Goal: Task Accomplishment & Management: Complete application form

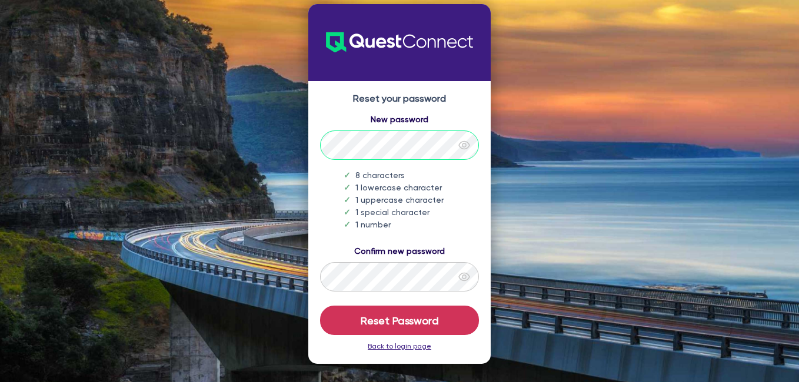
click at [311, 140] on div "Reset your password New password 8 characters 1 lowercase character 1 uppercase…" at bounding box center [399, 222] width 182 height 283
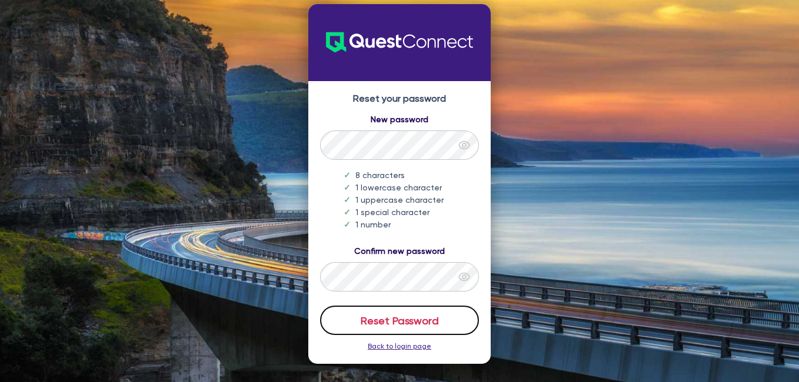
click at [405, 320] on button "Reset Password" at bounding box center [399, 320] width 159 height 29
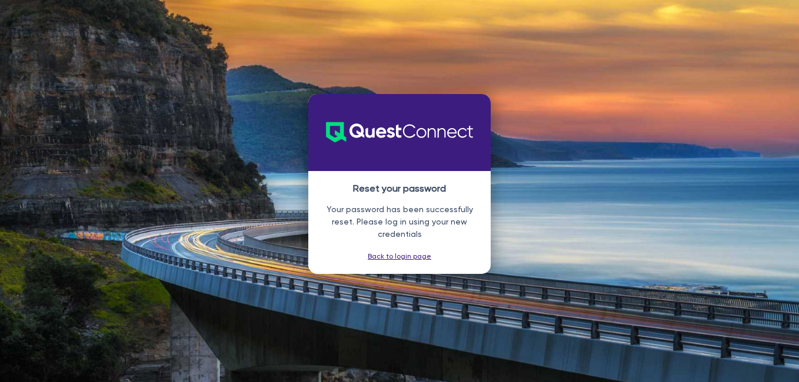
click at [395, 256] on link "Back to login page" at bounding box center [400, 256] width 64 height 8
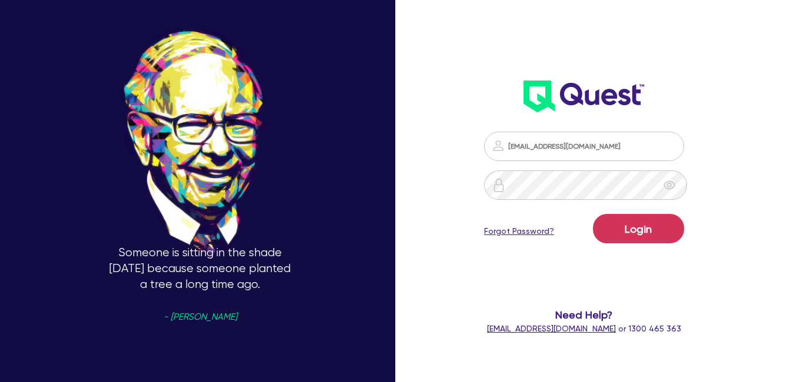
drag, startPoint x: 581, startPoint y: 131, endPoint x: 571, endPoint y: 146, distance: 17.8
click at [579, 141] on div "[EMAIL_ADDRESS][DOMAIN_NAME] Login Forgot Password? Need Help? [EMAIL_ADDRESS][…" at bounding box center [583, 233] width 223 height 227
click at [644, 226] on button "Login" at bounding box center [638, 228] width 91 height 29
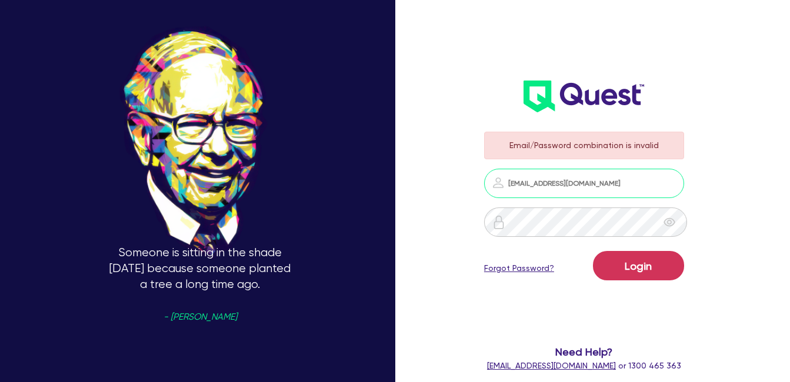
click at [612, 185] on input "[EMAIL_ADDRESS][DOMAIN_NAME]" at bounding box center [584, 183] width 200 height 29
click at [399, 180] on div "Someone is sitting in the shade [DATE] because someone planted a tree a long ti…" at bounding box center [200, 190] width 400 height 503
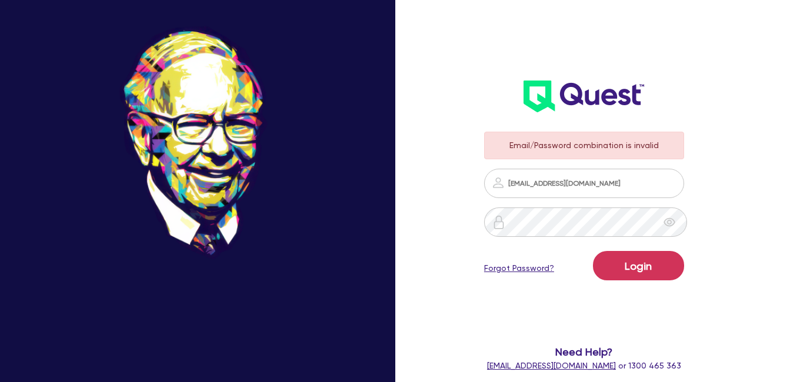
click at [672, 216] on icon "eye" at bounding box center [669, 222] width 12 height 12
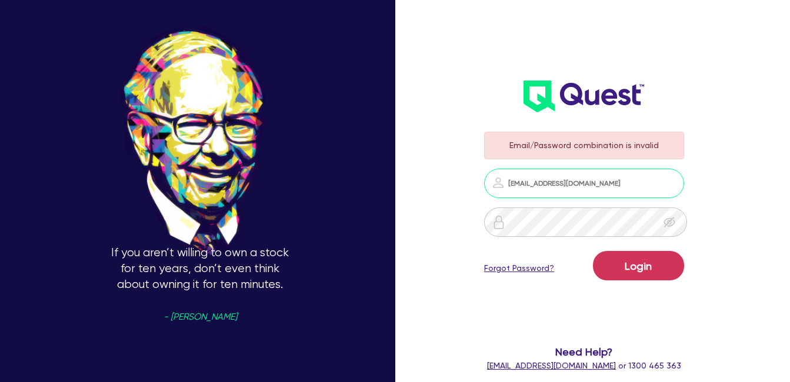
drag, startPoint x: 613, startPoint y: 182, endPoint x: 490, endPoint y: 178, distance: 123.0
click at [490, 178] on input "[EMAIL_ADDRESS][DOMAIN_NAME]" at bounding box center [584, 183] width 200 height 29
paste input "[DOMAIN_NAME]"
type input "[EMAIL_ADDRESS][DOMAIN_NAME]"
click at [433, 151] on div "If you aren’t willing to own a stock for ten years, don’t even think about owni…" at bounding box center [395, 190] width 790 height 503
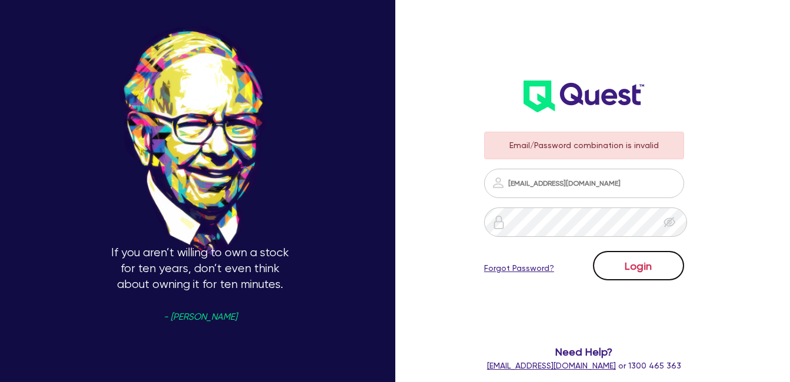
click at [653, 268] on button "Login" at bounding box center [638, 265] width 91 height 29
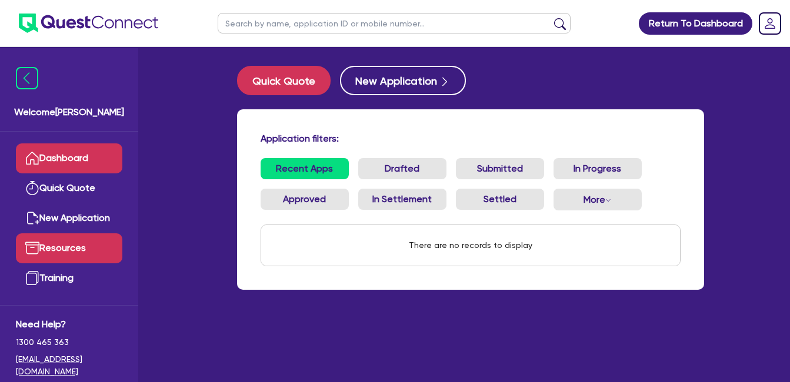
click at [72, 248] on link "Resources" at bounding box center [69, 248] width 106 height 30
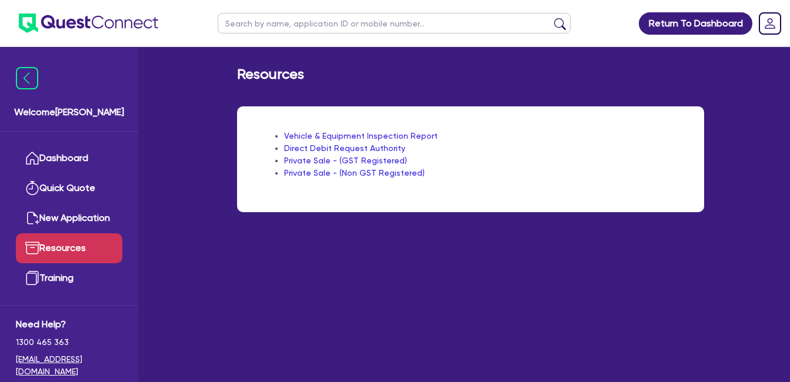
click at [342, 131] on link "Vehicle & Equipment Inspection Report" at bounding box center [360, 135] width 153 height 9
click at [366, 161] on link "Private Sale - (GST Registered)" at bounding box center [345, 160] width 123 height 9
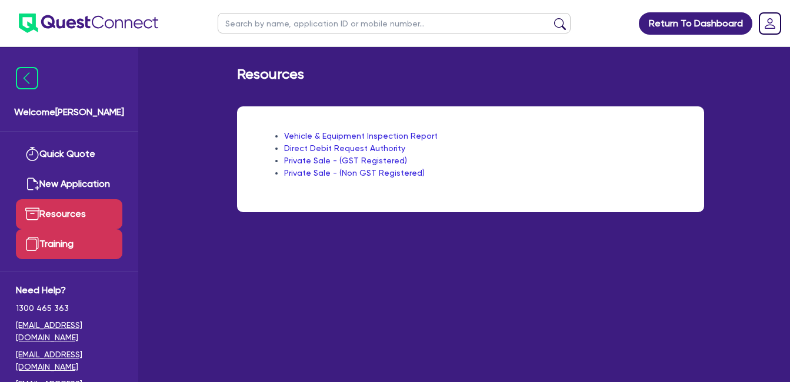
click at [74, 238] on link "Training" at bounding box center [69, 244] width 106 height 30
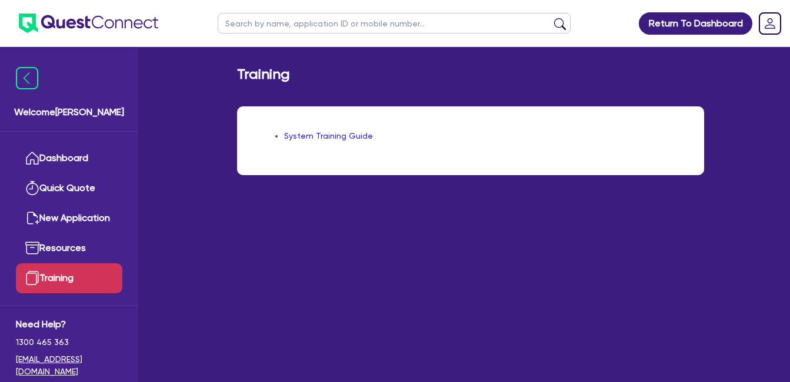
click at [346, 136] on link "System Training Guide" at bounding box center [328, 135] width 89 height 9
click at [775, 23] on rect "Dropdown toggle" at bounding box center [769, 23] width 21 height 21
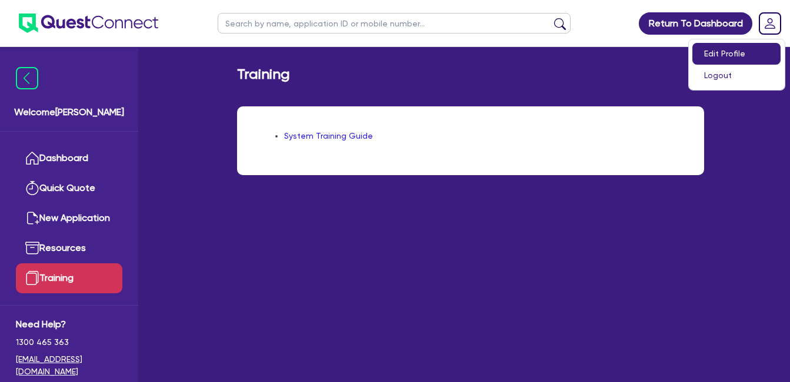
click at [735, 55] on link "Edit Profile" at bounding box center [736, 54] width 88 height 22
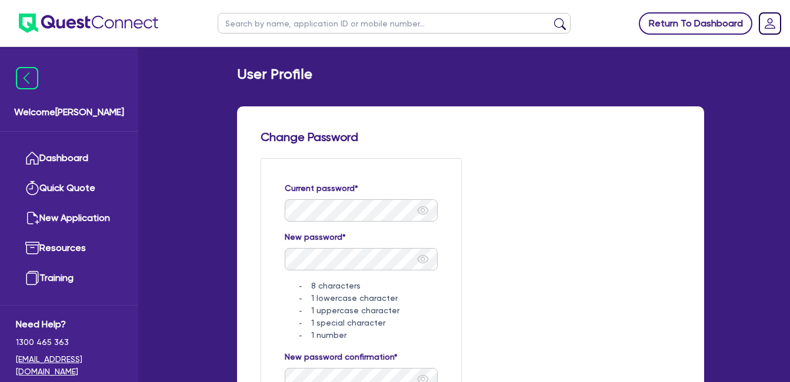
click at [716, 21] on link "Return To Dashboard" at bounding box center [695, 23] width 113 height 22
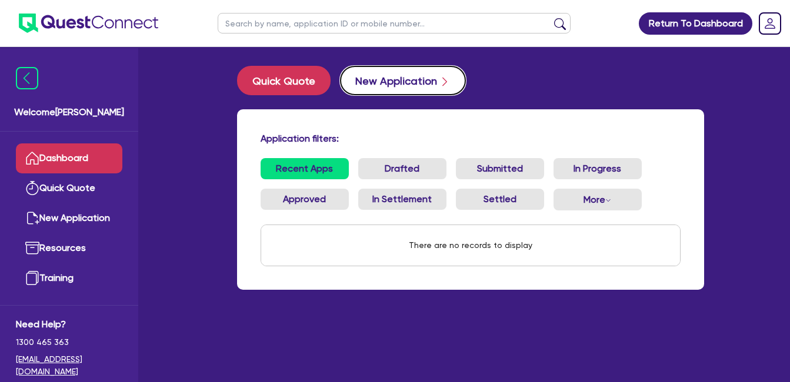
click at [407, 78] on button "New Application" at bounding box center [403, 80] width 126 height 29
select select "Quest Finance - Own Book"
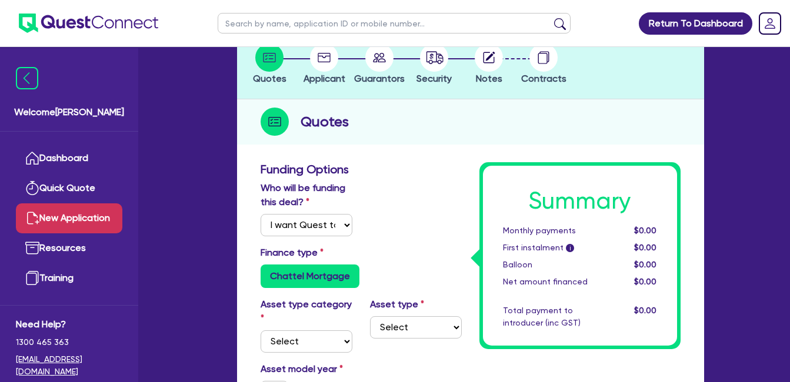
scroll to position [75, 0]
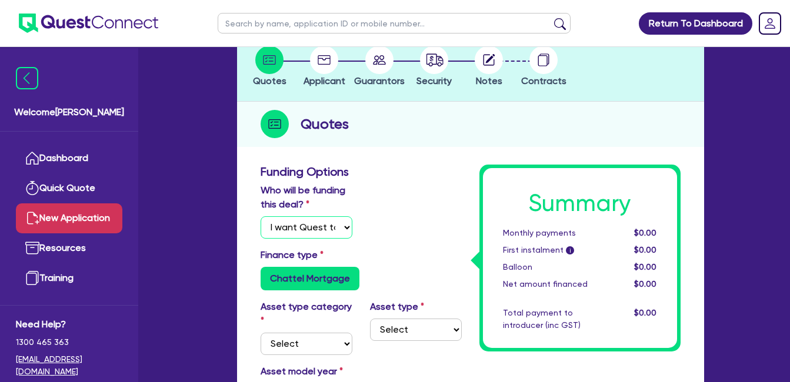
click at [341, 223] on select "Select I will fund 100% I will co-fund with Quest I want Quest to fund 100% Oth…" at bounding box center [307, 227] width 92 height 22
click at [261, 216] on select "Select I will fund 100% I will co-fund with Quest I want Quest to fund 100% Oth…" at bounding box center [307, 227] width 92 height 22
click at [397, 196] on div "Who will be funding this deal? Select I will fund 100% I will co-fund with Ques…" at bounding box center [361, 215] width 219 height 65
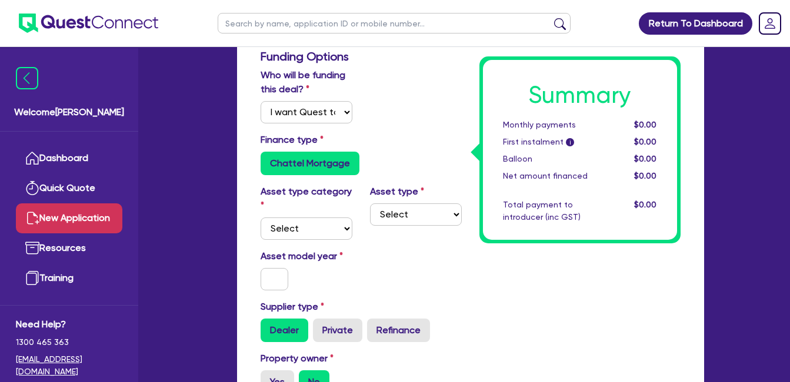
scroll to position [259, 0]
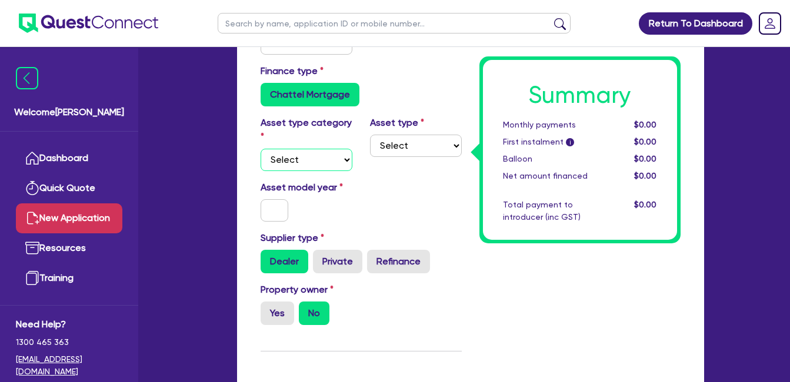
click at [323, 157] on select "Select Cars and light trucks Primary assets Secondary assets Tertiary assets" at bounding box center [307, 160] width 92 height 22
select select "CARS_AND_LIGHT_TRUCKS"
click at [261, 149] on select "Select Cars and light trucks Primary assets Secondary assets Tertiary assets" at bounding box center [307, 160] width 92 height 22
click at [416, 152] on select "Select Passenger vehicles Vans and utes Light trucks up to 4.5 tonne" at bounding box center [416, 146] width 92 height 22
select select "PASSENGER_VEHICLES"
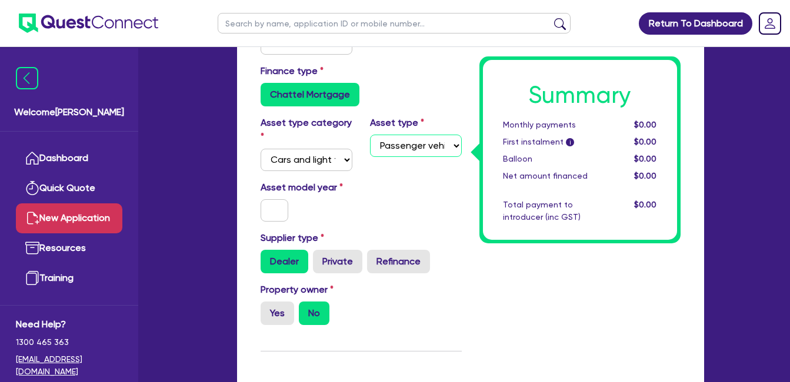
click at [370, 135] on select "Select Passenger vehicles Vans and utes Light trucks up to 4.5 tonne" at bounding box center [416, 146] width 92 height 22
click at [353, 209] on div "Asset model year" at bounding box center [306, 201] width 109 height 41
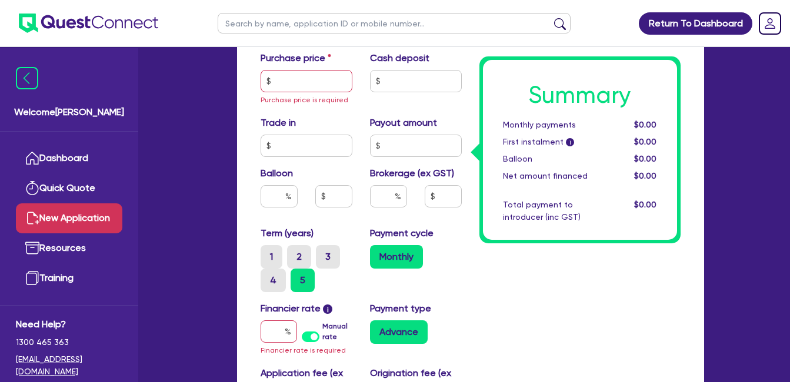
scroll to position [600, 0]
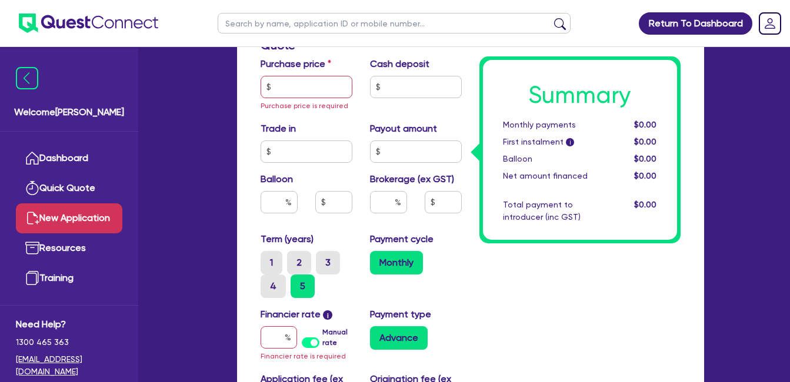
click at [626, 309] on div "Summary Monthly payments $0.00 First instalment i $0.00 Balloon $0.00 Net amoun…" at bounding box center [579, 78] width 219 height 878
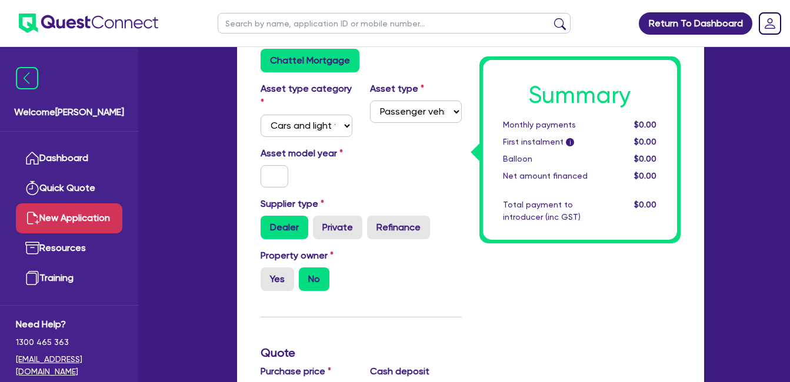
scroll to position [588, 0]
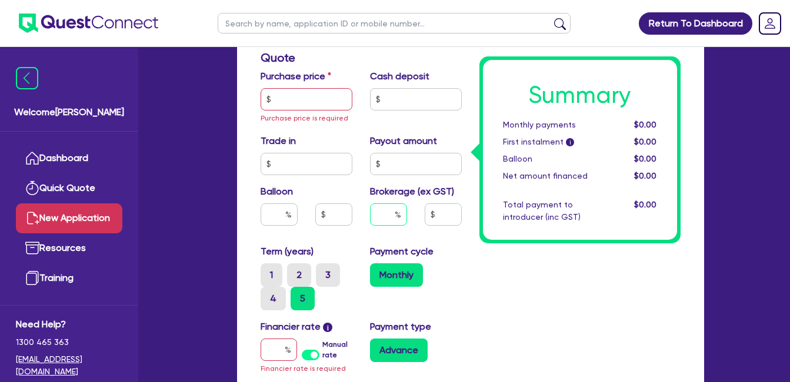
click at [390, 213] on input "text" at bounding box center [388, 214] width 37 height 22
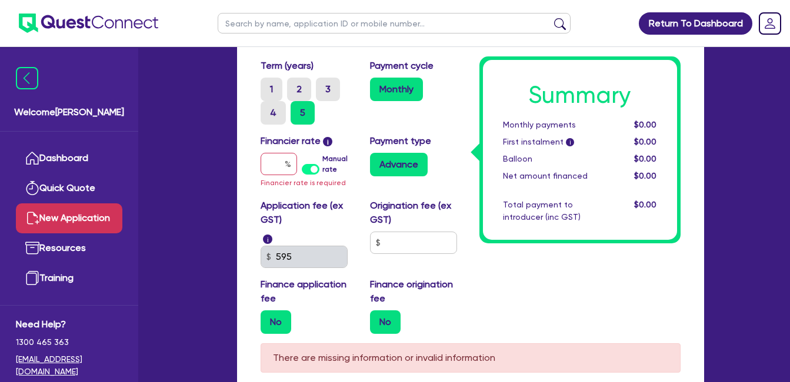
scroll to position [784, 0]
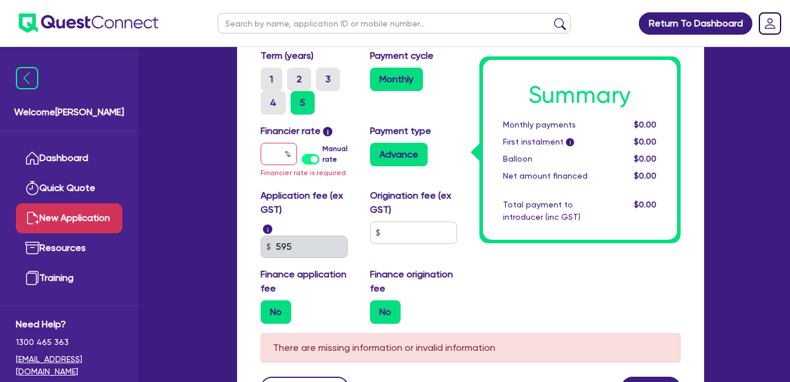
click at [322, 158] on label "Manual rate" at bounding box center [336, 153] width 29 height 21
click at [0, 0] on input "Manual rate" at bounding box center [0, 0] width 0 height 0
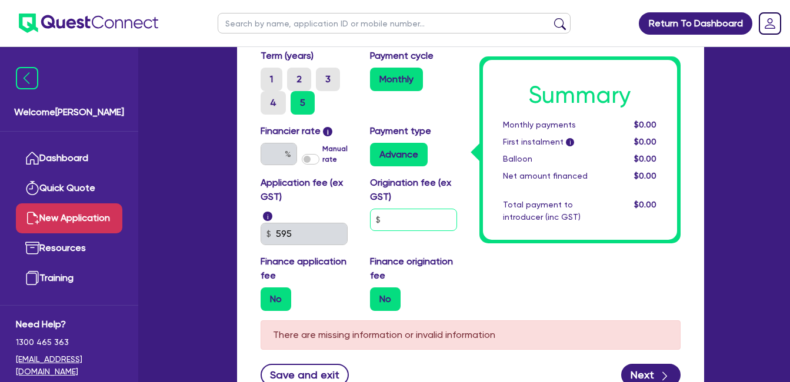
click at [410, 228] on input "text" at bounding box center [413, 220] width 87 height 22
type input "9,000"
drag, startPoint x: 477, startPoint y: 328, endPoint x: 466, endPoint y: 295, distance: 35.3
click at [476, 326] on div "There are missing information or invalid information" at bounding box center [471, 334] width 420 height 29
drag, startPoint x: 466, startPoint y: 283, endPoint x: 440, endPoint y: 206, distance: 80.7
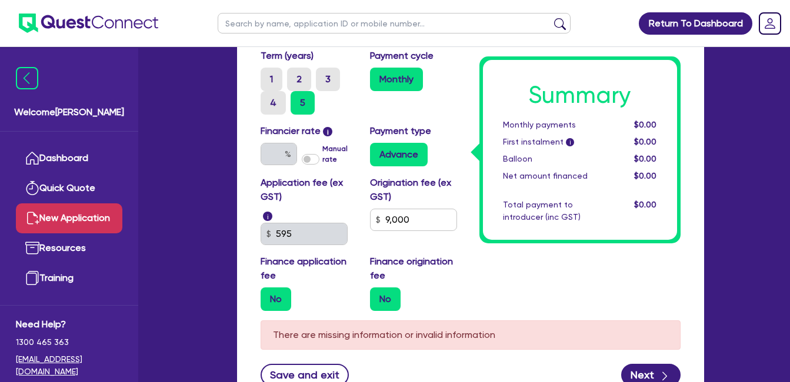
click at [465, 281] on div "Finance origination fee No" at bounding box center [415, 283] width 109 height 56
click at [437, 235] on div "Origination fee (ex GST) 9,000" at bounding box center [415, 210] width 109 height 69
click at [438, 225] on input "9,000" at bounding box center [413, 220] width 87 height 22
drag, startPoint x: 438, startPoint y: 219, endPoint x: 346, endPoint y: 207, distance: 93.1
click at [352, 208] on div "Application fee (ex GST) i 595 Origination fee (ex GST) 9,000 Finance applicati…" at bounding box center [361, 248] width 219 height 145
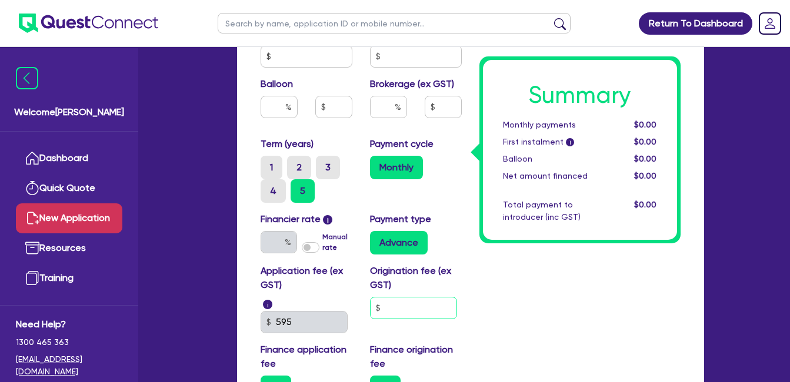
scroll to position [687, 0]
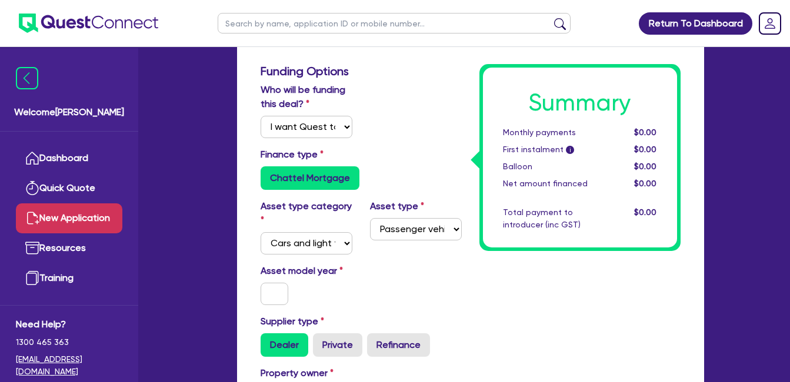
scroll to position [196, 0]
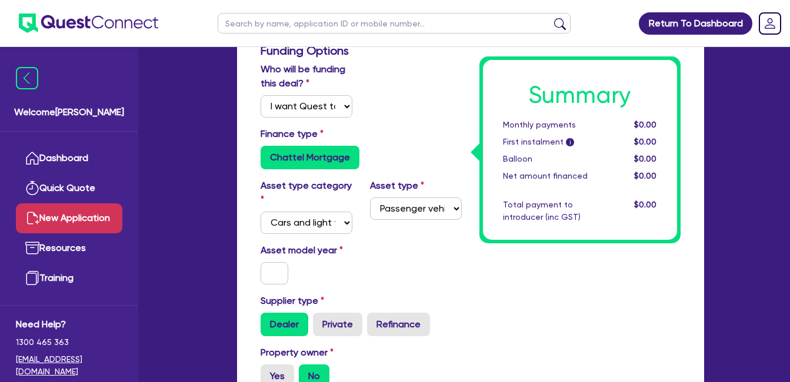
click at [392, 111] on div "Who will be funding this deal? Select I will fund 100% I will co-fund with Ques…" at bounding box center [361, 94] width 219 height 65
click at [406, 92] on div "Who will be funding this deal? Select I will fund 100% I will co-fund with Ques…" at bounding box center [361, 94] width 219 height 65
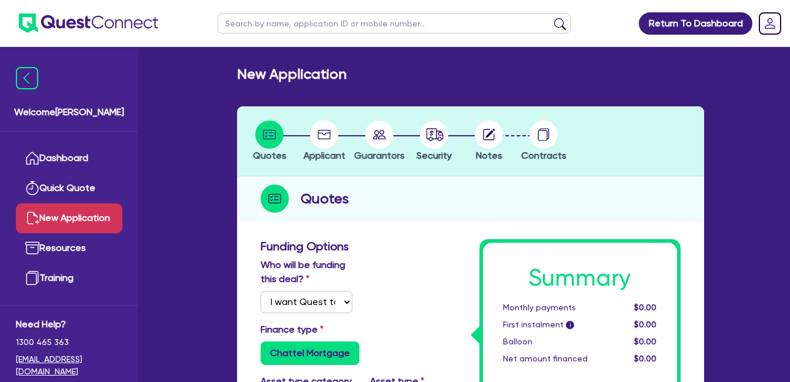
click at [481, 201] on div "Quotes" at bounding box center [470, 198] width 467 height 45
click at [436, 214] on div "Quotes" at bounding box center [470, 198] width 467 height 45
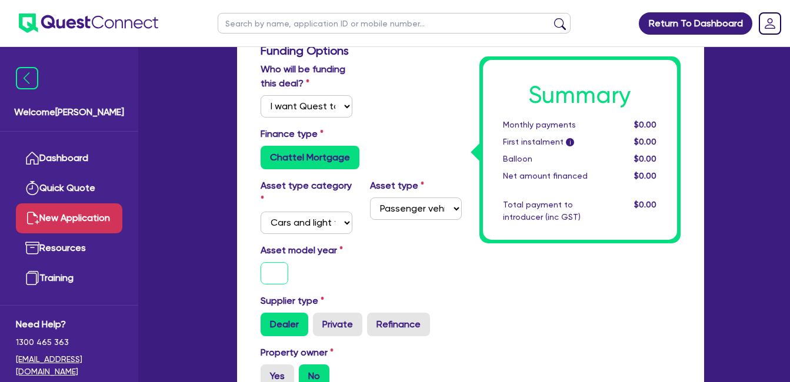
click at [276, 274] on input "text" at bounding box center [275, 273] width 28 height 22
type input "2024"
click at [356, 252] on label "Asset model year" at bounding box center [306, 250] width 109 height 14
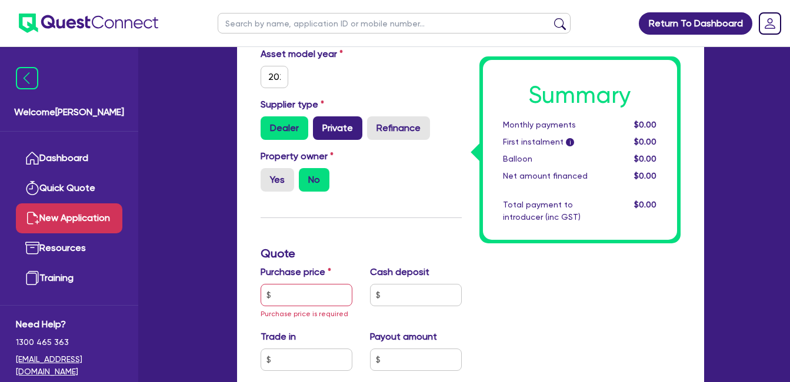
click at [341, 132] on label "Private" at bounding box center [337, 128] width 49 height 24
click at [320, 124] on input "Private" at bounding box center [317, 120] width 8 height 8
radio input "true"
click at [417, 173] on div "Property owner Yes No" at bounding box center [361, 175] width 219 height 52
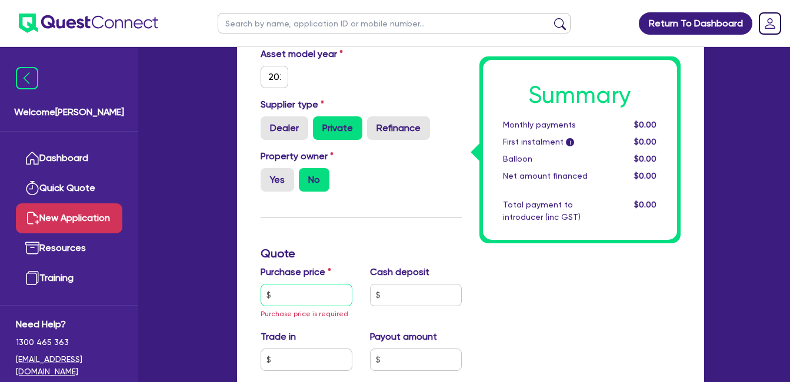
click at [305, 300] on input "text" at bounding box center [307, 295] width 92 height 22
type input "30,000"
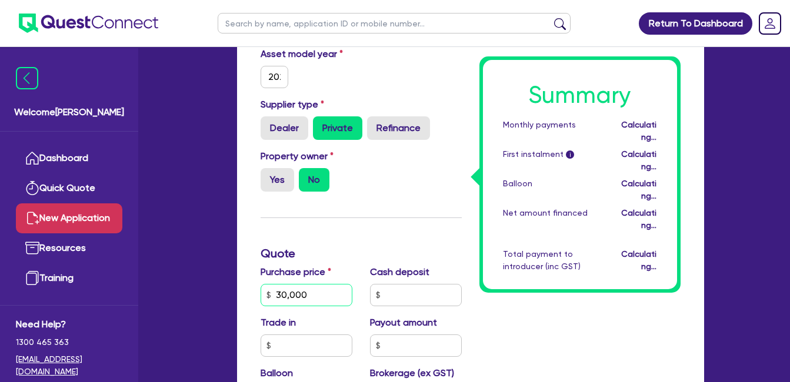
type input "17.95"
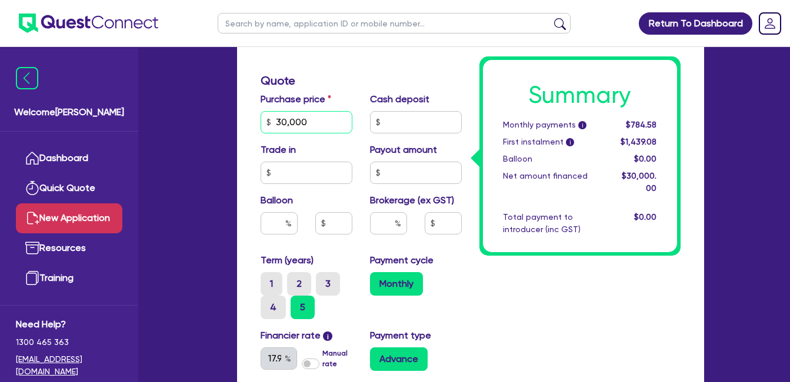
scroll to position [588, 0]
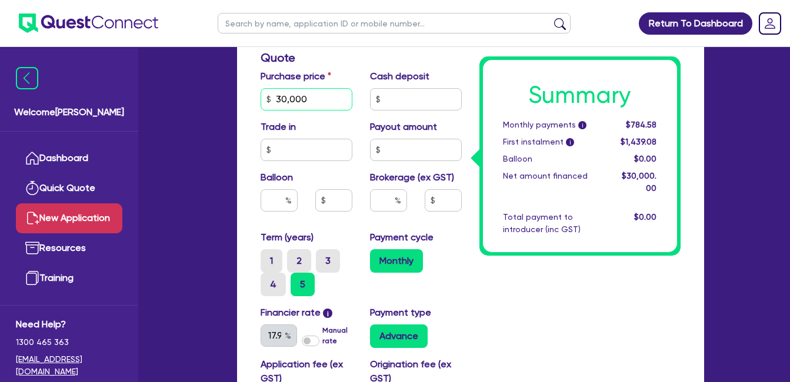
type input "30,000"
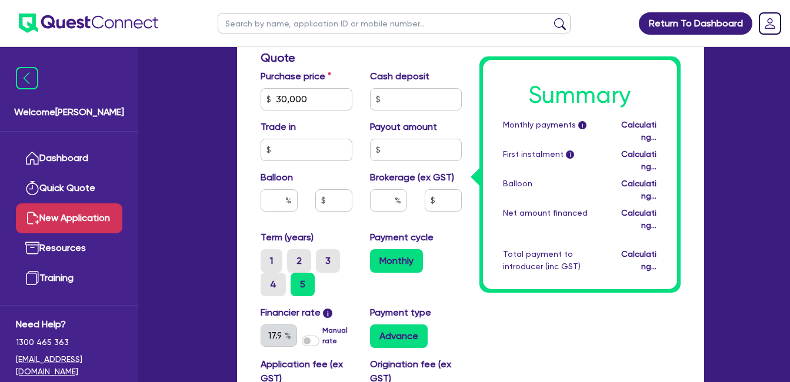
click at [355, 109] on div "Purchase price 30,000" at bounding box center [306, 89] width 109 height 41
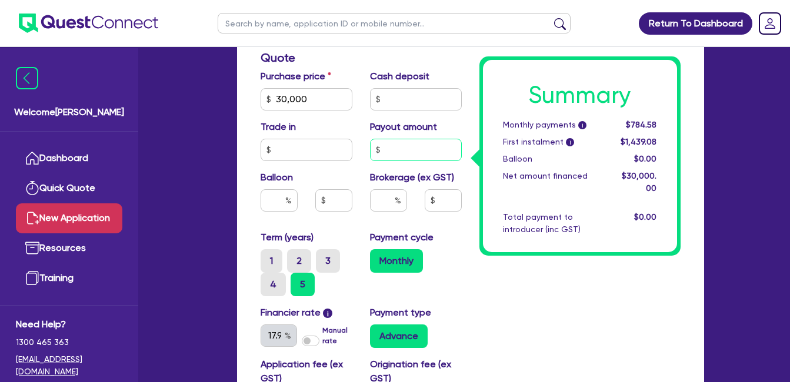
click at [408, 152] on input "text" at bounding box center [416, 150] width 92 height 22
type input "30,000"
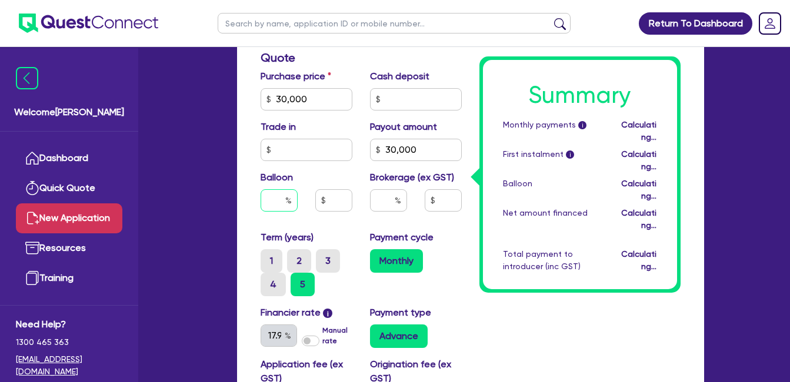
click at [276, 204] on input "text" at bounding box center [279, 200] width 37 height 22
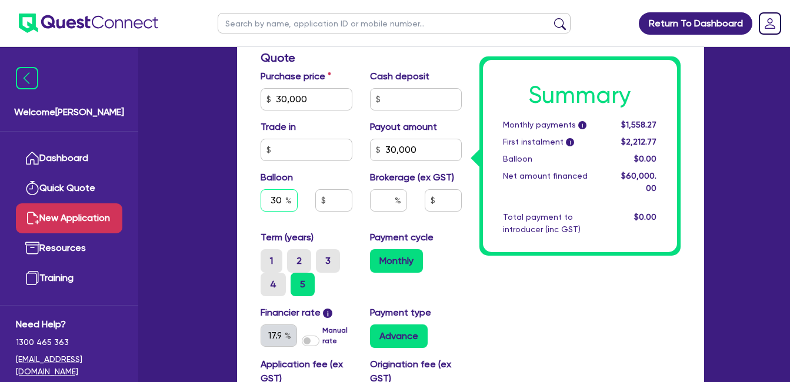
type input "30"
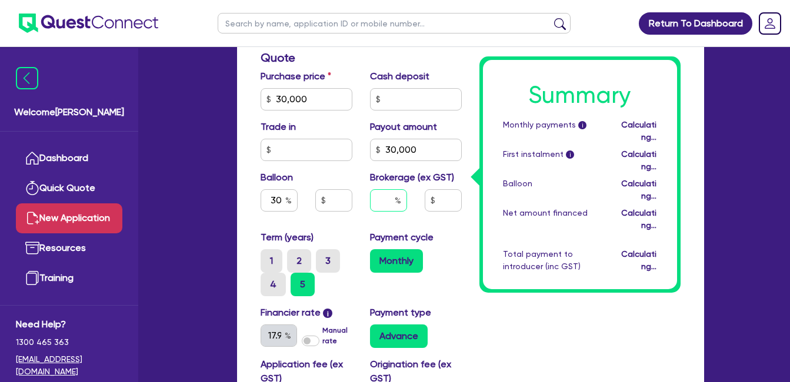
click at [379, 200] on input "text" at bounding box center [388, 200] width 37 height 22
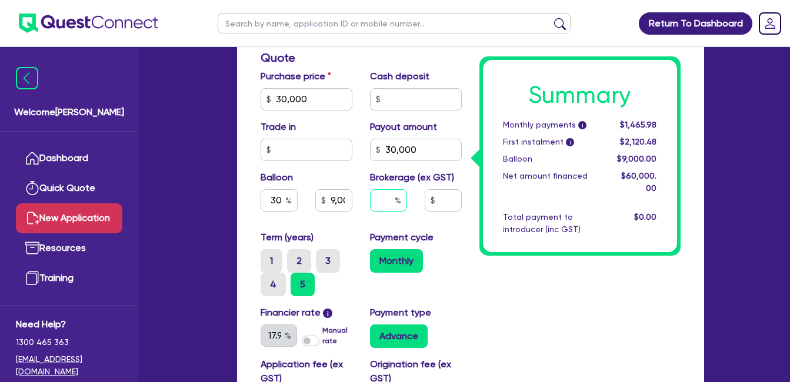
type input "9,000"
type input "1"
type input "9,000"
type input "10"
click at [446, 251] on div "Monthly" at bounding box center [416, 261] width 92 height 24
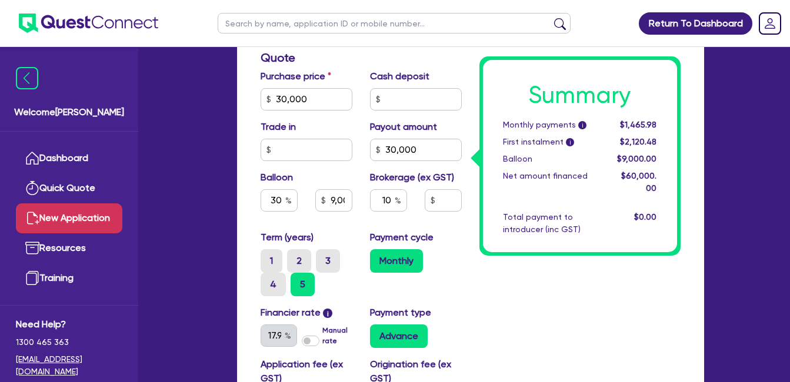
type input "9,000"
type input "6,000"
click at [440, 200] on input "6,000" at bounding box center [443, 200] width 37 height 22
type input "9,000"
type input "6,000"
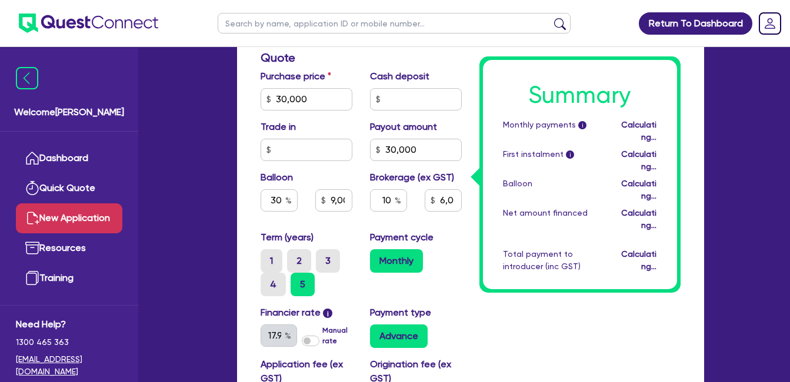
click at [460, 253] on div "Monthly" at bounding box center [416, 261] width 92 height 24
type input "9,000"
type input "6,000"
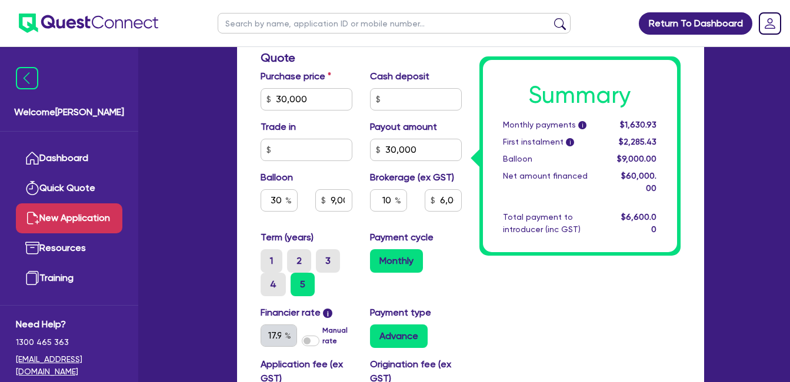
click at [466, 296] on div "Term (years) 1 2 3 4 5 Payment cycle Monthly" at bounding box center [361, 268] width 219 height 75
click at [476, 299] on div "Summary Monthly payments i $1,630.93 First instalment i $2,285.43 Balloon $9,00…" at bounding box center [579, 76] width 219 height 851
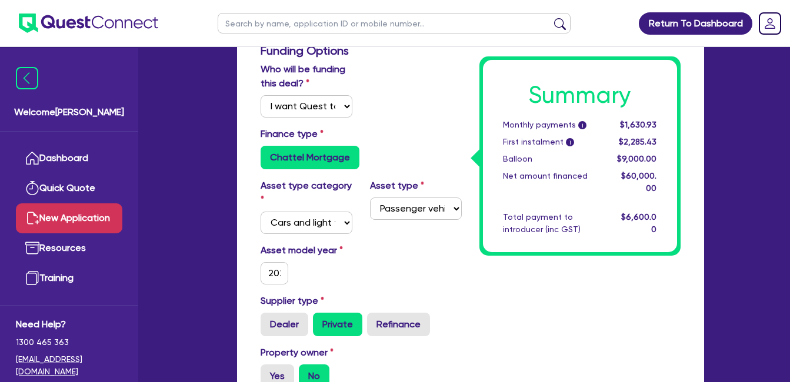
scroll to position [392, 0]
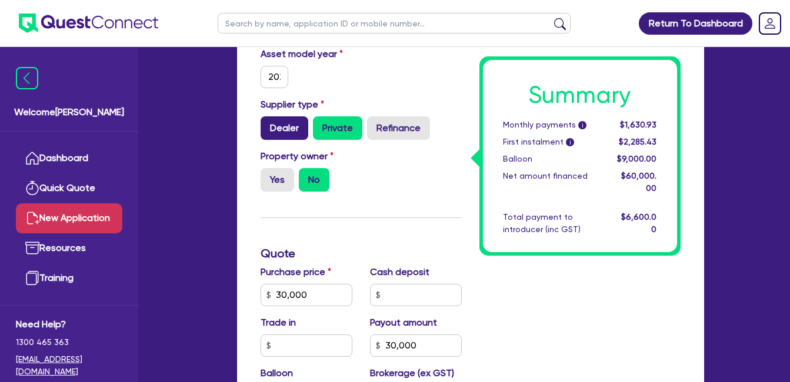
click at [282, 120] on label "Dealer" at bounding box center [285, 128] width 48 height 24
click at [268, 120] on input "Dealer" at bounding box center [265, 120] width 8 height 8
radio input "true"
type input "9,000"
type input "6,000"
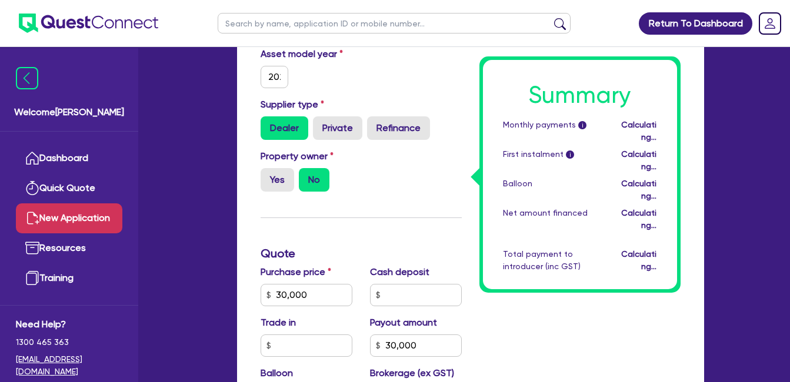
type input "9,000"
type input "6,000"
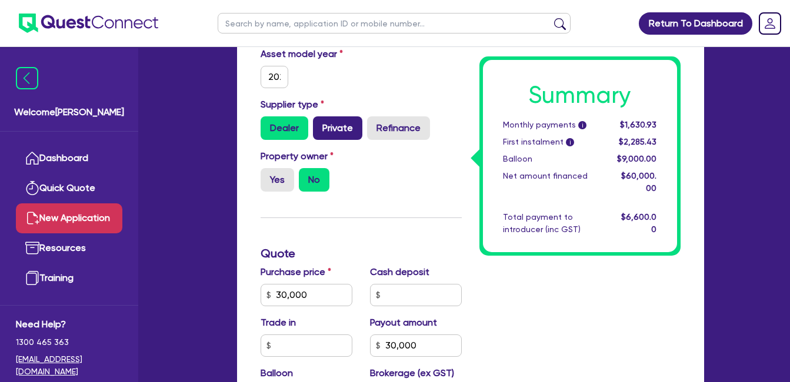
click at [326, 128] on label "Private" at bounding box center [337, 128] width 49 height 24
click at [320, 124] on input "Private" at bounding box center [317, 120] width 8 height 8
radio input "true"
type input "9,000"
type input "6,000"
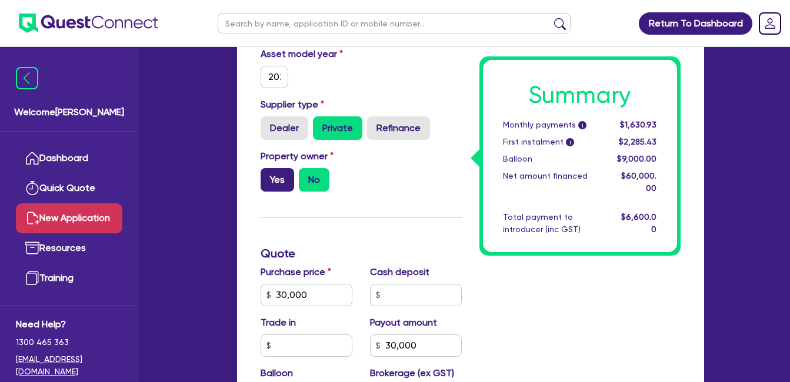
type input "9,000"
type input "6,000"
click at [269, 180] on label "Yes" at bounding box center [278, 180] width 34 height 24
click at [268, 176] on input "Yes" at bounding box center [265, 172] width 8 height 8
radio input "true"
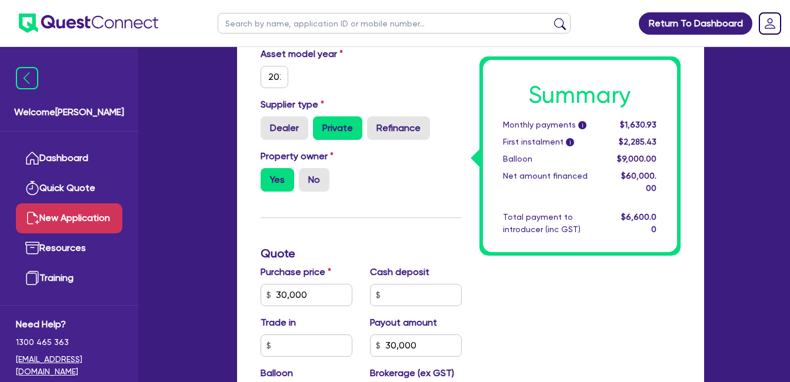
type input "9,000"
type input "6,000"
type input "9,000"
type input "6,000"
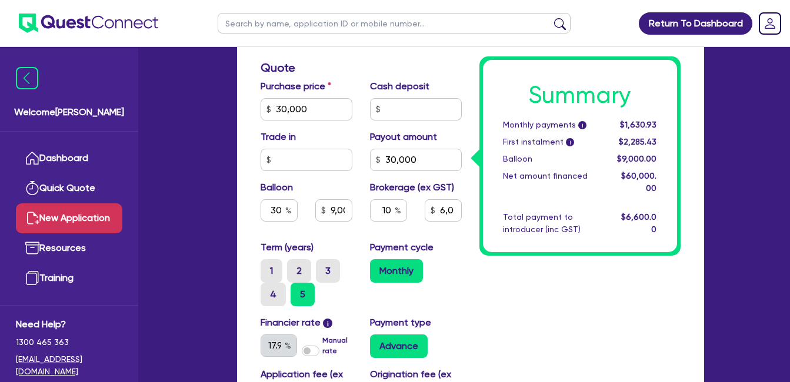
scroll to position [588, 0]
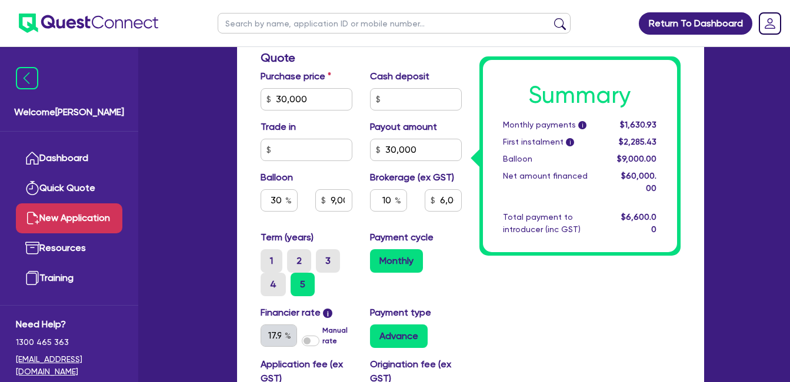
click at [487, 283] on div "Summary Monthly payments i $1,630.93 First instalment i $2,285.43 Balloon $9,00…" at bounding box center [579, 76] width 219 height 851
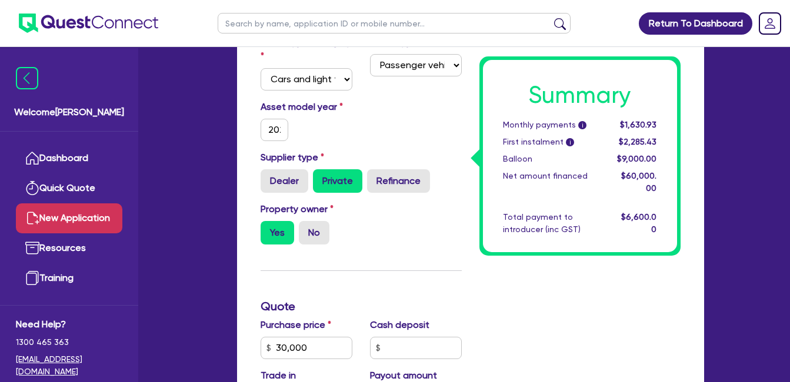
scroll to position [196, 0]
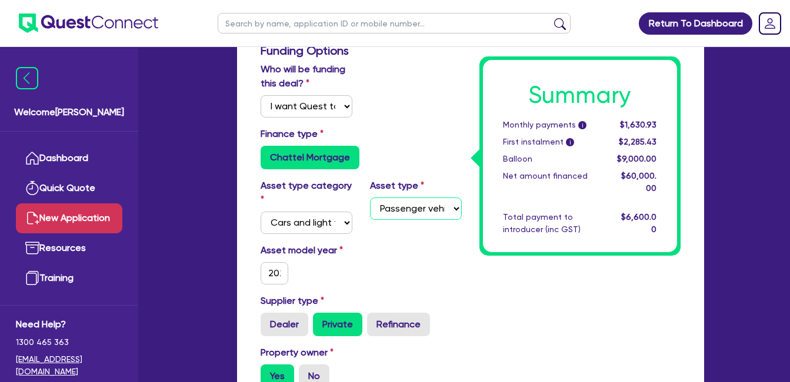
click at [432, 212] on select "Select Passenger vehicles Vans and utes Light trucks up to 4.5 tonne" at bounding box center [416, 209] width 92 height 22
select select "VANS_AND_UTES"
click at [370, 198] on select "Select Passenger vehicles Vans and utes Light trucks up to 4.5 tonne" at bounding box center [416, 209] width 92 height 22
type input "9,000"
type input "6,000"
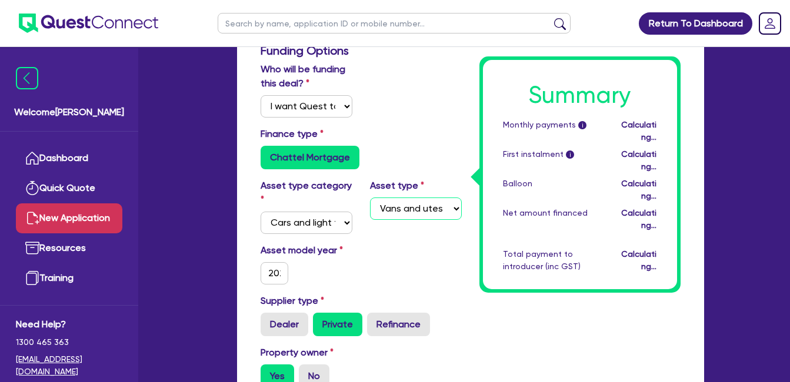
type input "9,000"
type input "6,000"
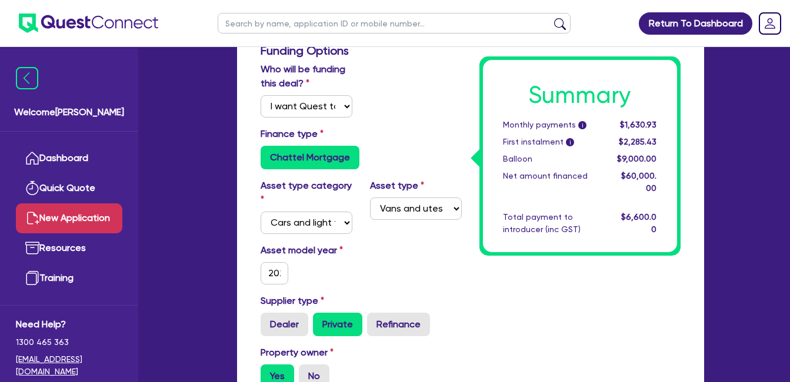
click at [408, 262] on div "Asset model year [DATE]" at bounding box center [361, 268] width 219 height 51
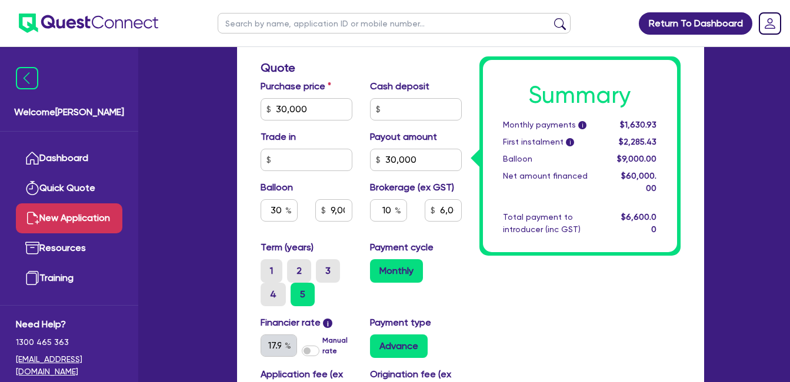
scroll to position [588, 0]
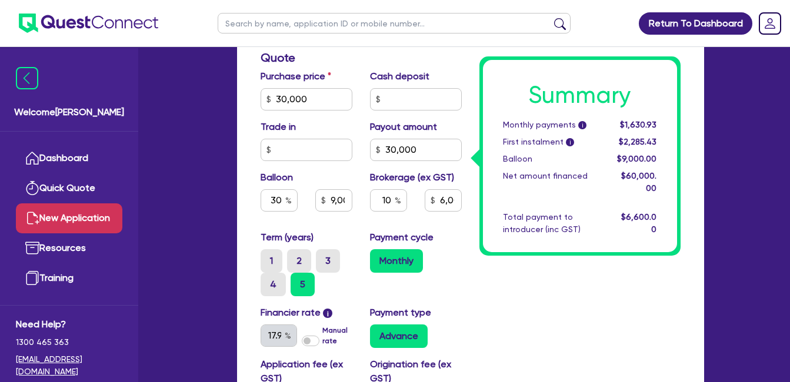
click at [460, 275] on div "Payment cycle Monthly" at bounding box center [415, 264] width 109 height 66
click at [451, 266] on div "Monthly" at bounding box center [416, 261] width 92 height 24
drag, startPoint x: 521, startPoint y: 176, endPoint x: 557, endPoint y: 176, distance: 35.9
click at [557, 176] on div "Net amount financed" at bounding box center [551, 182] width 115 height 25
drag, startPoint x: 442, startPoint y: 149, endPoint x: 348, endPoint y: 159, distance: 94.0
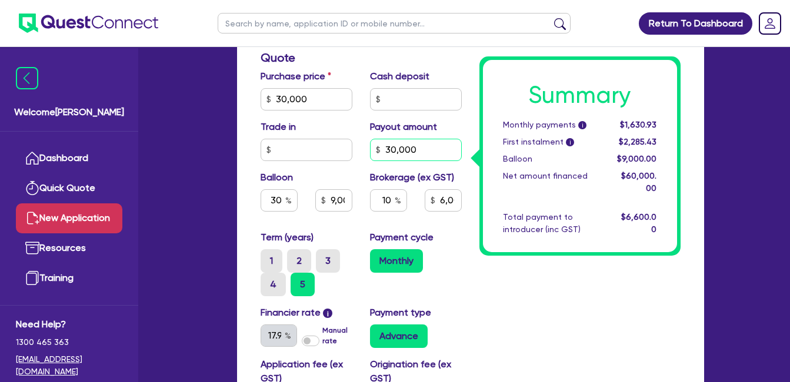
click at [348, 159] on div "Purchase price 30,000 Cash deposit Trade in Payout amount 30,000 Balloon 30 9,0…" at bounding box center [361, 149] width 219 height 161
type input "9,000"
type input "6,000"
type input "9,000"
type input "6,000"
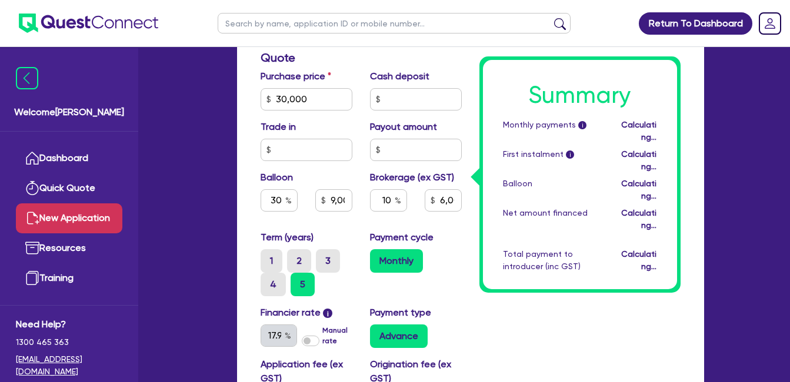
click at [328, 123] on div "Trade in" at bounding box center [306, 140] width 109 height 41
type input "9,000"
type input "3,000"
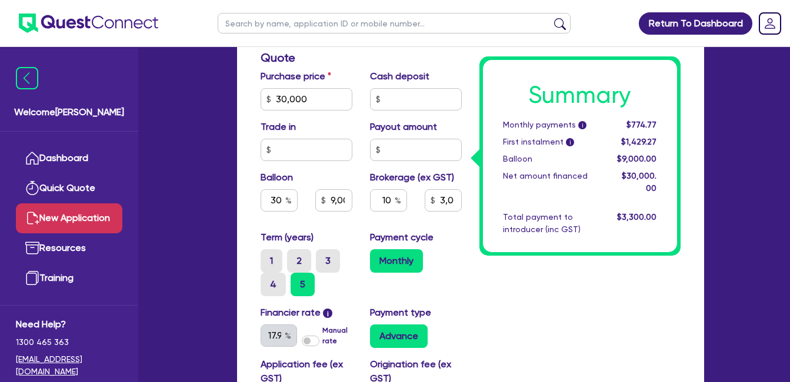
click at [519, 288] on div "Summary Monthly payments i $774.77 First instalment i $1,429.27 Balloon $9,000.…" at bounding box center [579, 76] width 219 height 851
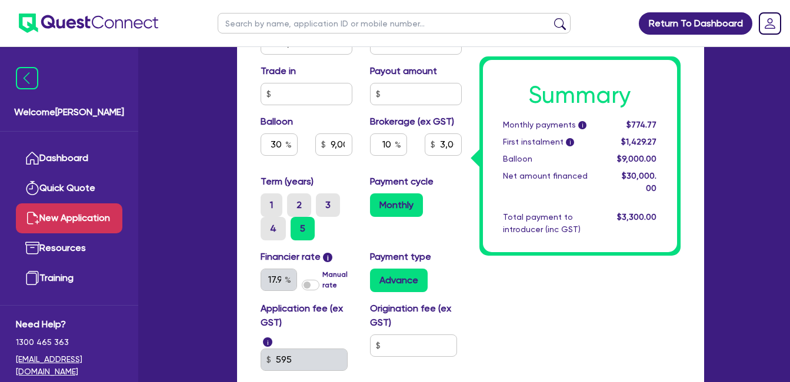
scroll to position [840, 0]
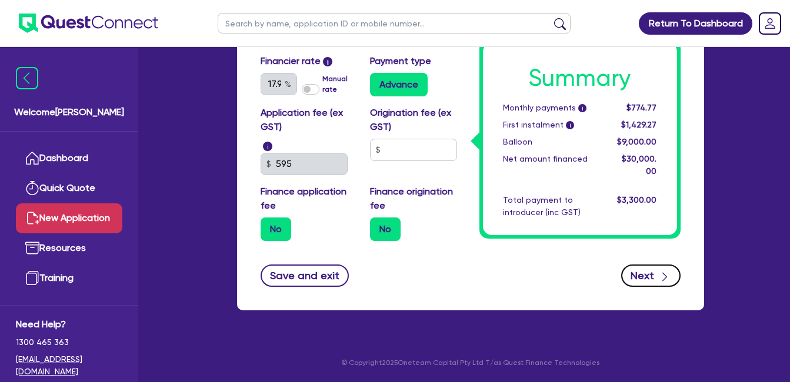
click at [644, 275] on button "Next" at bounding box center [650, 276] width 59 height 22
type input "9,000"
type input "3,000"
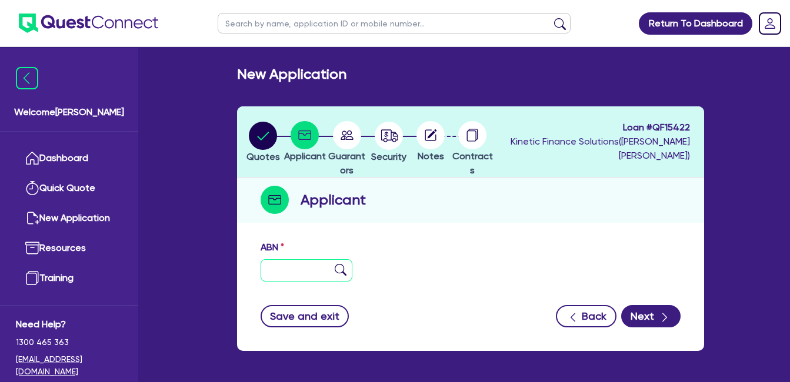
click at [293, 267] on input "text" at bounding box center [307, 270] width 92 height 22
paste input "58 686 867 185"
type input "58 686 867 185"
click at [344, 266] on img at bounding box center [341, 270] width 12 height 12
type input "[PERSON_NAME] TRANSPORT PTY LTD"
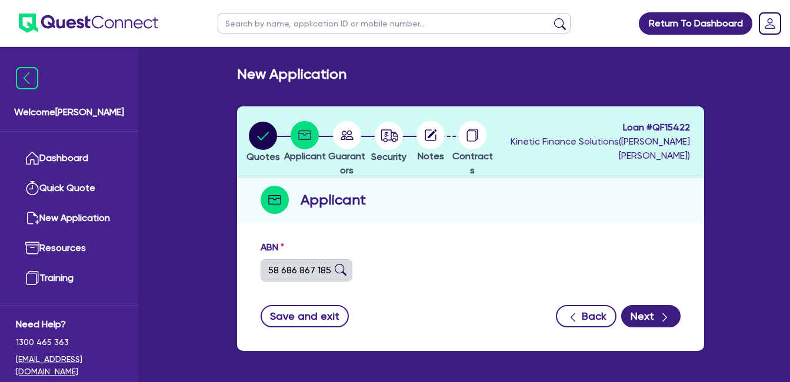
select select "COMPANY"
type input "[DATE]"
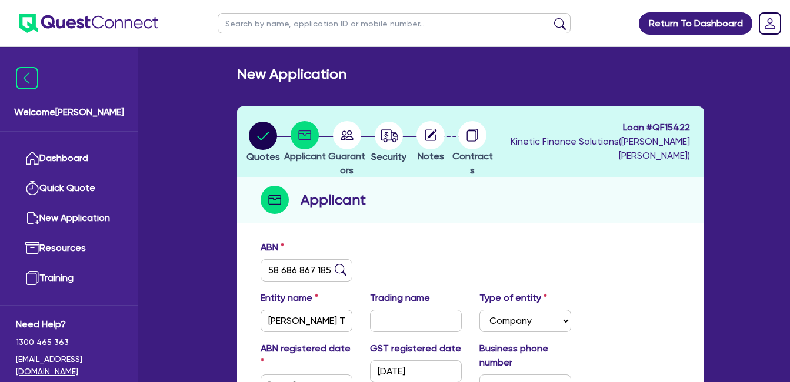
click at [558, 325] on select "Select Sole Trader Company Partnership Trust" at bounding box center [525, 321] width 92 height 22
click at [479, 310] on select "Select Sole Trader Company Partnership Trust" at bounding box center [525, 321] width 92 height 22
click at [615, 282] on div "ABN 58 686 867 185" at bounding box center [471, 266] width 438 height 51
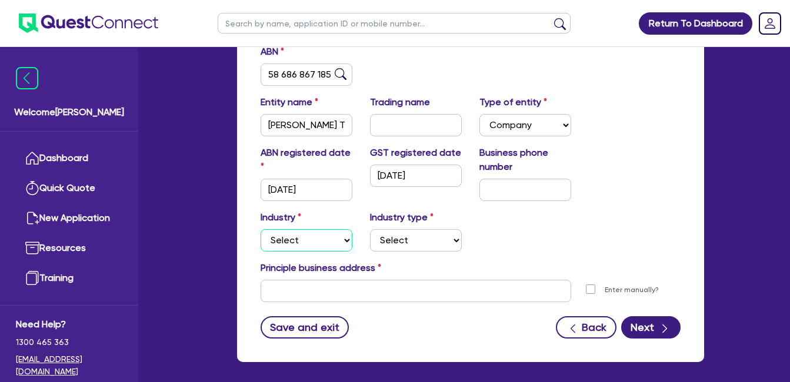
click at [326, 233] on select "Select Accomodation & Food Services Administrative & Support Services Agricultu…" at bounding box center [307, 240] width 92 height 22
select select "TRANSPORT_WAREHOUSING"
click at [261, 229] on select "Select Accomodation & Food Services Administrative & Support Services Agricultu…" at bounding box center [307, 240] width 92 height 22
click at [406, 236] on select "Select Taxi & Luxury Car Services Passengers & Freight Transport Services Posta…" at bounding box center [416, 240] width 92 height 22
select select "POSTAL_DELIVERY"
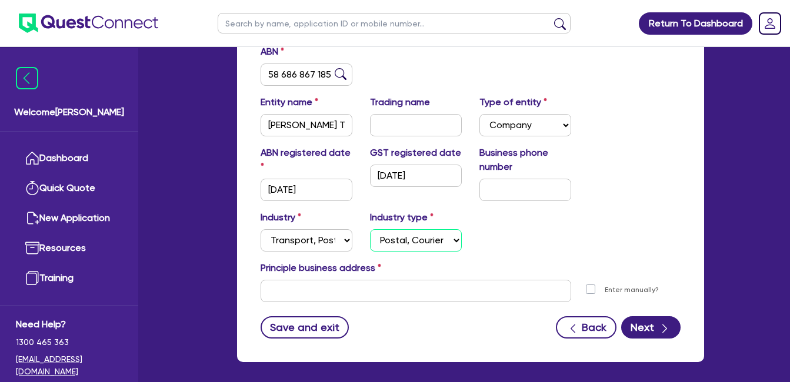
click at [370, 229] on select "Select Taxi & Luxury Car Services Passengers & Freight Transport Services Posta…" at bounding box center [416, 240] width 92 height 22
click at [423, 310] on form "ABN 58 686 867 185 Entity name [PERSON_NAME] TRANSPORT PTY LTD Trading name Typ…" at bounding box center [471, 192] width 420 height 294
click at [491, 249] on div "Industry Select Accomodation & Food Services Administrative & Support Services …" at bounding box center [471, 236] width 438 height 51
click at [339, 293] on input "text" at bounding box center [416, 291] width 310 height 22
paste input "[STREET_ADDRESS]"
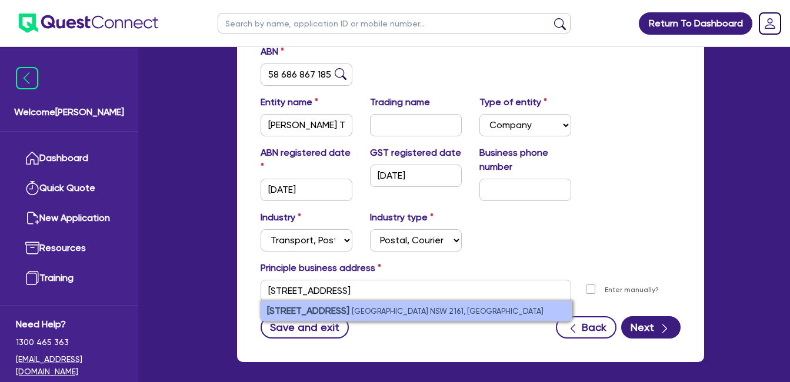
click at [404, 315] on small "[GEOGRAPHIC_DATA] NSW 2161, [GEOGRAPHIC_DATA]" at bounding box center [448, 311] width 192 height 9
type input "[STREET_ADDRESS]"
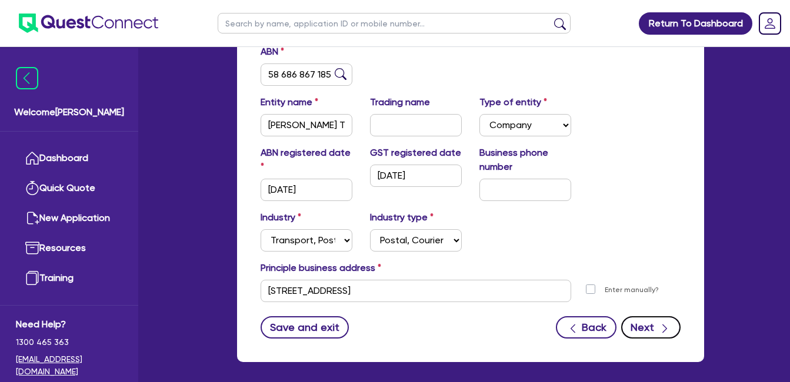
click at [651, 329] on button "Next" at bounding box center [650, 327] width 59 height 22
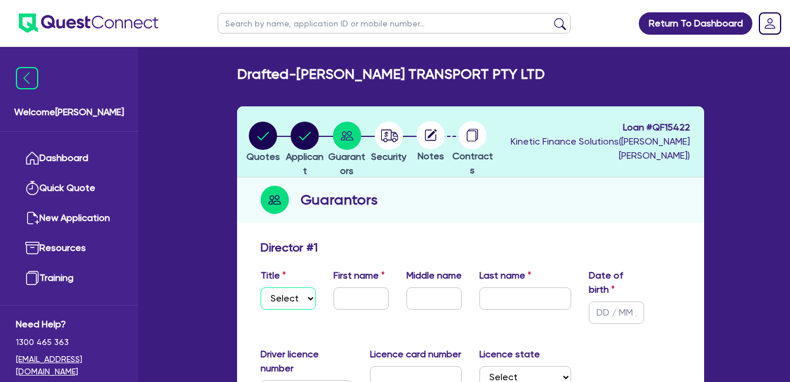
click at [301, 299] on select "Select Mr Mrs Ms Miss Dr" at bounding box center [288, 299] width 55 height 22
select select "MS"
click at [261, 288] on select "Select Mr Mrs Ms Miss Dr" at bounding box center [288, 299] width 55 height 22
click at [362, 295] on input "text" at bounding box center [360, 299] width 55 height 22
type input "Maha"
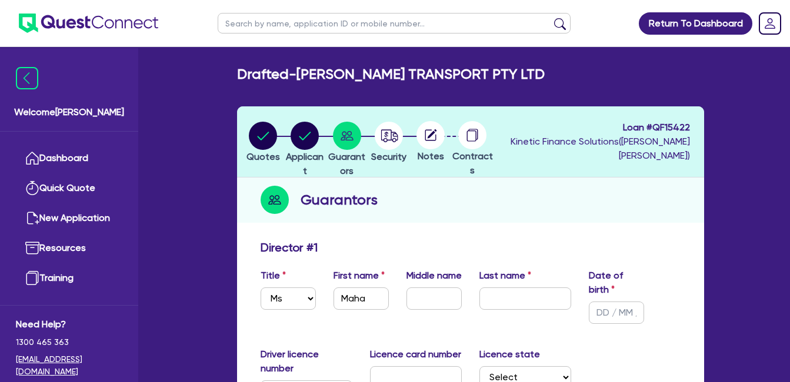
click at [671, 258] on div "Director # 1" at bounding box center [471, 250] width 438 height 19
click at [506, 292] on input "text" at bounding box center [525, 299] width 92 height 22
type input "[PERSON_NAME]"
click at [602, 313] on input "text" at bounding box center [616, 313] width 55 height 22
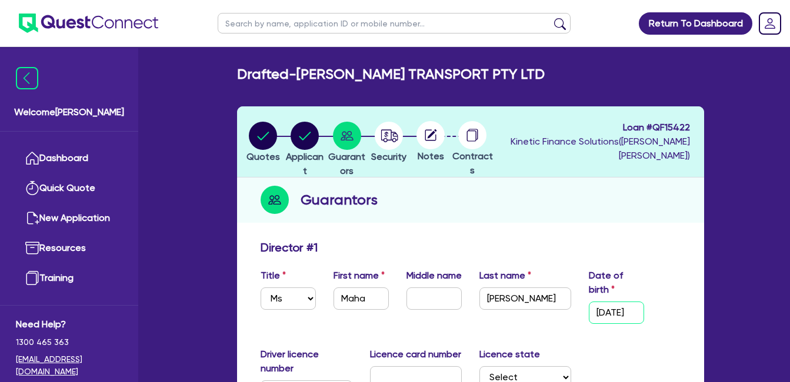
type input "[DATE]"
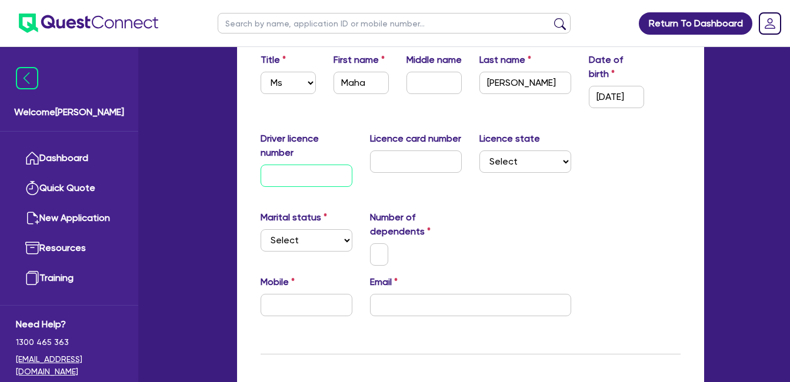
scroll to position [217, 0]
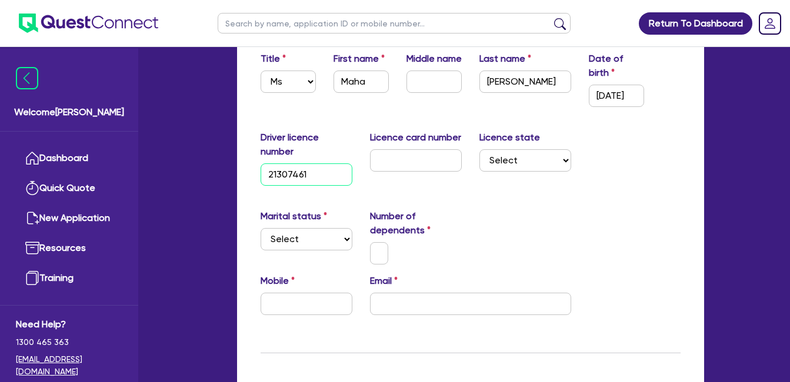
type input "21307461"
click at [424, 166] on input "text" at bounding box center [416, 160] width 92 height 22
type input "2055987645"
click at [515, 148] on div "Licence state Select [GEOGRAPHIC_DATA] [GEOGRAPHIC_DATA] [GEOGRAPHIC_DATA] [GEO…" at bounding box center [524, 158] width 109 height 55
click at [520, 167] on select "Select [GEOGRAPHIC_DATA] [GEOGRAPHIC_DATA] [GEOGRAPHIC_DATA] [GEOGRAPHIC_DATA] …" at bounding box center [525, 160] width 92 height 22
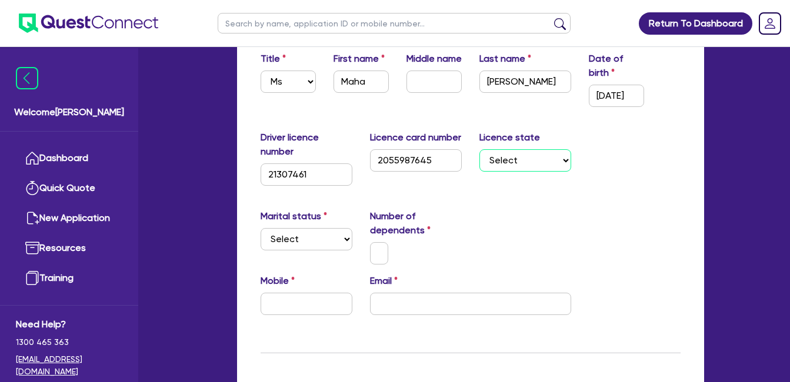
select select "[GEOGRAPHIC_DATA]"
click at [479, 149] on select "Select [GEOGRAPHIC_DATA] [GEOGRAPHIC_DATA] [GEOGRAPHIC_DATA] [GEOGRAPHIC_DATA] …" at bounding box center [525, 160] width 92 height 22
click at [466, 212] on div "Number of dependents" at bounding box center [415, 236] width 109 height 55
click at [319, 232] on select "Select Single Married De Facto / Partner" at bounding box center [307, 239] width 92 height 22
select select "MARRIED"
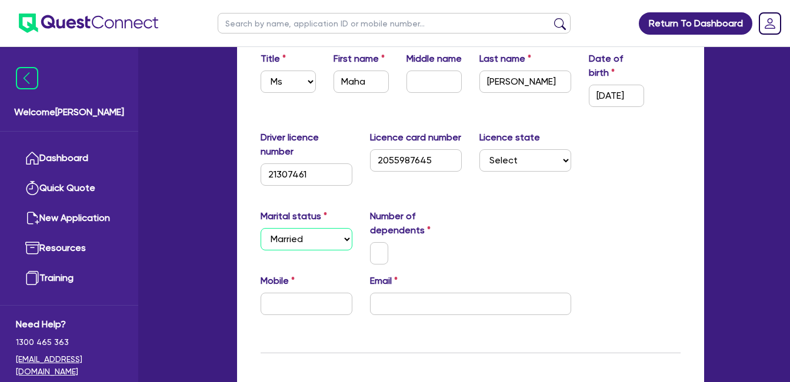
click at [261, 228] on select "Select Single Married De Facto / Partner" at bounding box center [307, 239] width 92 height 22
click at [381, 249] on input "text" at bounding box center [379, 253] width 19 height 22
type input "2"
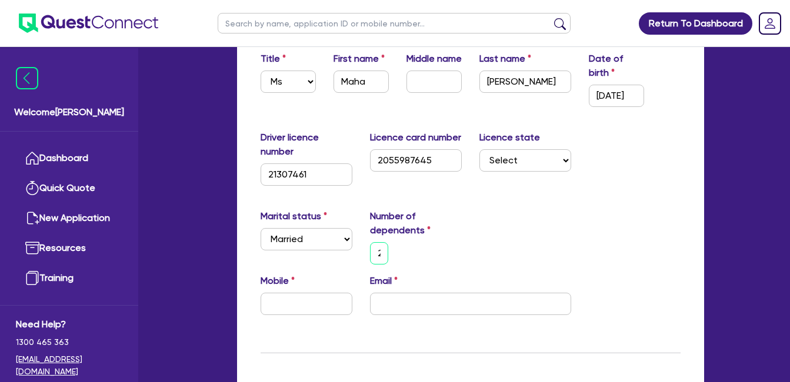
scroll to position [0, 4]
type input "2"
click at [310, 299] on input "text" at bounding box center [307, 304] width 92 height 22
paste input "text"
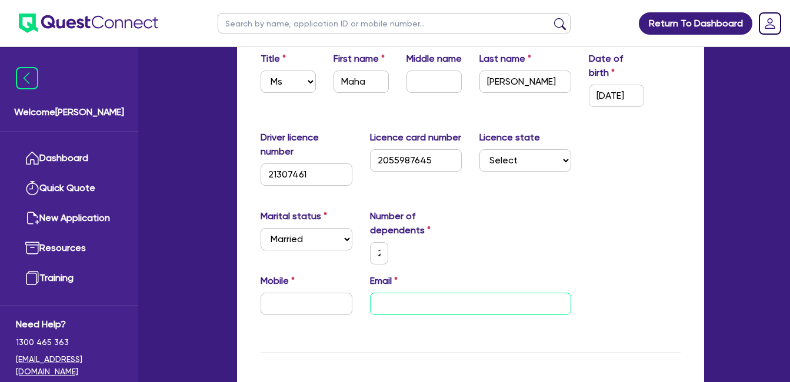
click at [409, 310] on input "email" at bounding box center [470, 304] width 201 height 22
paste input "[EMAIL_ADDRESS][DOMAIN_NAME]"
type input "2"
type input "[EMAIL_ADDRESS][DOMAIN_NAME]"
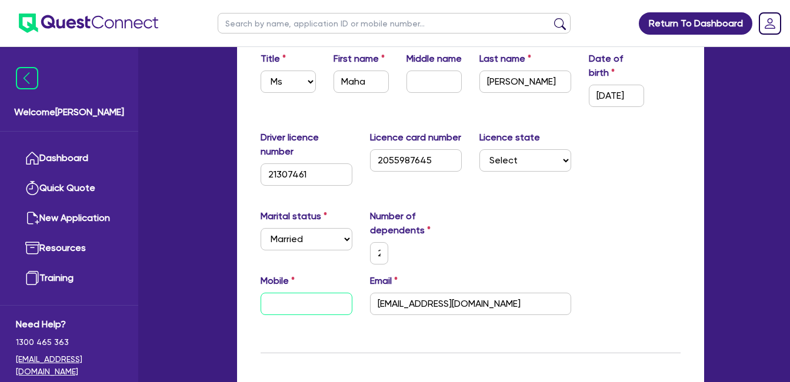
click at [288, 303] on input "text" at bounding box center [307, 304] width 92 height 22
paste input "0449 232 977"
type input "2"
type input "0449 232 977"
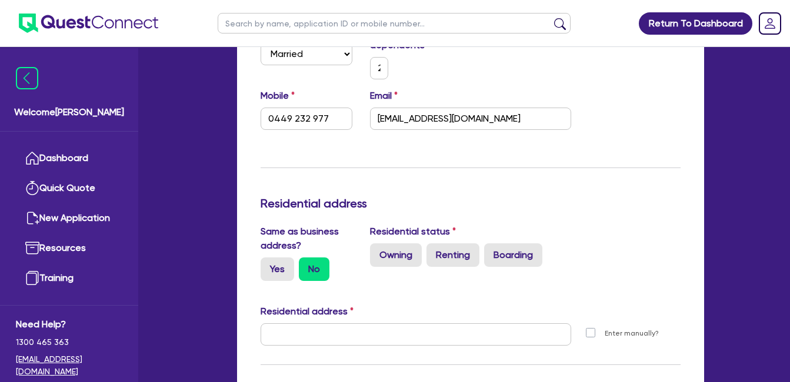
scroll to position [413, 0]
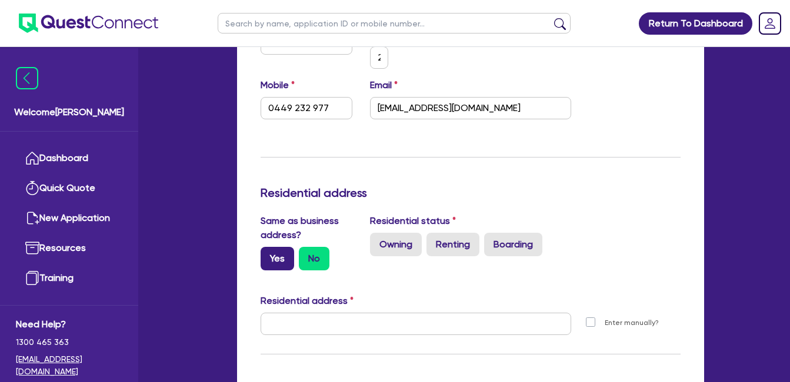
click at [281, 253] on label "Yes" at bounding box center [278, 259] width 34 height 24
click at [268, 253] on input "Yes" at bounding box center [265, 251] width 8 height 8
radio input "true"
type input "2"
type input "0449 232 977"
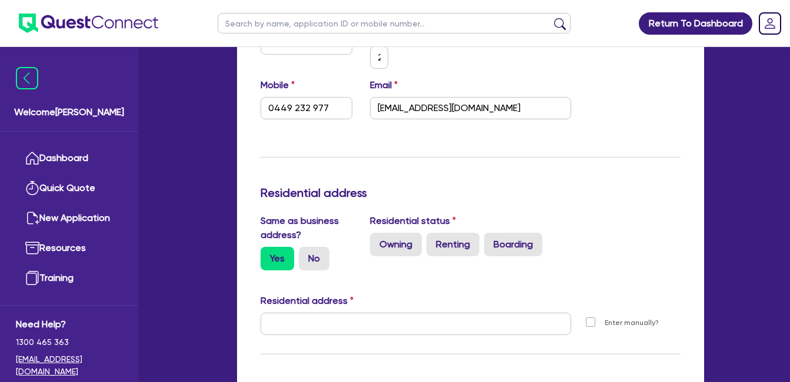
type input "[STREET_ADDRESS]"
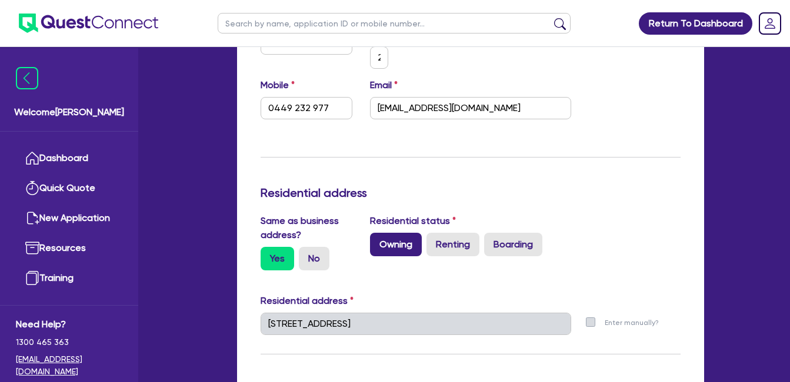
click at [396, 243] on label "Owning" at bounding box center [396, 245] width 52 height 24
click at [378, 241] on input "Owning" at bounding box center [374, 237] width 8 height 8
radio input "true"
type input "2"
type input "0449 232 977"
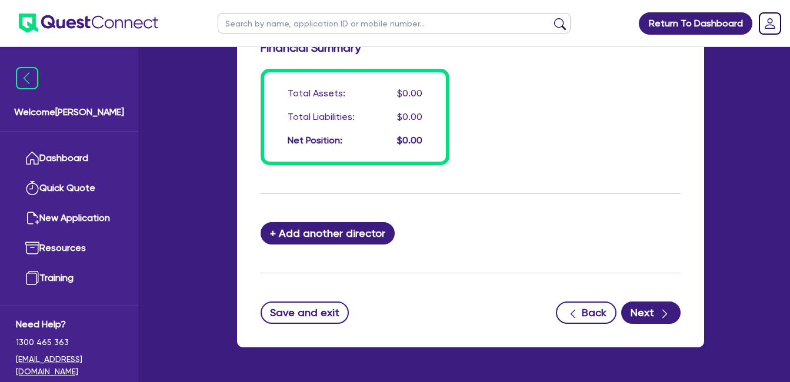
scroll to position [1053, 0]
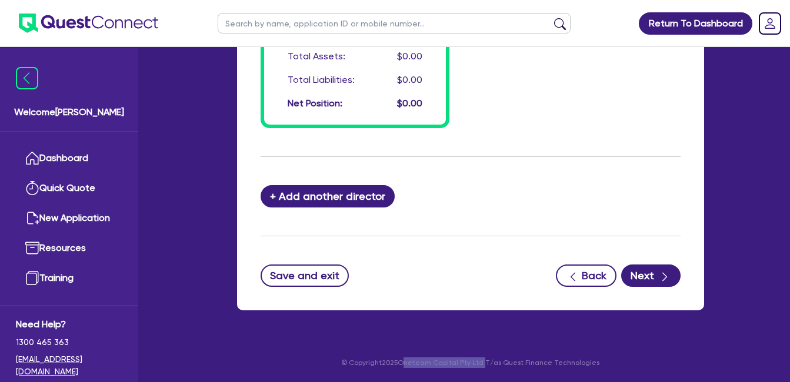
drag, startPoint x: 405, startPoint y: 361, endPoint x: 485, endPoint y: 362, distance: 80.6
click at [485, 362] on p "© Copyright 2025 Oneteam Capital Pty Ltd T/as Quest Finance Technologies" at bounding box center [470, 363] width 483 height 11
copy p "Oneteam Capital Pty Ltd"
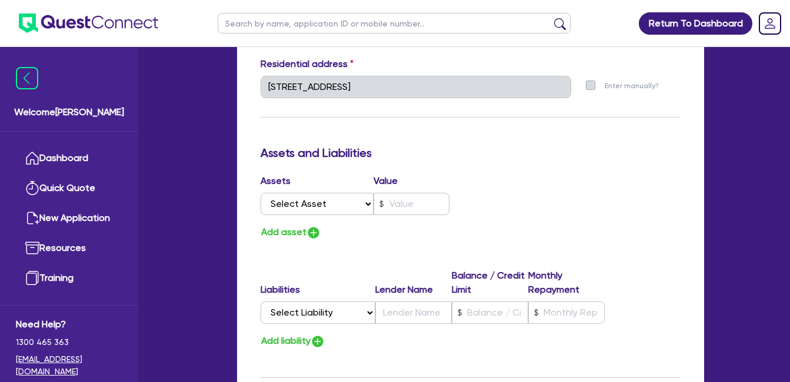
scroll to position [660, 0]
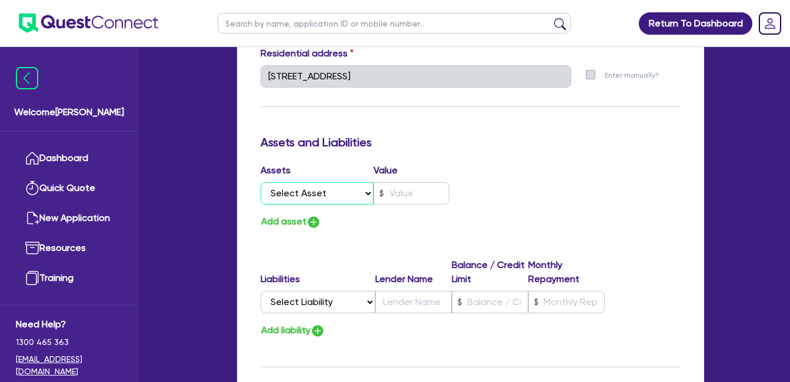
click at [342, 193] on select "Select Asset Cash Property Investment property Vehicle Truck Trailer Equipment …" at bounding box center [317, 193] width 113 height 22
select select "VEHICLE"
click at [261, 182] on select "Select Asset Cash Property Investment property Vehicle Truck Trailer Equipment …" at bounding box center [317, 193] width 113 height 22
type input "2"
type input "0449 232 977"
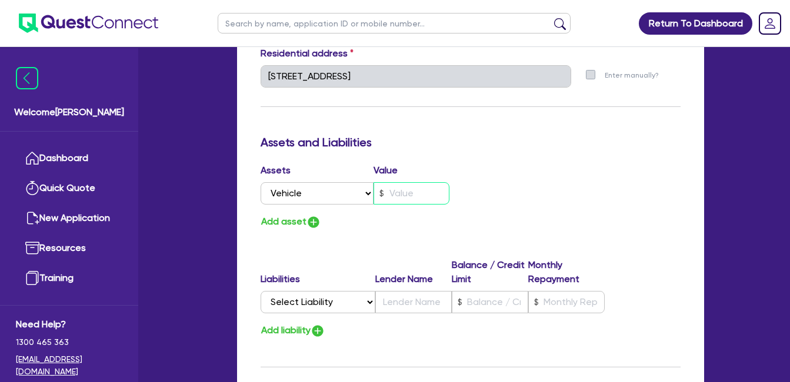
click at [403, 199] on input "text" at bounding box center [411, 193] width 76 height 22
type input "2"
type input "0449 232 977"
type input "4"
type input "2"
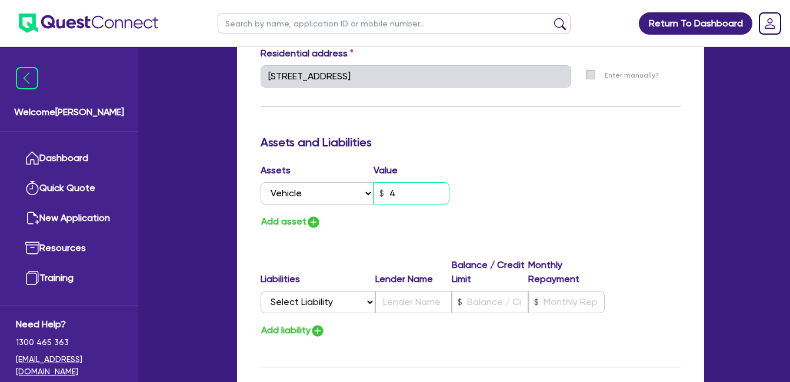
type input "0449 232 977"
type input "40"
type input "2"
type input "0449 232 977"
type input "400"
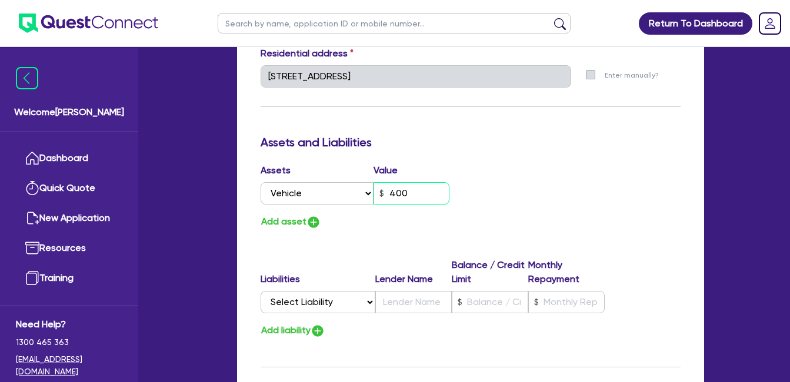
type input "2"
type input "0449 232 977"
type input "4,000"
type input "2"
type input "0449 232 977"
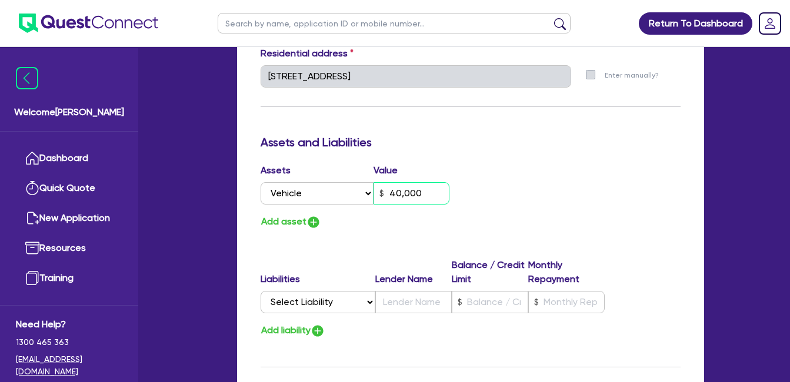
type input "40,000"
click at [312, 225] on img "button" at bounding box center [313, 222] width 14 height 14
type input "2"
type input "0449 232 977"
type input "40,000"
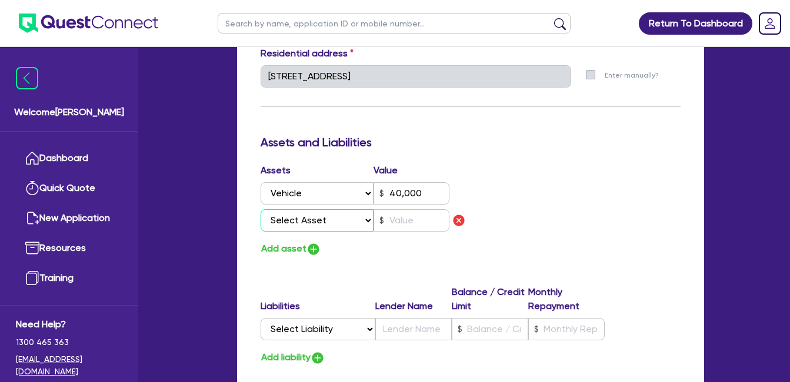
click at [315, 225] on select "Select Asset Cash Property Investment property Vehicle Truck Trailer Equipment …" at bounding box center [317, 220] width 113 height 22
select select "CASH"
click at [261, 209] on select "Select Asset Cash Property Investment property Vehicle Truck Trailer Equipment …" at bounding box center [317, 220] width 113 height 22
type input "2"
type input "0449 232 977"
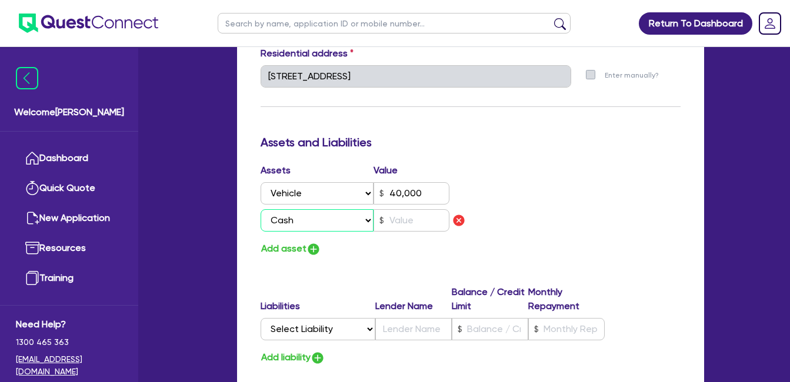
type input "40,000"
click at [398, 219] on input "text" at bounding box center [411, 220] width 76 height 22
type input "2"
type input "0449 232 977"
type input "40,000"
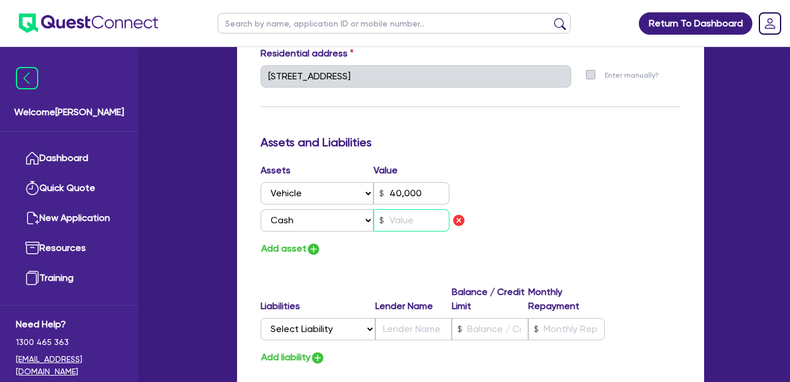
type input "5"
type input "2"
type input "0449 232 977"
type input "40,000"
type input "50"
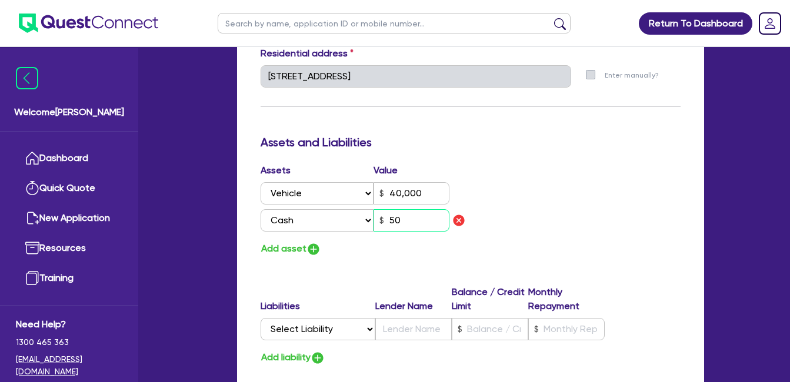
type input "2"
type input "0449 232 977"
type input "40,000"
type input "500"
type input "2"
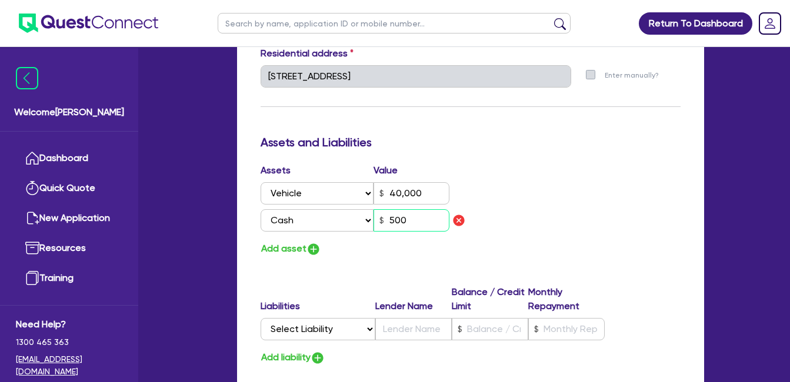
type input "0449 232 977"
type input "40,000"
type input "5,000"
type input "2"
type input "0449 232 977"
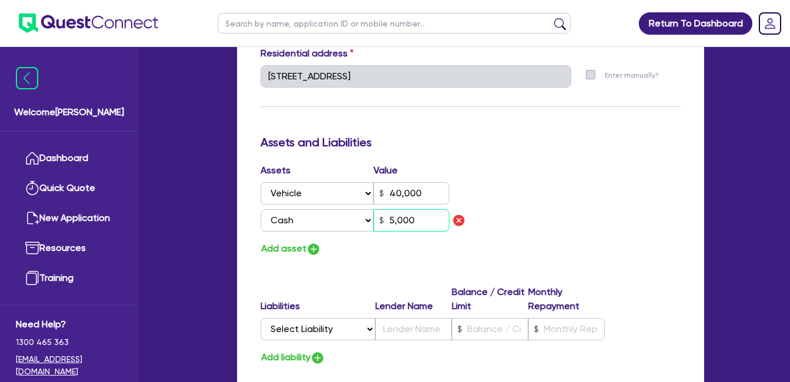
type input "40,000"
type input "50,000"
click at [307, 247] on img "button" at bounding box center [313, 249] width 14 height 14
type input "2"
type input "0449 232 977"
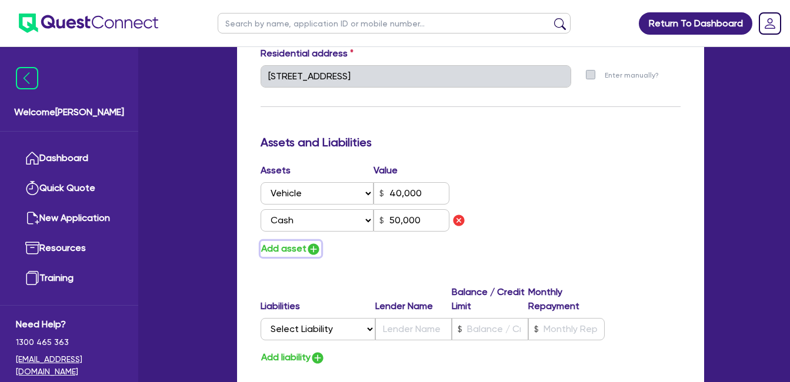
type input "40,000"
type input "50,000"
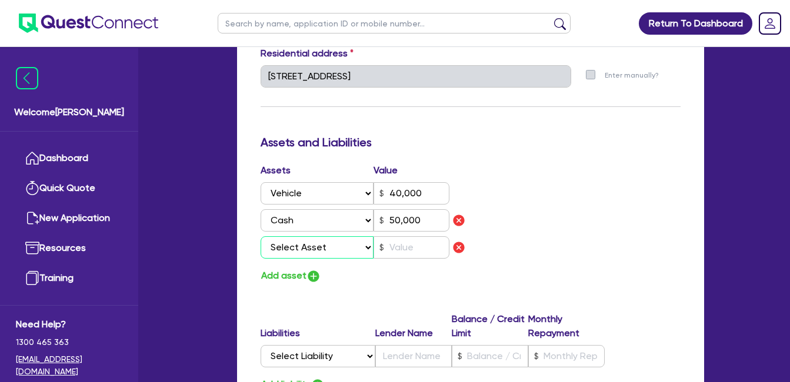
click at [341, 250] on select "Select Asset Cash Property Investment property Vehicle Truck Trailer Equipment …" at bounding box center [317, 247] width 113 height 22
select select "INVESTMENT_PROPERTY"
click at [261, 236] on select "Select Asset Cash Property Investment property Vehicle Truck Trailer Equipment …" at bounding box center [317, 247] width 113 height 22
type input "2"
type input "0449 232 977"
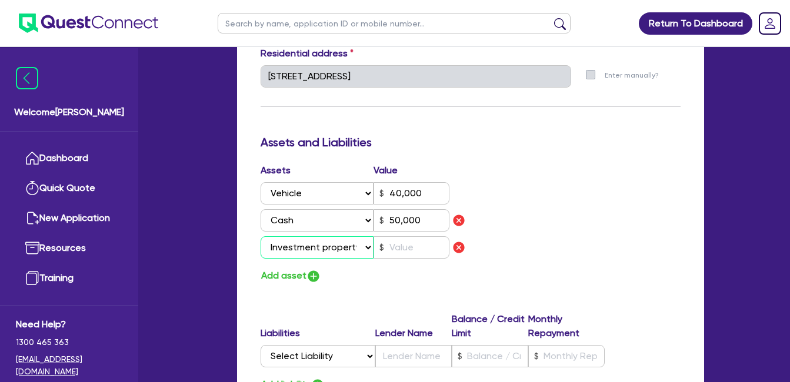
type input "40,000"
type input "50,000"
click at [399, 252] on input "text" at bounding box center [411, 247] width 76 height 22
type input "2"
type input "0449 232 977"
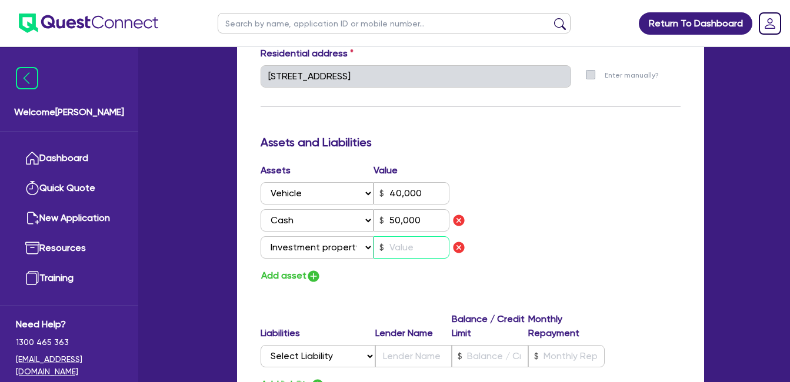
type input "40,000"
type input "50,000"
type input "1"
type input "2"
type input "0449 232 977"
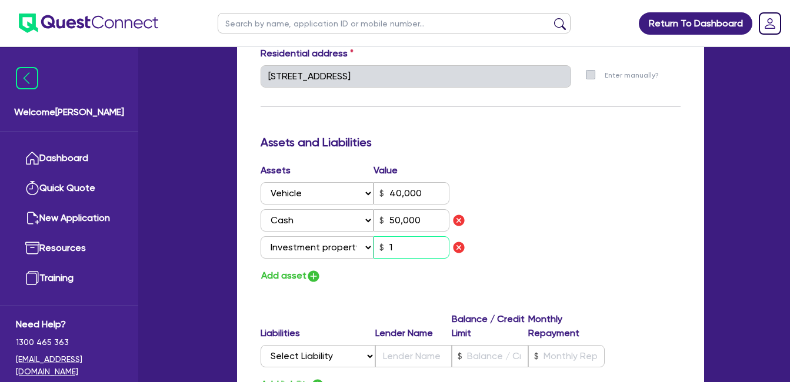
type input "40,000"
type input "50,000"
type input "10"
type input "2"
type input "0449 232 977"
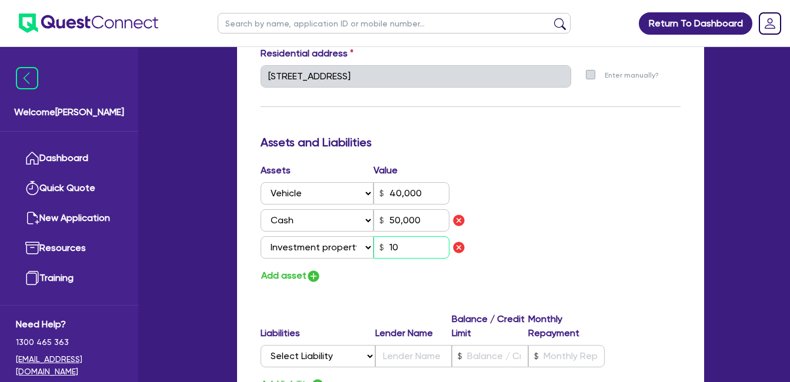
type input "40,000"
type input "50,000"
type input "100"
type input "2"
type input "0449 232 977"
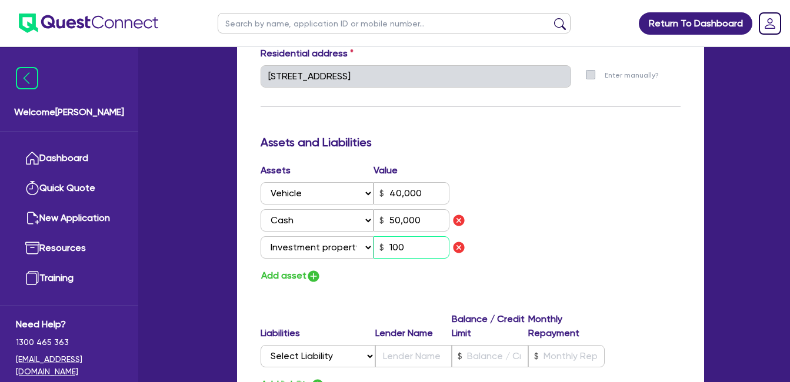
type input "40,000"
type input "50,000"
type input "1,000"
type input "2"
type input "0449 232 977"
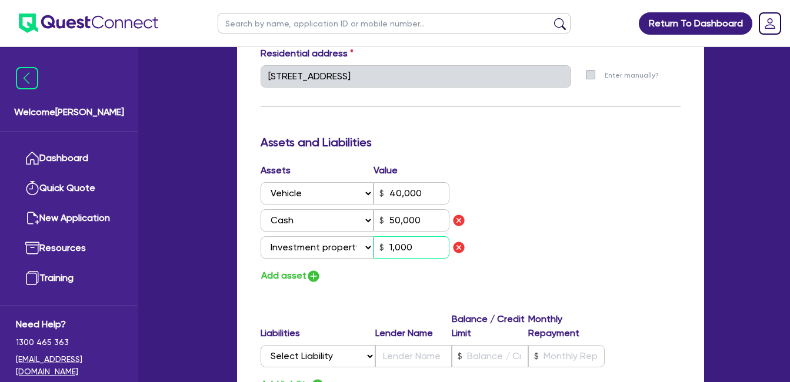
type input "40,000"
type input "50,000"
type input "10,000"
type input "2"
type input "0449 232 977"
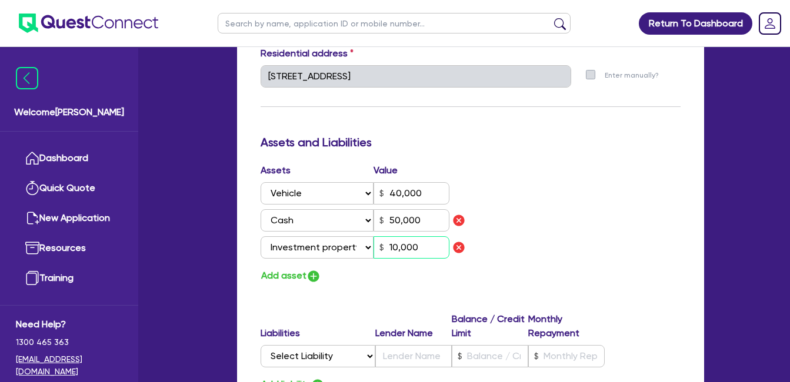
type input "40,000"
type input "50,000"
type input "100,000"
type input "2"
type input "0449 232 977"
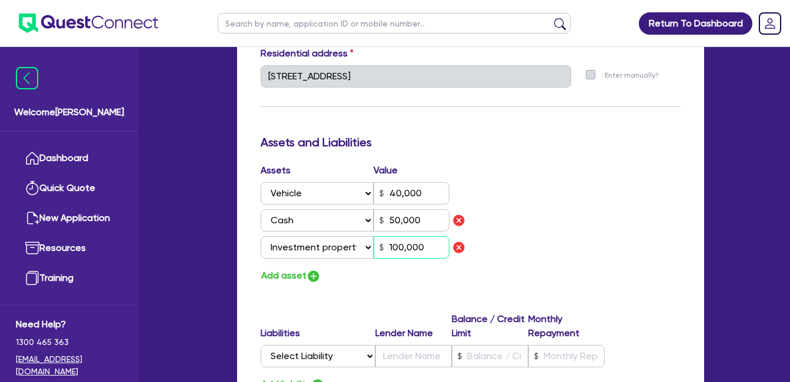
type input "40,000"
type input "50,000"
type input "1,000,000"
click at [395, 273] on div "Add asset" at bounding box center [361, 276] width 219 height 16
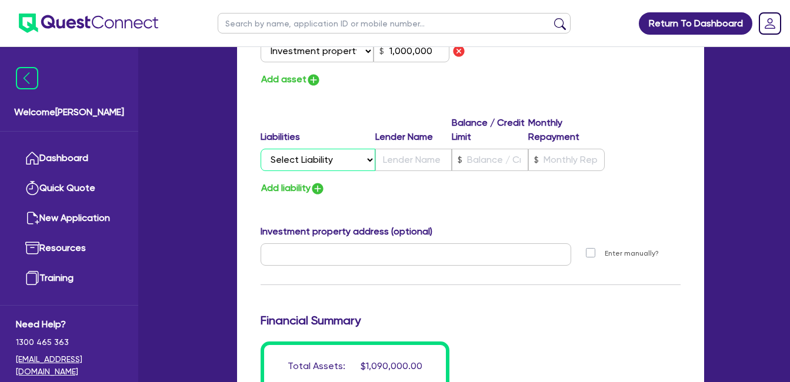
click at [369, 158] on select "Select Liability Credit card Mortgage Investment property loan Vehicle loan Tru…" at bounding box center [318, 160] width 115 height 22
select select "MORTGAGE"
click at [261, 149] on select "Select Liability Credit card Mortgage Investment property loan Vehicle loan Tru…" at bounding box center [318, 160] width 115 height 22
type input "2"
type input "0449 232 977"
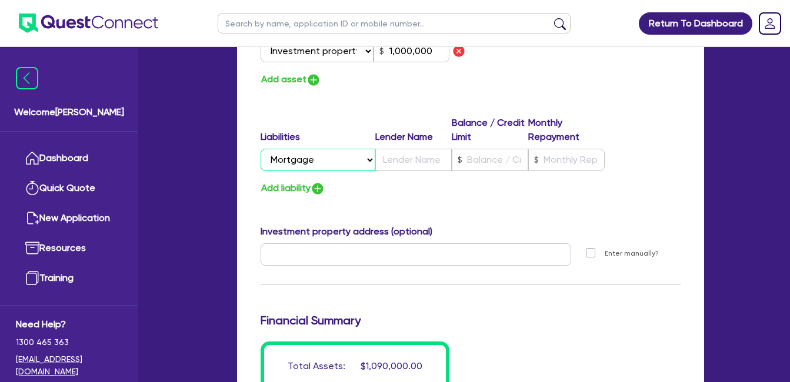
type input "40,000"
type input "50,000"
type input "1,000,000"
click at [410, 152] on input "text" at bounding box center [413, 160] width 76 height 22
type input "2"
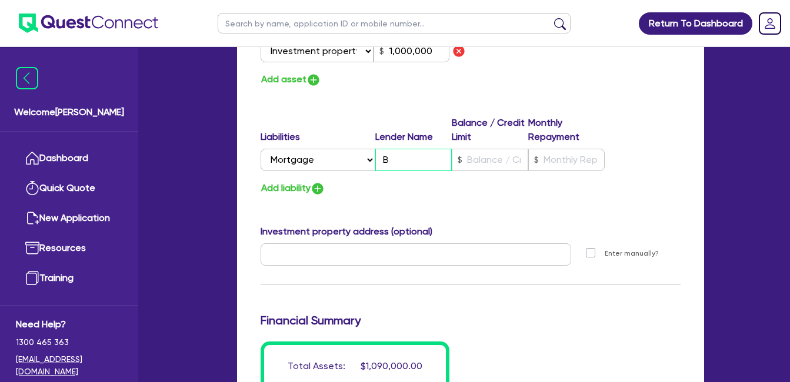
type input "0449 232 977"
type input "40,000"
type input "B"
type input "50,000"
type input "1,000,000"
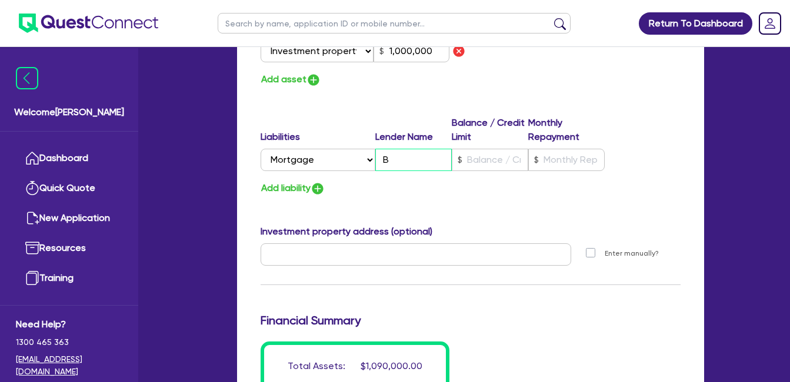
type input "2"
type input "0449 232 977"
type input "40,000"
type input "Ba"
type input "50,000"
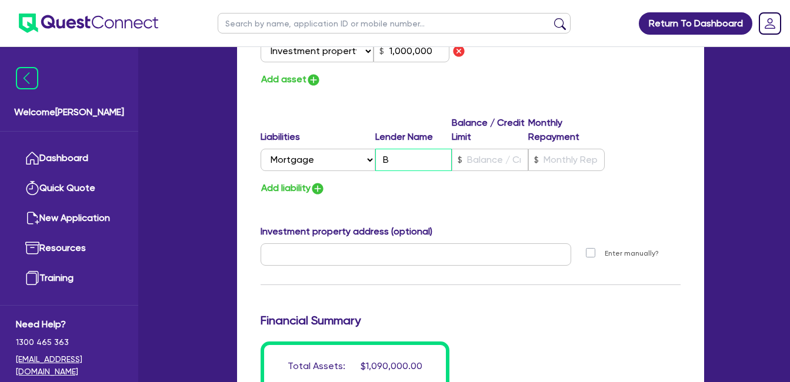
type input "1,000,000"
type input "2"
type input "0449 232 977"
type input "40,000"
type input "Ban"
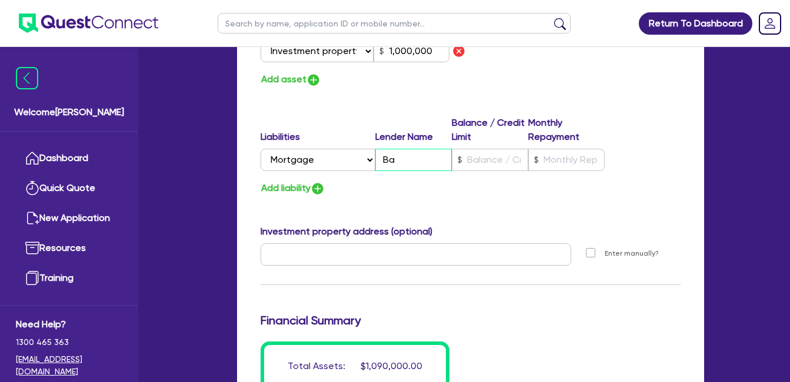
type input "50,000"
type input "1,000,000"
type input "2"
type input "0449 232 977"
type input "40,000"
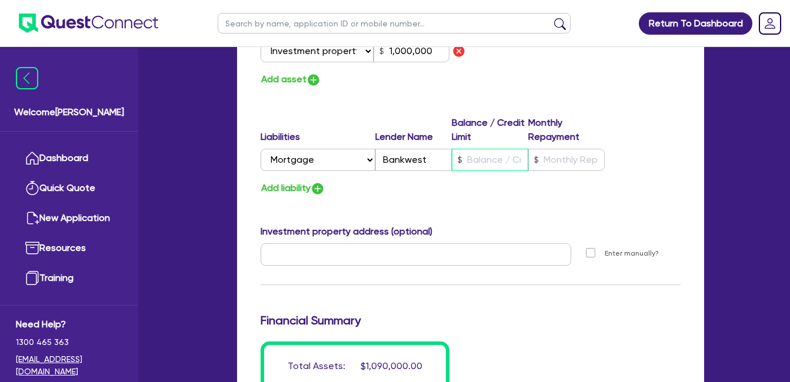
click at [504, 163] on input "text" at bounding box center [490, 160] width 76 height 22
click at [563, 160] on input "text" at bounding box center [566, 160] width 76 height 22
click at [551, 159] on input "4,000" at bounding box center [566, 160] width 76 height 22
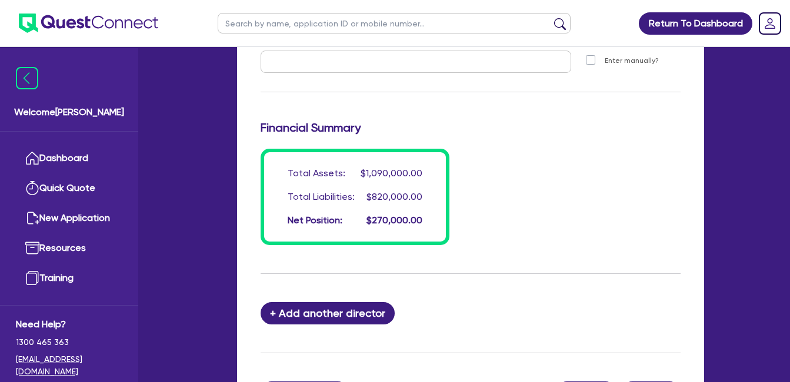
scroll to position [1053, 0]
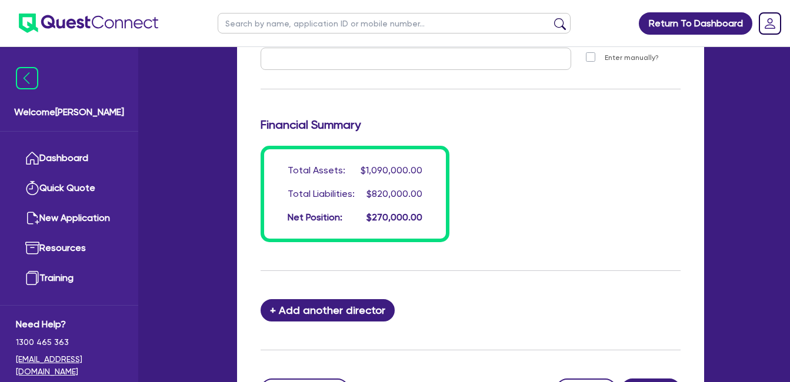
click at [506, 159] on div "Total Assets: $1,090,000.00 Total Liabilities: $820,000.00 Net Position: $270,0…" at bounding box center [471, 194] width 438 height 96
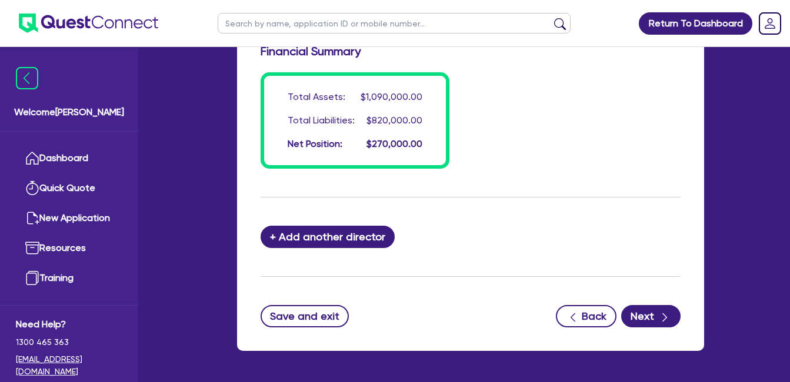
scroll to position [1167, 0]
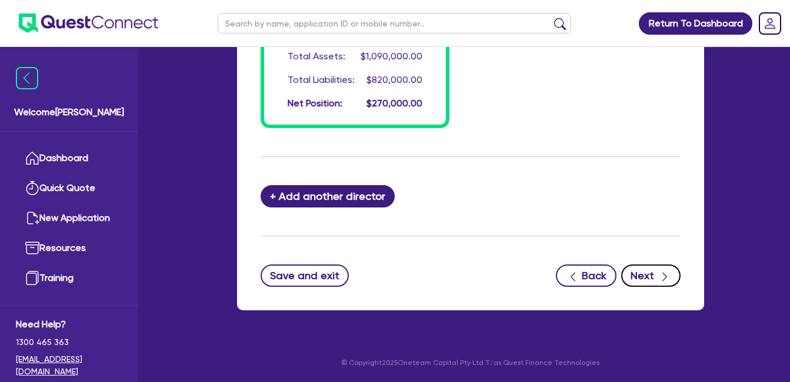
click at [652, 272] on button "Next" at bounding box center [650, 276] width 59 height 22
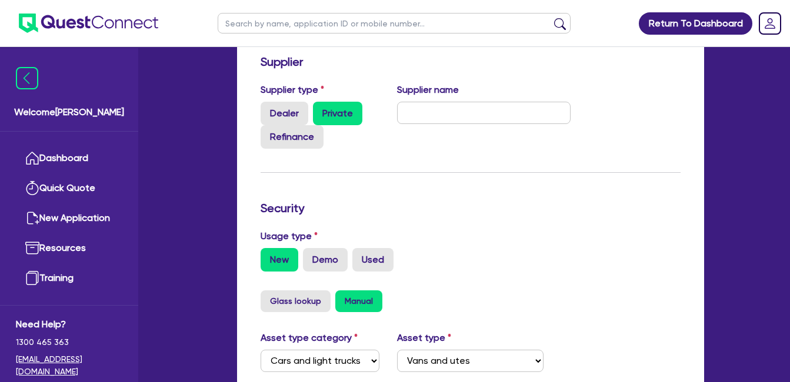
scroll to position [196, 0]
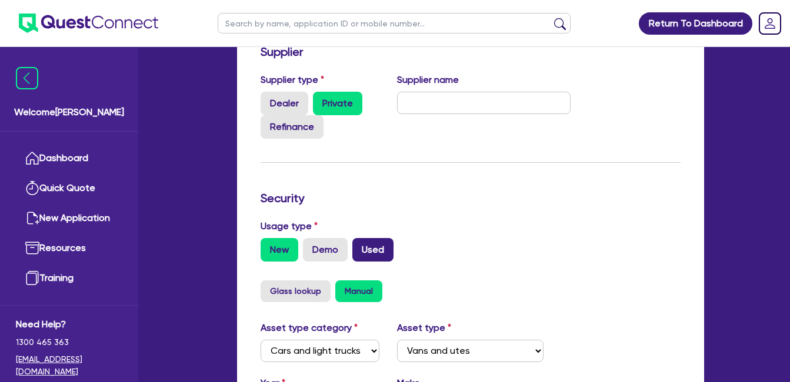
click at [374, 246] on label "Used" at bounding box center [372, 250] width 41 height 24
click at [360, 246] on input "Used" at bounding box center [356, 242] width 8 height 8
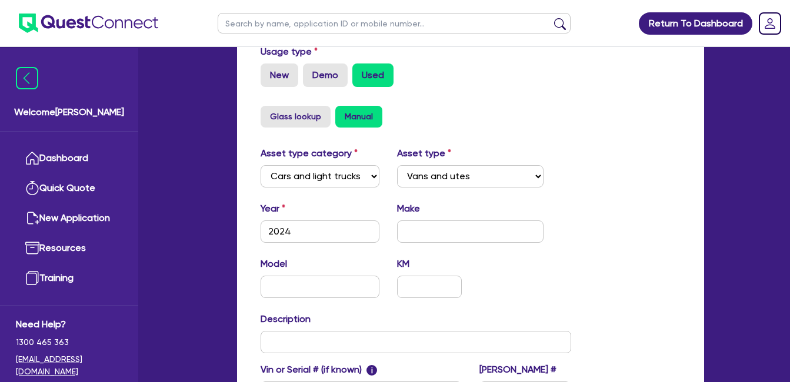
scroll to position [392, 0]
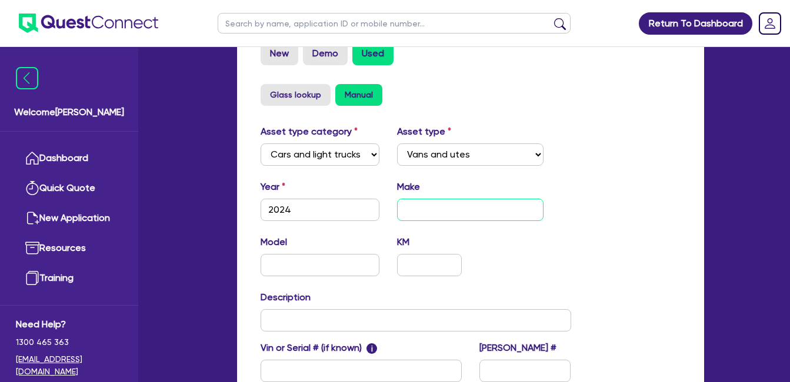
click at [426, 210] on input "text" at bounding box center [470, 210] width 146 height 22
click at [502, 243] on div "Model G10+ KM" at bounding box center [416, 260] width 328 height 51
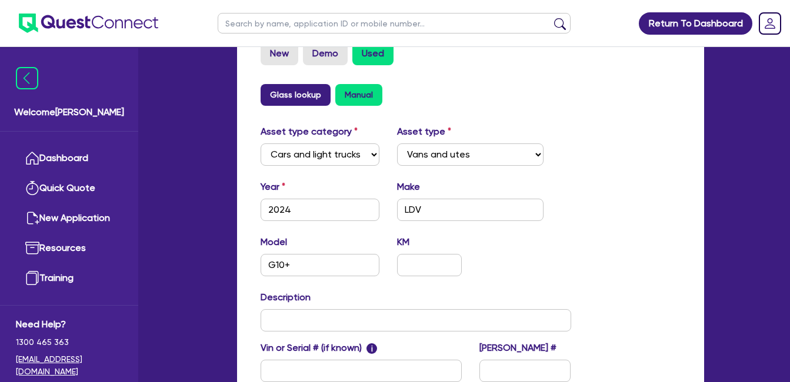
click at [301, 92] on button "Glass lookup" at bounding box center [296, 95] width 70 height 22
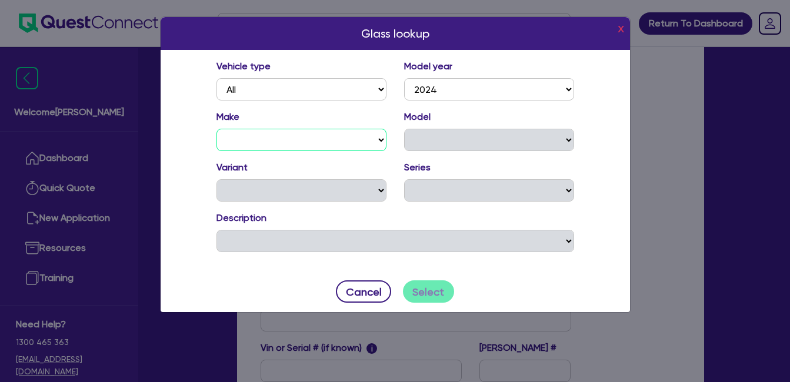
click at [287, 145] on select "ABARTH ACE EV ALFA ROMEO ALPINE ASTON [PERSON_NAME] AUDI BENTLEY BMW ALPINA BMW…" at bounding box center [301, 140] width 170 height 22
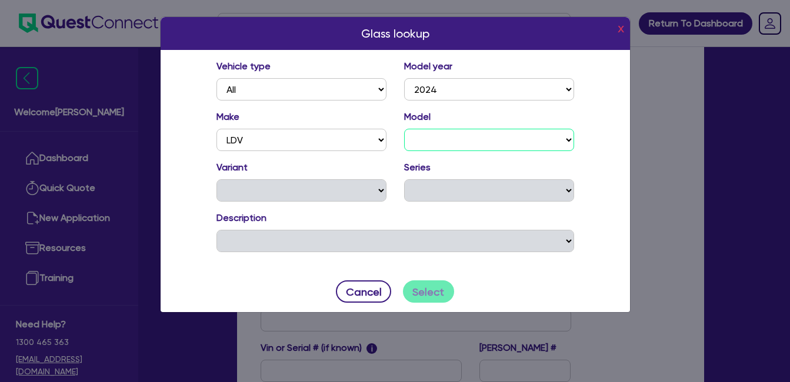
click at [496, 138] on select "D90 DELIVER 7 DELIVER 9 eDELIVER 7 eDELIVER 9 eT60 G10+ MIFA 9 MIFA T60 V80" at bounding box center [489, 140] width 170 height 22
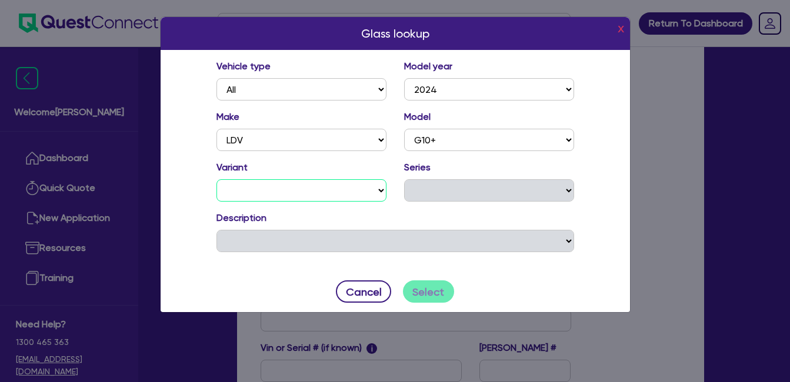
click at [359, 191] on select "BARN DOOR LIFT DOOR" at bounding box center [301, 190] width 170 height 22
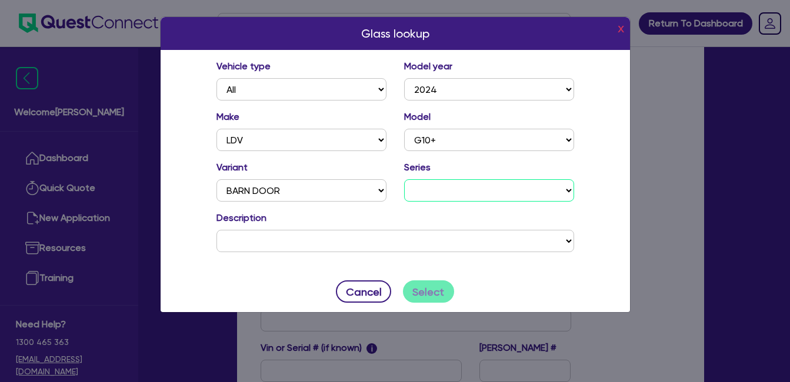
click at [496, 188] on select "SV7C" at bounding box center [489, 190] width 170 height 22
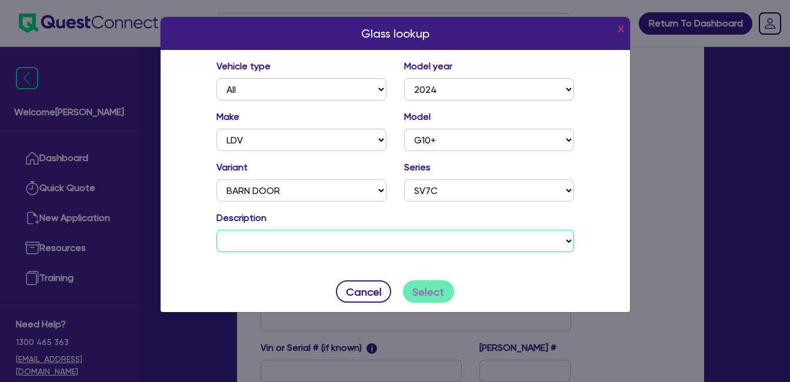
click at [450, 245] on select "LDV G10+ BARN DOOR SV7C 4D VAN DIESEL TURBO 4 1996 cc DTFI 8 SP AUTOMATIC LDV G…" at bounding box center [395, 241] width 358 height 22
click at [479, 244] on select "LDV G10+ BARN DOOR SV7C 4D VAN DIESEL TURBO 4 1996 cc DTFI 8 SP AUTOMATIC LDV G…" at bounding box center [395, 241] width 358 height 22
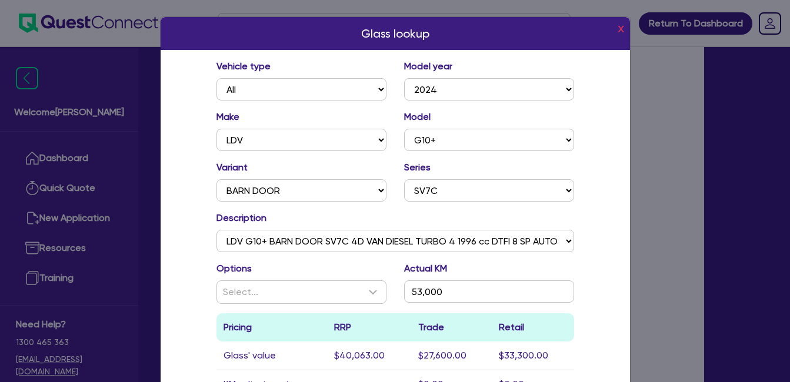
click at [349, 272] on div "Options Select..." at bounding box center [302, 283] width 188 height 42
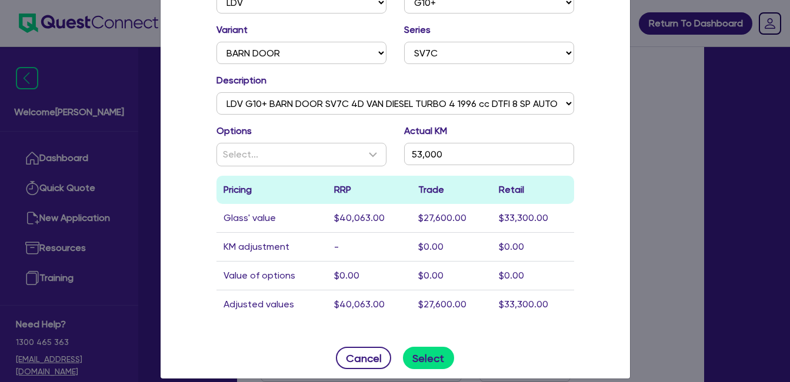
scroll to position [151, 0]
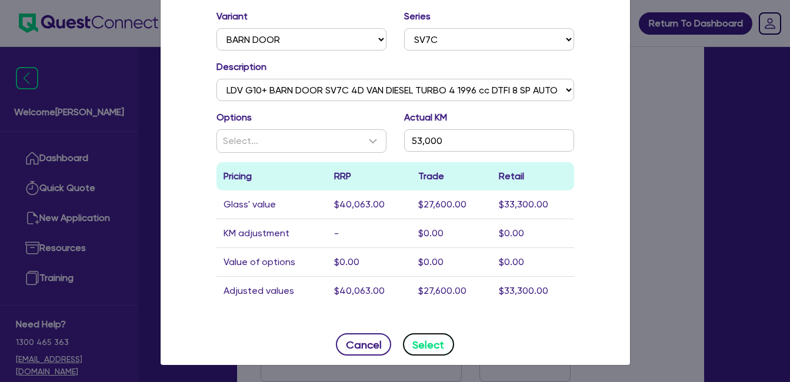
click at [430, 340] on button "Select" at bounding box center [428, 344] width 51 height 22
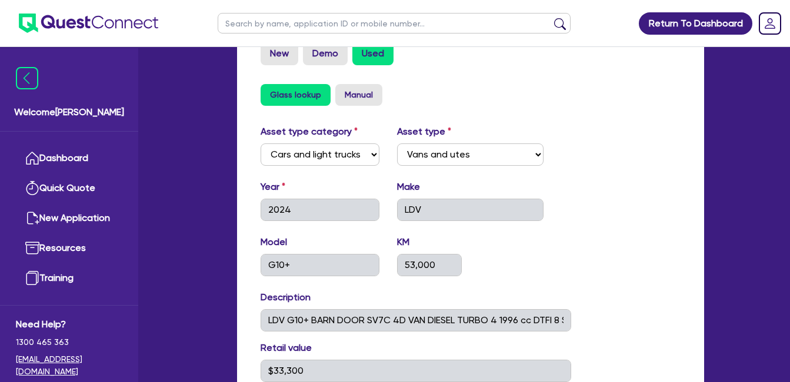
click at [570, 229] on div "Year [DATE] Make LDV" at bounding box center [416, 205] width 328 height 51
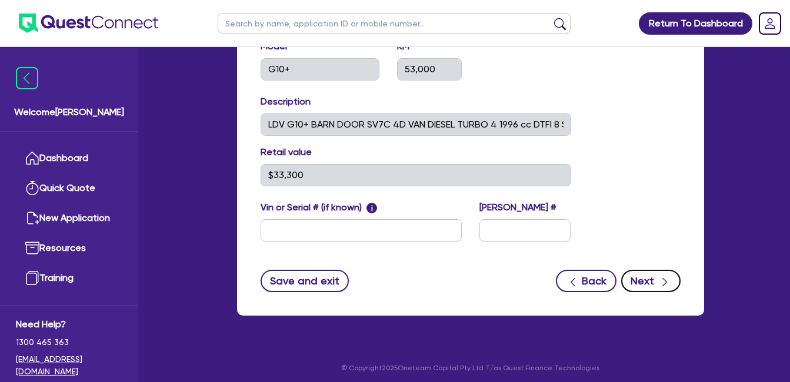
click at [647, 281] on button "Next" at bounding box center [650, 281] width 59 height 22
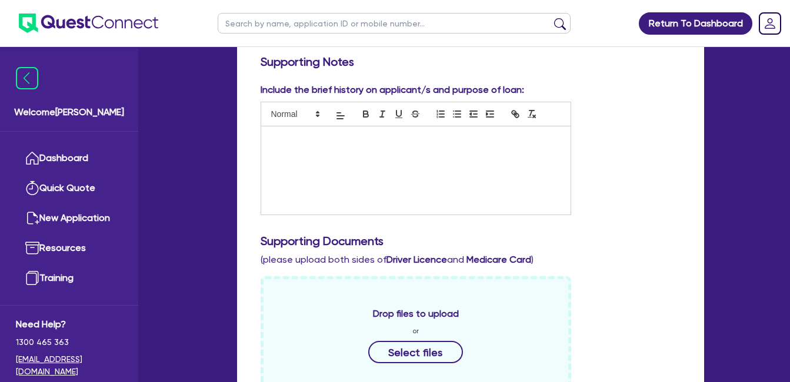
scroll to position [196, 0]
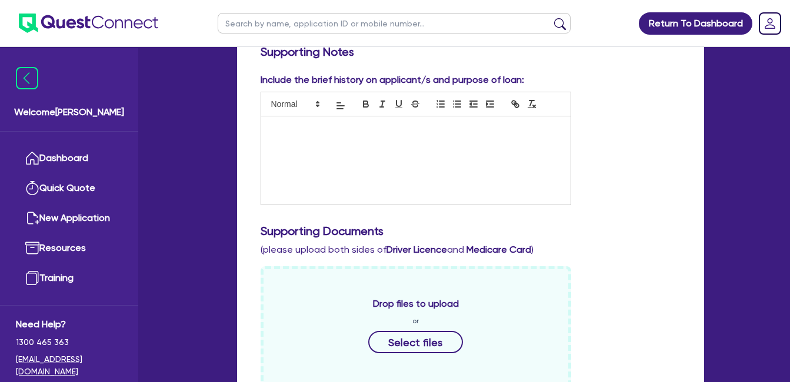
click at [392, 141] on div at bounding box center [415, 160] width 309 height 88
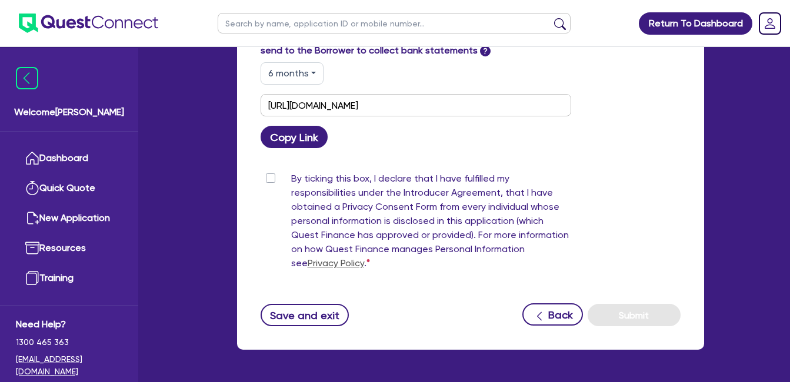
scroll to position [686, 0]
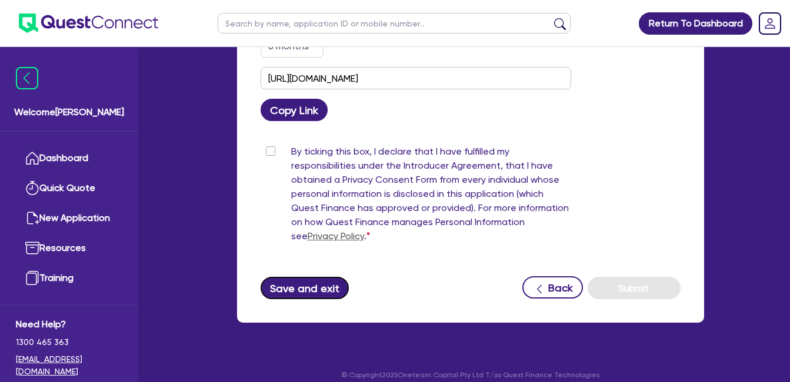
click at [313, 277] on button "Save and exit" at bounding box center [305, 288] width 89 height 22
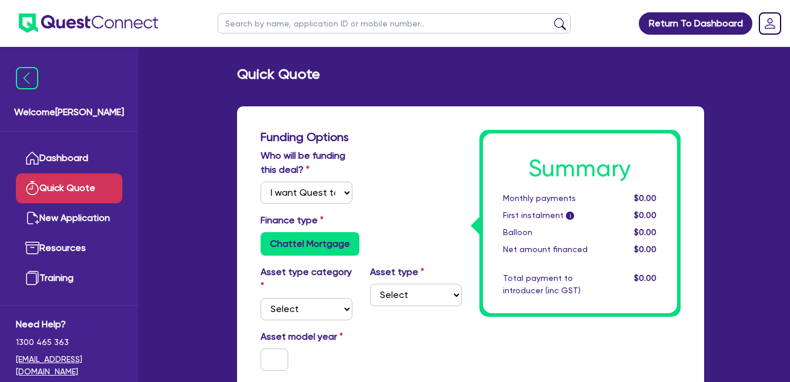
select select "Quest Finance - Own Book"
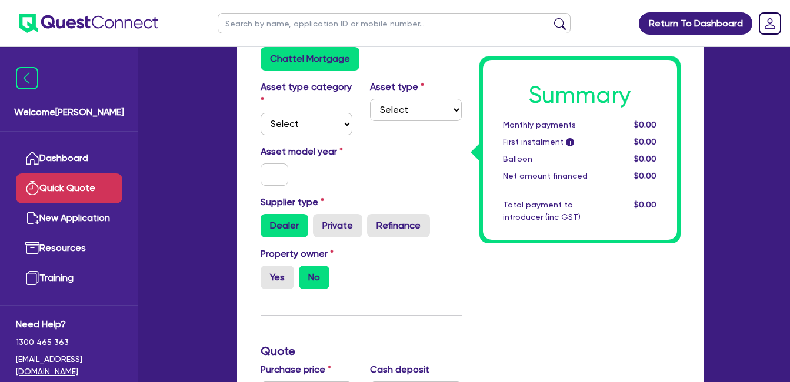
scroll to position [196, 0]
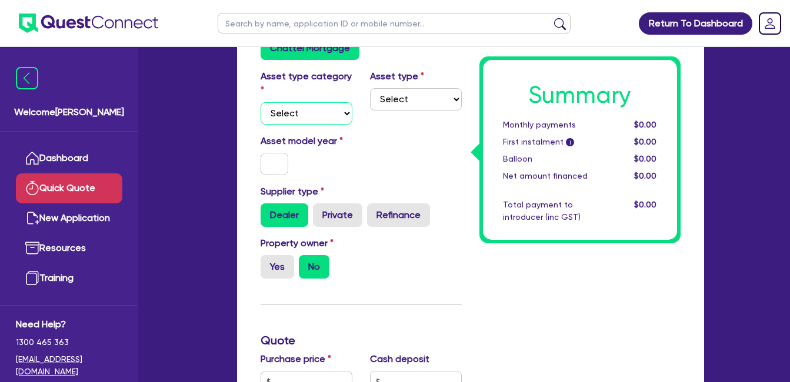
click at [330, 115] on select "Select Cars and light trucks Primary assets Secondary assets Tertiary assets" at bounding box center [307, 113] width 92 height 22
select select "CARS_AND_LIGHT_TRUCKS"
click at [261, 102] on select "Select Cars and light trucks Primary assets Secondary assets Tertiary assets" at bounding box center [307, 113] width 92 height 22
click at [399, 96] on select "Select Passenger vehicles Vans and utes Light trucks up to 4.5 tonne" at bounding box center [416, 99] width 92 height 22
select select "PASSENGER_VEHICLES"
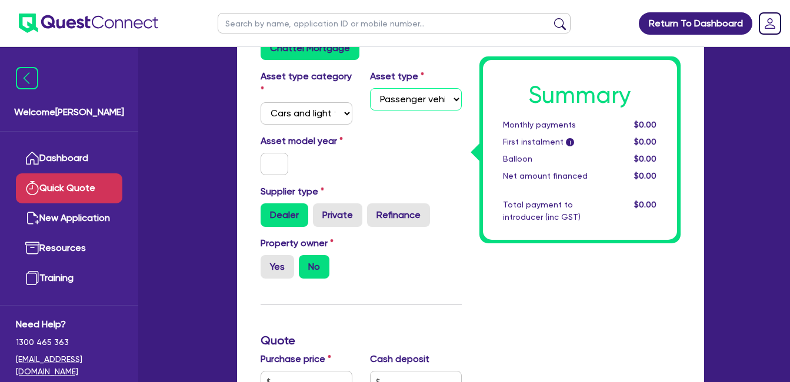
click at [370, 88] on select "Select Passenger vehicles Vans and utes Light trucks up to 4.5 tonne" at bounding box center [416, 99] width 92 height 22
click at [267, 161] on input "text" at bounding box center [275, 164] width 28 height 22
type input "2024"
click at [377, 149] on div "Asset model year [DATE]" at bounding box center [361, 159] width 219 height 51
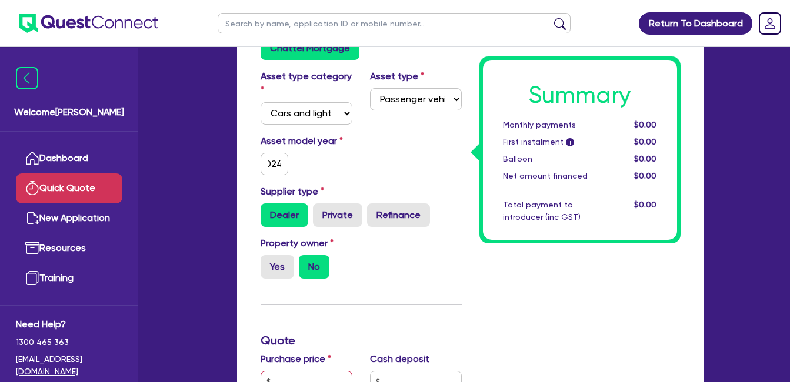
scroll to position [0, 0]
click at [345, 213] on label "Private" at bounding box center [337, 215] width 49 height 24
click at [320, 211] on input "Private" at bounding box center [317, 207] width 8 height 8
radio input "true"
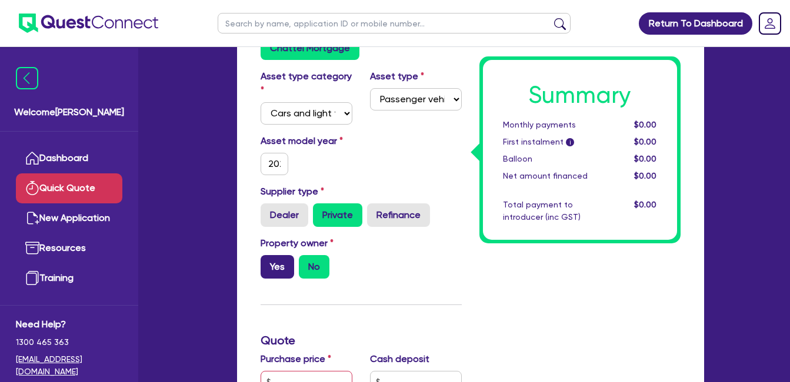
click at [286, 267] on label "Yes" at bounding box center [278, 267] width 34 height 24
click at [268, 263] on input "Yes" at bounding box center [265, 259] width 8 height 8
radio input "true"
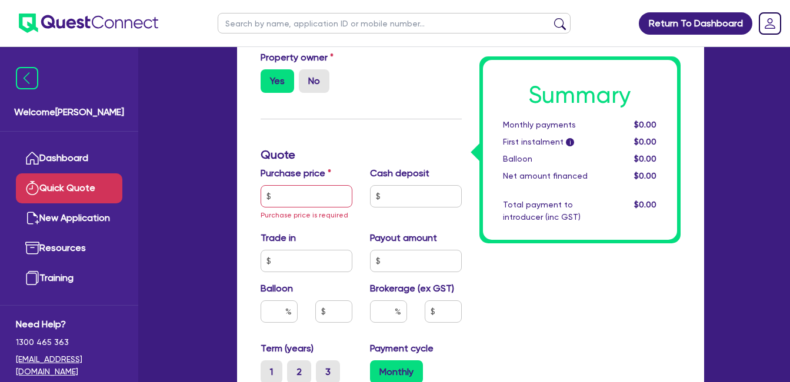
scroll to position [392, 0]
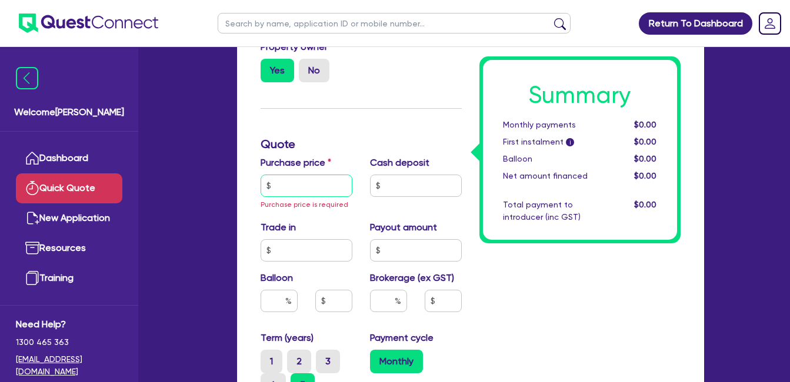
click at [306, 183] on input "text" at bounding box center [307, 186] width 92 height 22
paste input "29,979.46"
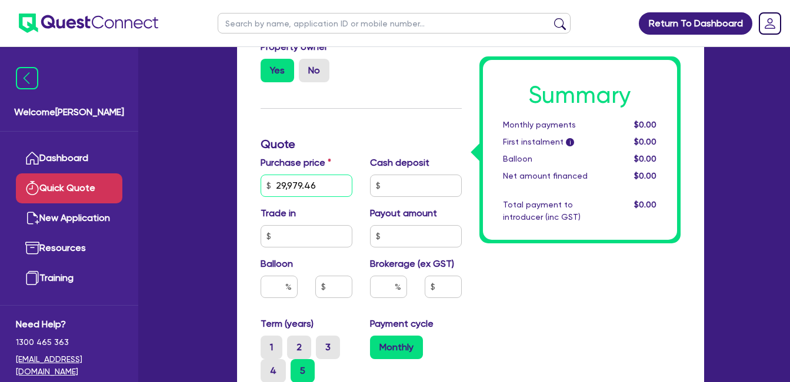
type input "29,979.46"
click at [325, 207] on div "Trade in" at bounding box center [306, 226] width 109 height 41
click at [279, 285] on input "text" at bounding box center [279, 287] width 37 height 22
type input "30"
click at [310, 268] on div "Balloon 30" at bounding box center [306, 282] width 109 height 51
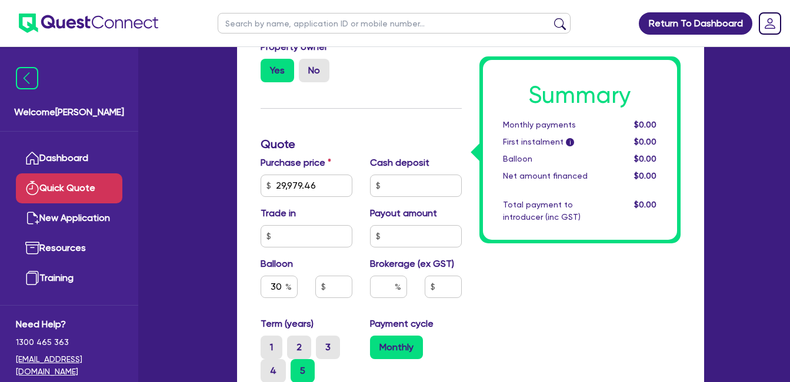
click at [302, 304] on div "Balloon 30" at bounding box center [306, 282] width 109 height 51
click at [378, 288] on input "text" at bounding box center [388, 287] width 37 height 22
type input "10"
click at [510, 288] on div "Summary Monthly payments $0.00 First instalment i $0.00 Balloon $0.00 Net amoun…" at bounding box center [579, 170] width 219 height 864
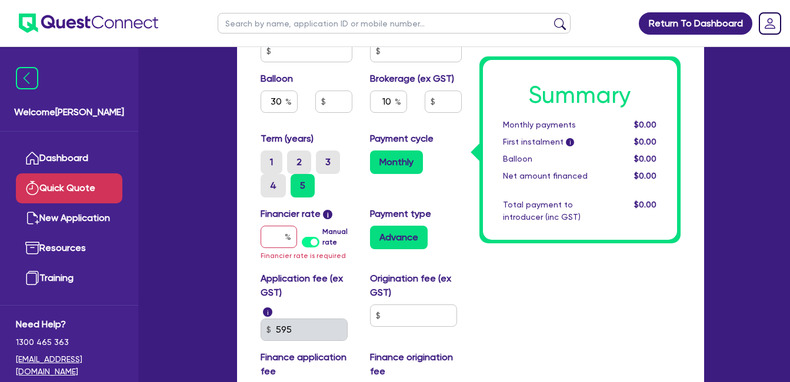
scroll to position [588, 0]
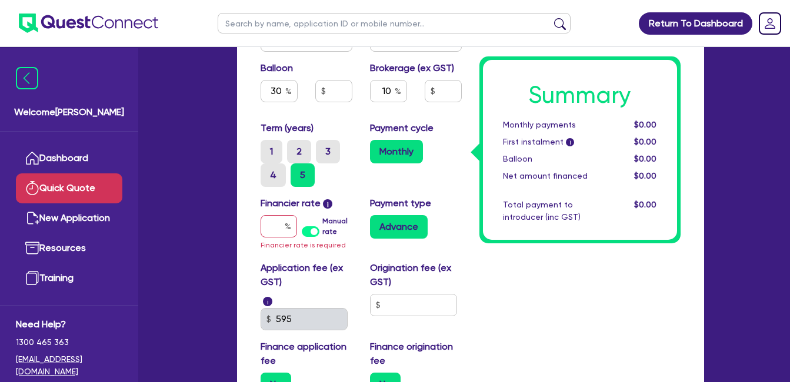
click at [322, 232] on label "Manual rate" at bounding box center [336, 226] width 29 height 21
click at [0, 0] on input "Manual rate" at bounding box center [0, 0] width 0 height 0
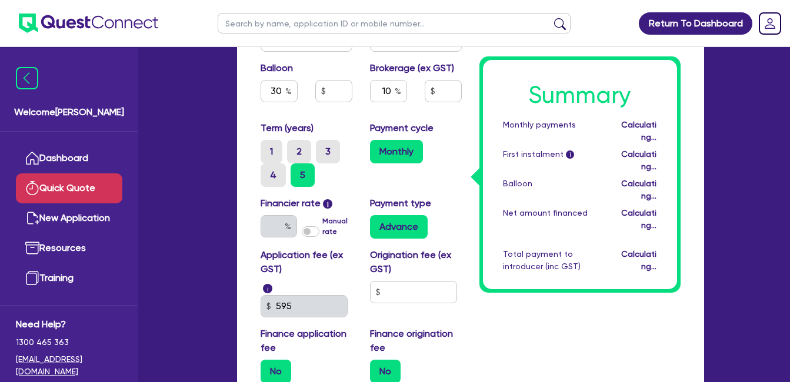
type input "8,993.84"
type input "2,997.95"
type input "17.95"
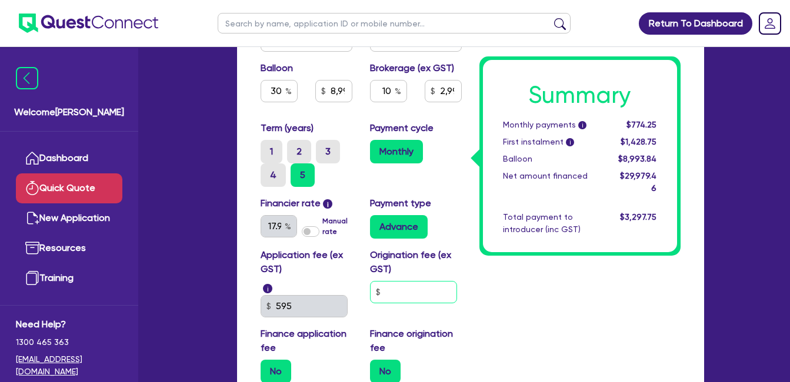
click at [407, 288] on input "text" at bounding box center [413, 292] width 87 height 22
type input "8,993.84"
type input "2,997.95"
type input "2"
type input "8,993.84"
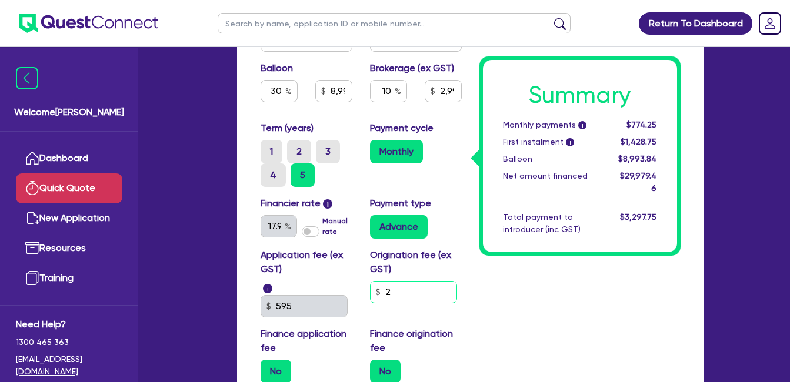
type input "2,997.95"
type input "20"
type input "8,993.84"
type input "2,997.95"
type input "200"
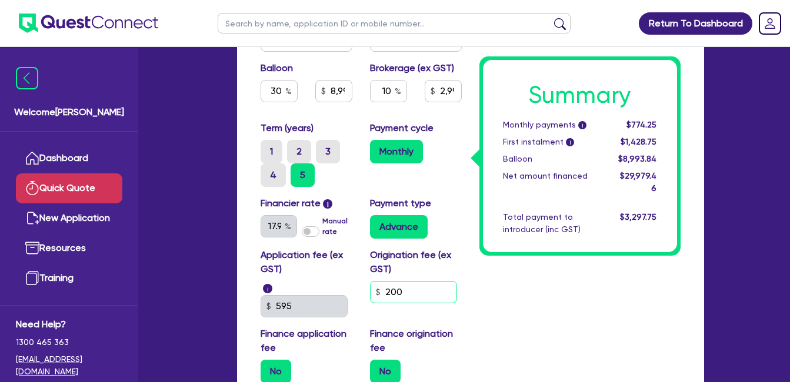
type input "8,993.84"
type input "2,997.95"
type input "2,000"
type input "8,993.84"
type input "2,997.95"
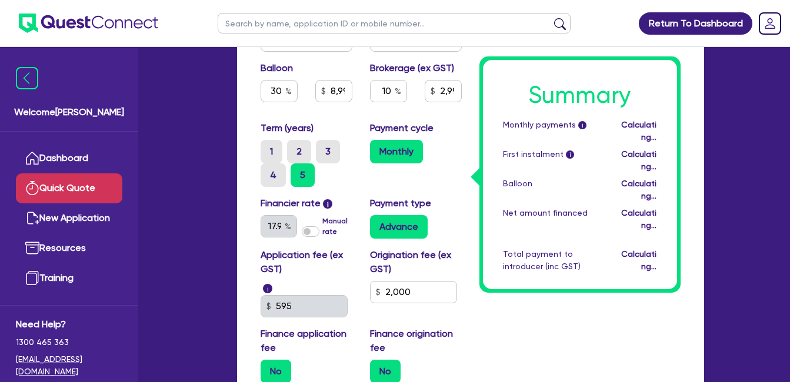
type input "8,993.84"
type input "2,997.95"
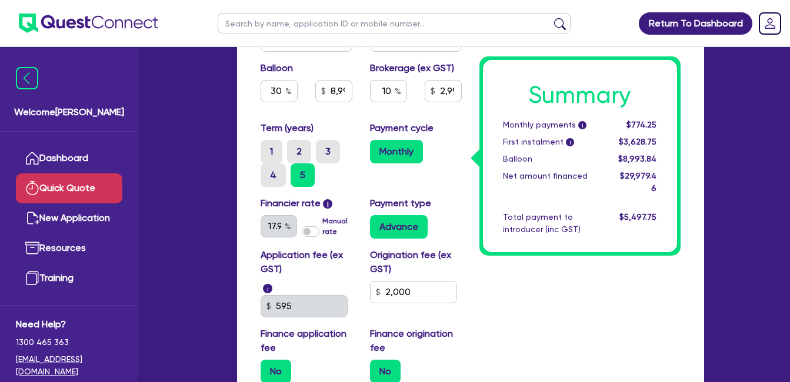
click at [464, 322] on div "Application fee (ex GST) i 595 Origination fee (ex GST) 2,000 Finance applicati…" at bounding box center [361, 320] width 219 height 145
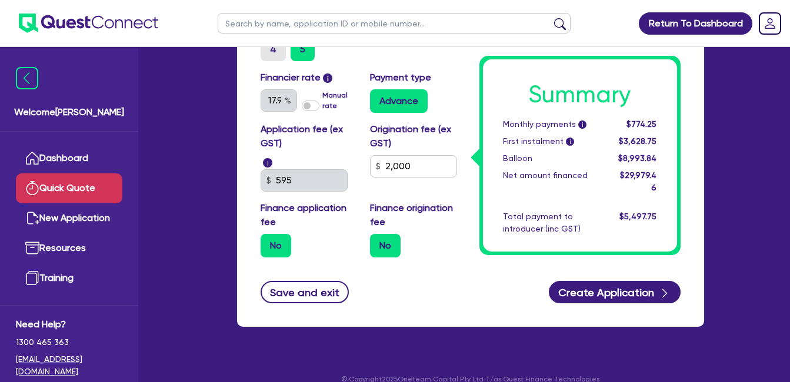
scroll to position [730, 0]
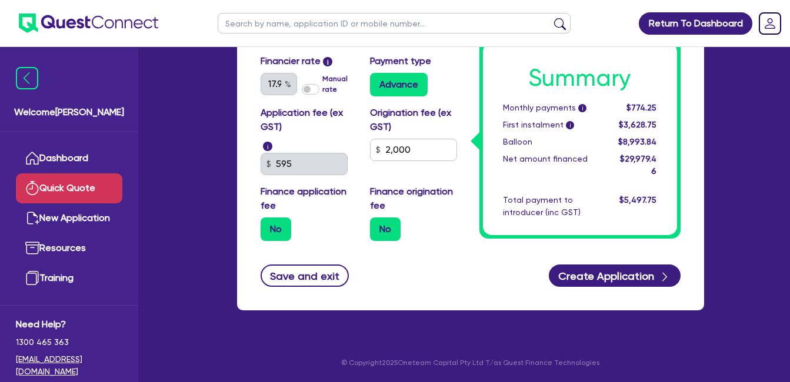
drag, startPoint x: 288, startPoint y: 186, endPoint x: 318, endPoint y: 192, distance: 30.6
click at [289, 187] on label "Finance application fee" at bounding box center [307, 199] width 92 height 28
click at [409, 199] on label "Finance origination fee" at bounding box center [416, 199] width 92 height 28
click at [383, 237] on label "No" at bounding box center [385, 230] width 31 height 24
click at [378, 225] on input "No" at bounding box center [374, 222] width 8 height 8
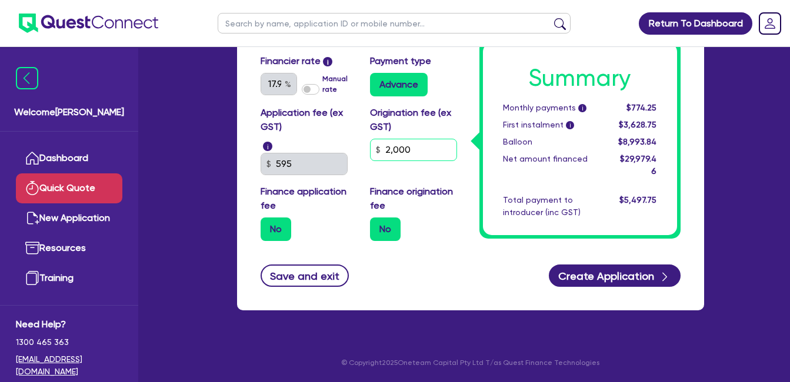
drag, startPoint x: 414, startPoint y: 152, endPoint x: 363, endPoint y: 149, distance: 51.2
click at [363, 149] on div "Origination fee (ex GST) 2,000" at bounding box center [415, 140] width 109 height 69
type input "8,993.84"
type input "2,997.95"
type input "5"
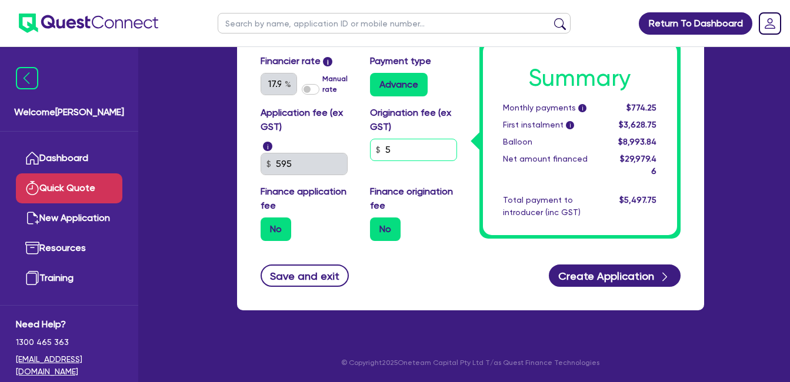
type input "8,993.84"
type input "2,997.95"
type input "50"
type input "8,993.84"
type input "2,997.95"
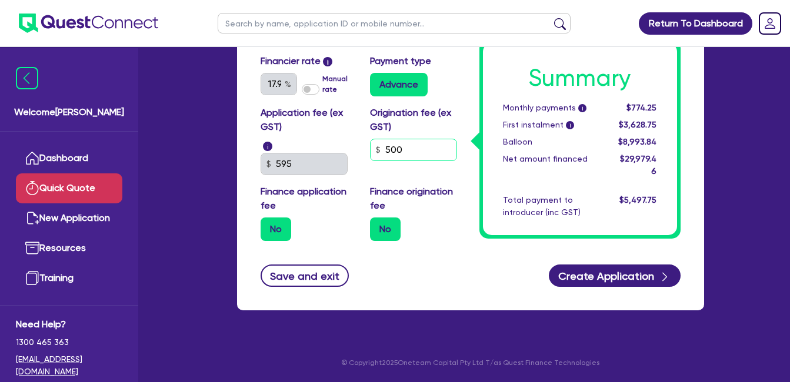
type input "500"
type input "8,993.84"
type input "2,997.95"
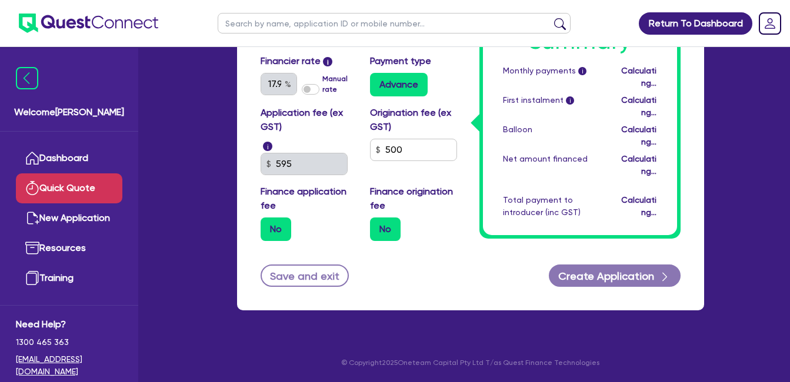
type input "8,993.84"
type input "2,997.95"
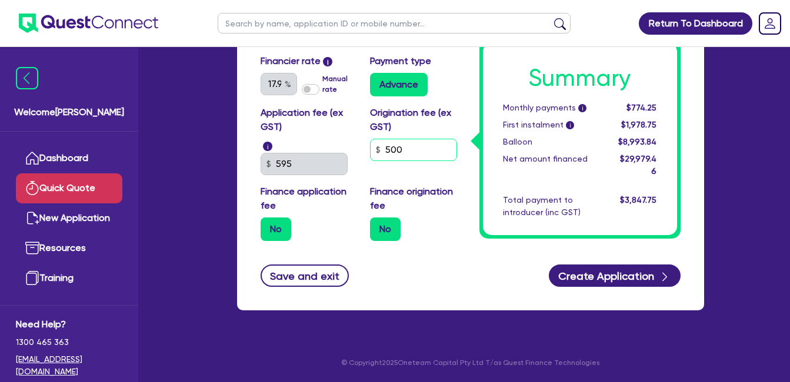
drag, startPoint x: 420, startPoint y: 148, endPoint x: 328, endPoint y: 149, distance: 92.9
click at [328, 149] on div "Application fee (ex GST) i 595 Origination fee (ex GST) 500 Finance application…" at bounding box center [361, 178] width 219 height 145
type input "8,993.84"
type input "2,997.95"
type input "4"
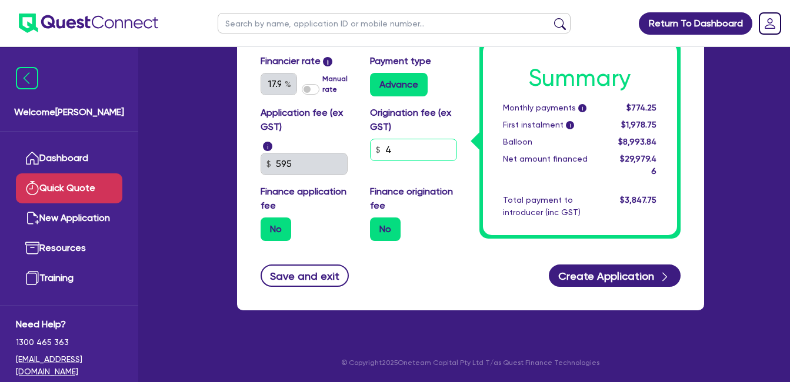
type input "8,993.84"
type input "2,997.95"
type input "40"
type input "8,993.84"
type input "2,997.95"
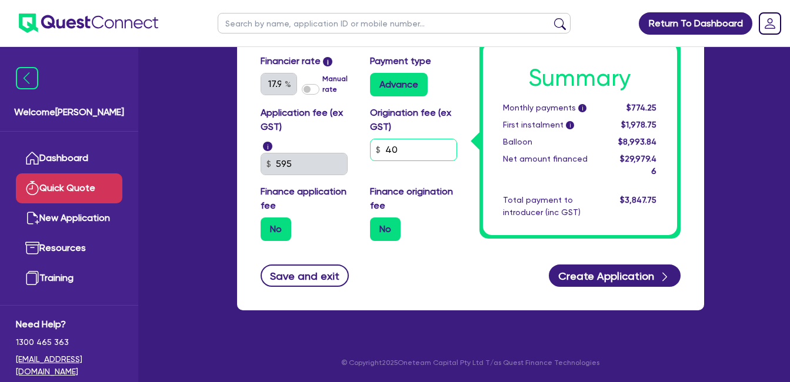
type input "400"
type input "8,993.84"
type input "2,997.95"
type input "4,000"
type input "8,993.84"
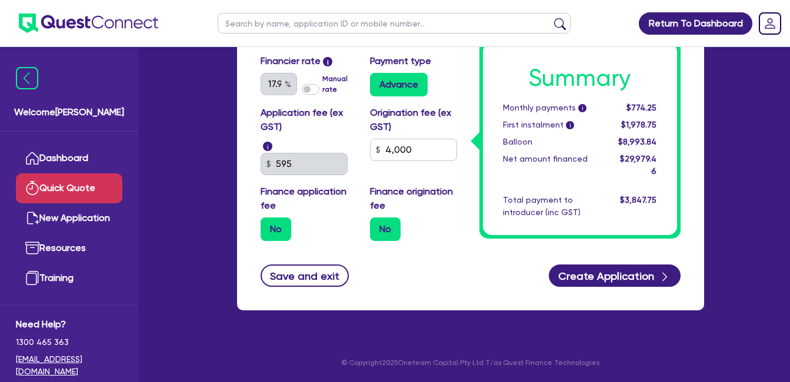
type input "2,997.95"
type input "8,993.84"
type input "2,997.95"
click at [336, 149] on div "Application fee (ex GST) i 595" at bounding box center [306, 140] width 109 height 69
click at [326, 158] on div "Application fee (ex GST) i 595 Origination fee (ex GST) 4,000 Finance applicati…" at bounding box center [361, 178] width 219 height 145
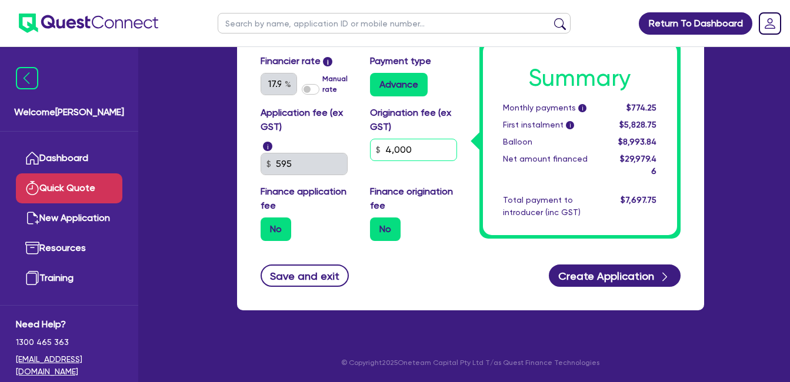
type input "8,993.84"
type input "2,997.95"
type input "9"
type input "8,993.84"
type input "2,997.95"
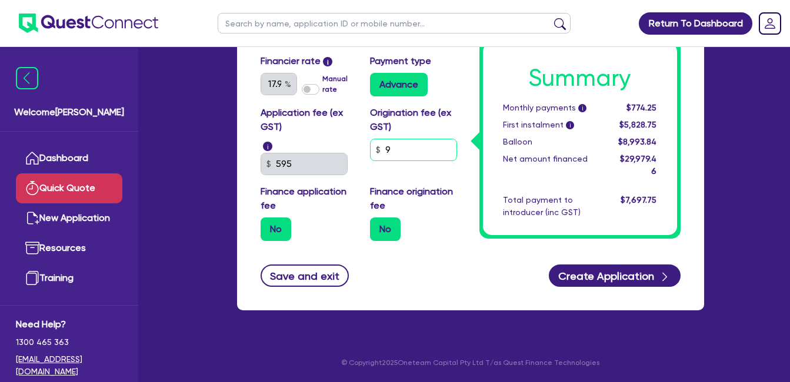
type input "99"
type input "8,993.84"
type input "2,997.95"
type input "999"
type input "8,993.84"
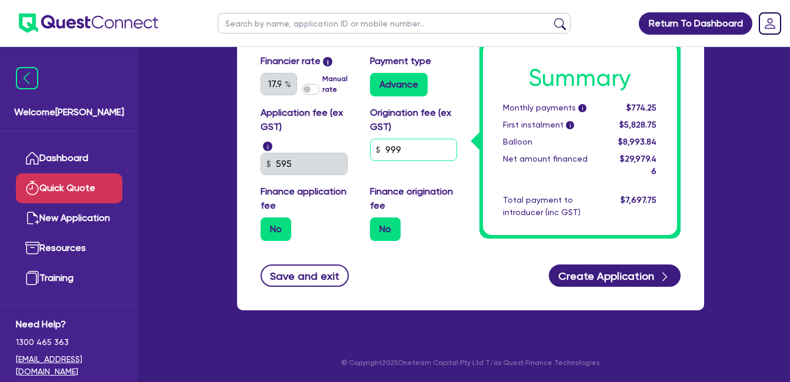
type input "2,997.95"
type input "9,999"
type input "8,993.84"
type input "2,997.95"
type input "99,999"
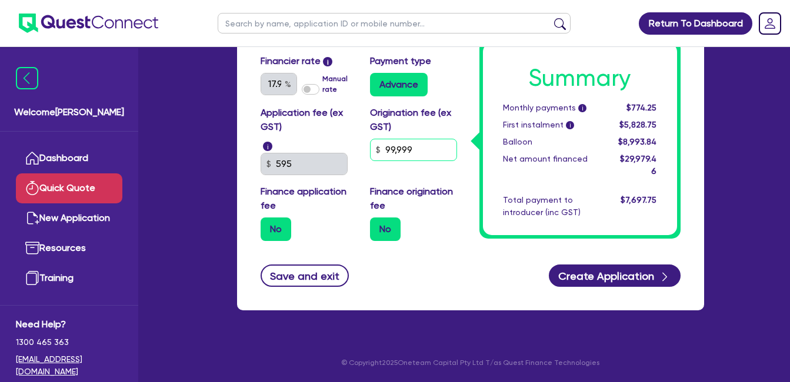
type input "8,993.84"
type input "2,997.95"
type input "999,999"
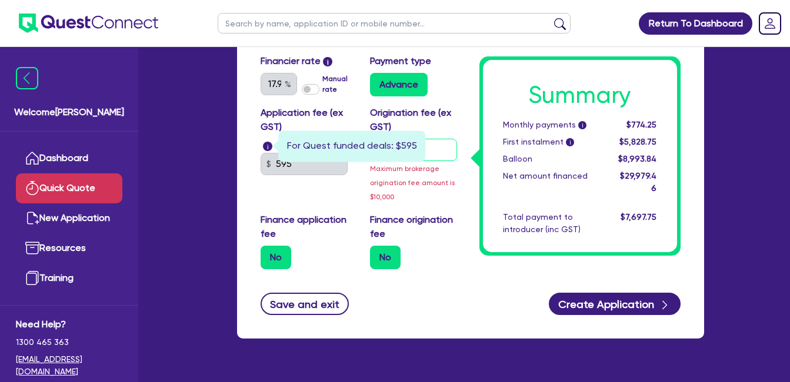
drag, startPoint x: 426, startPoint y: 144, endPoint x: 263, endPoint y: 146, distance: 162.9
click at [263, 146] on div "Application fee (ex GST) i 595 Origination fee (ex GST) 999,999 Maximum brokera…" at bounding box center [361, 192] width 219 height 173
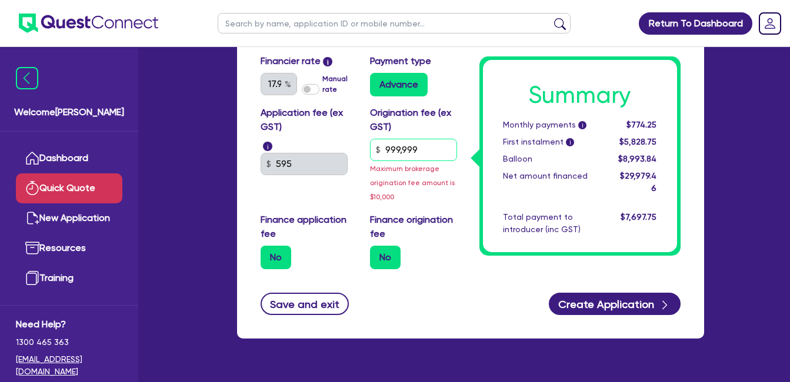
type input "8,993.84"
type input "2,997.95"
type input "1"
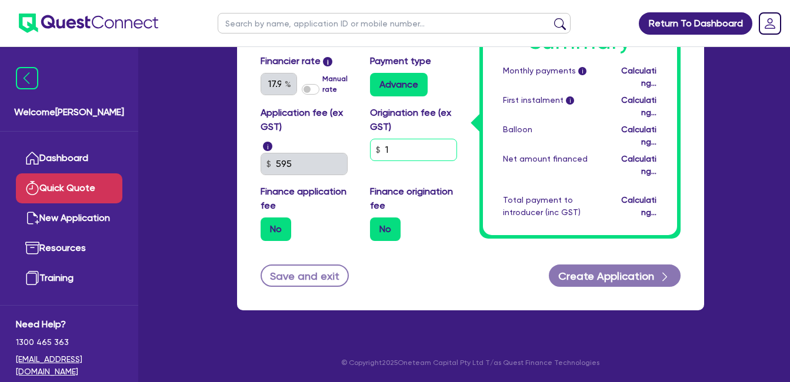
type input "8,993.84"
type input "2,997.95"
type input "10"
type input "8,993.84"
type input "2,997.95"
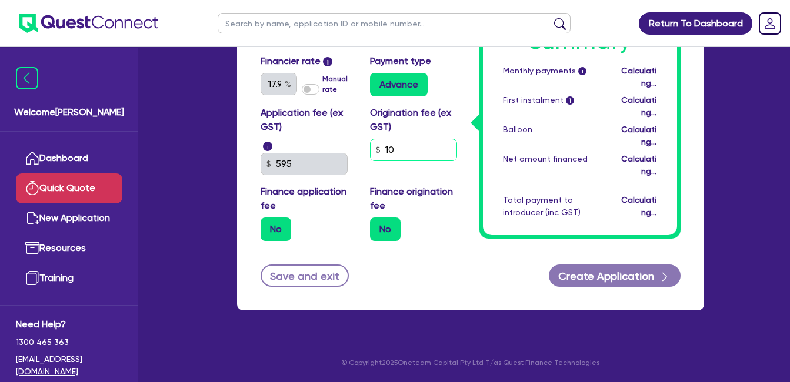
type input "8,993.84"
type input "2,997.95"
type input "100"
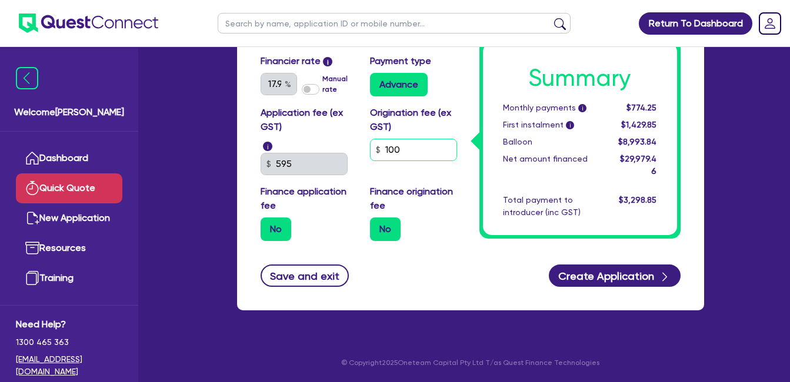
type input "8,993.84"
type input "2,997.95"
type input "1,000"
type input "8,993.84"
type input "2,997.95"
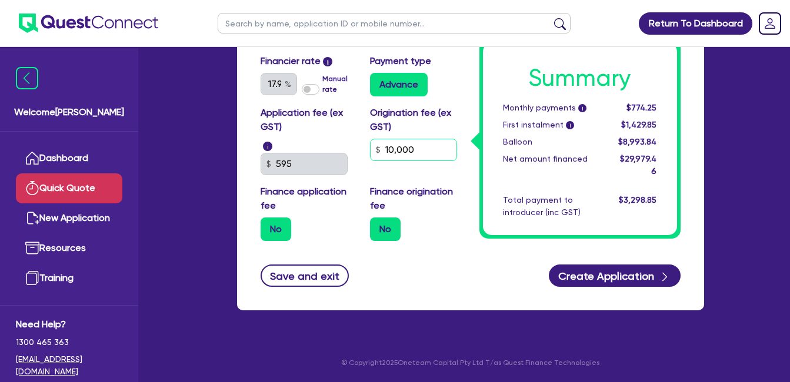
type input "10,000"
type input "8,993.84"
type input "2,997.95"
type input "8,993.84"
type input "2,997.95"
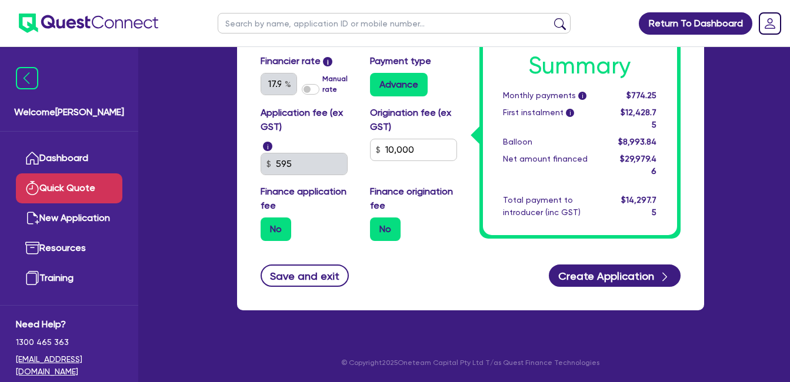
click at [441, 191] on label "Finance origination fee" at bounding box center [416, 199] width 92 height 28
click at [545, 238] on div "Summary Monthly payments i $774.25 First instalment i $12,428.75 Balloon $8,993…" at bounding box center [579, 133] width 201 height 212
click at [308, 205] on label "Finance application fee" at bounding box center [307, 199] width 92 height 28
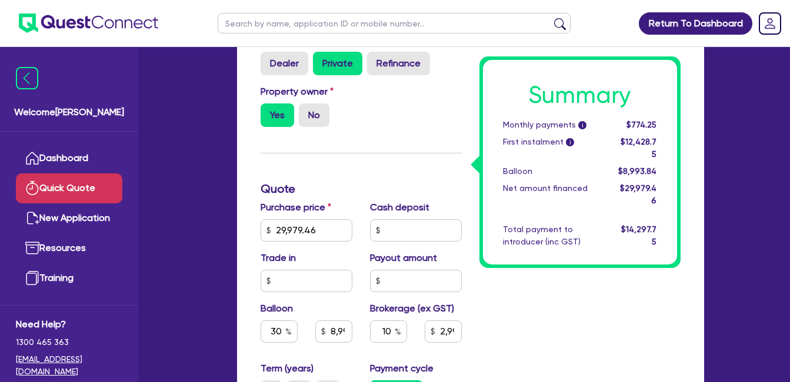
scroll to position [338, 0]
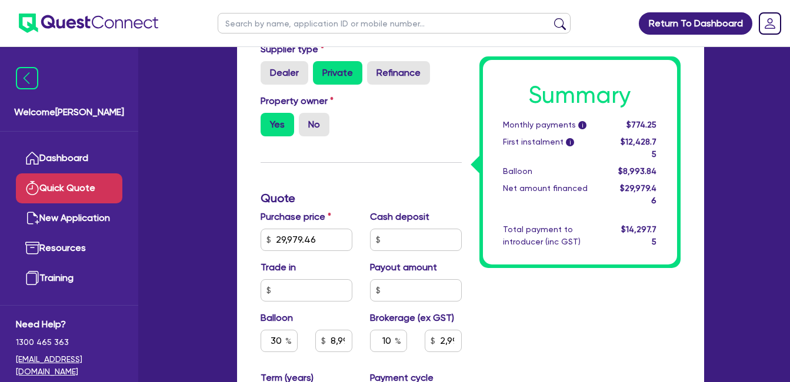
click at [389, 168] on div "Funding Options Who will be funding this deal? Select I will fund 100% I will c…" at bounding box center [361, 217] width 219 height 851
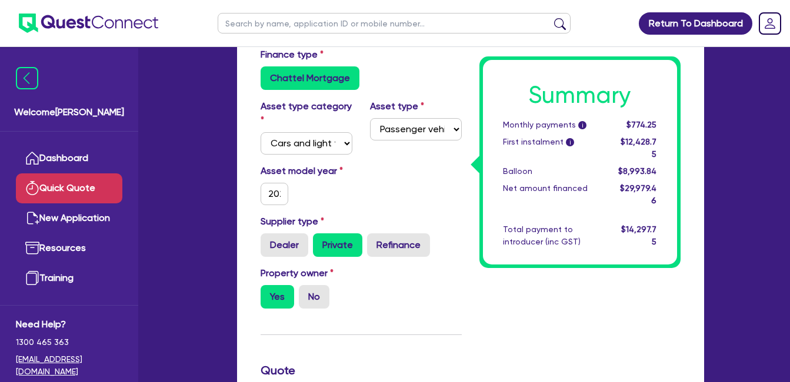
scroll to position [142, 0]
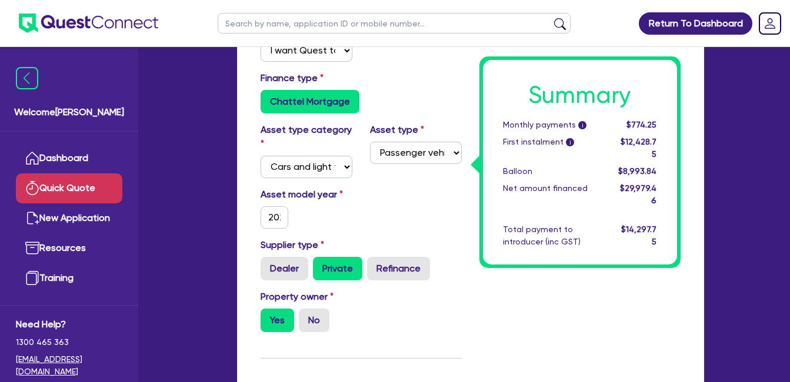
drag, startPoint x: 316, startPoint y: 196, endPoint x: 298, endPoint y: 194, distance: 18.4
click at [315, 197] on label "Asset model year" at bounding box center [306, 195] width 109 height 14
drag, startPoint x: 259, startPoint y: 193, endPoint x: 382, endPoint y: 196, distance: 122.4
click at [382, 196] on div "Asset model year [DATE]" at bounding box center [361, 213] width 219 height 51
click at [381, 201] on div "Asset model year [DATE]" at bounding box center [361, 213] width 219 height 51
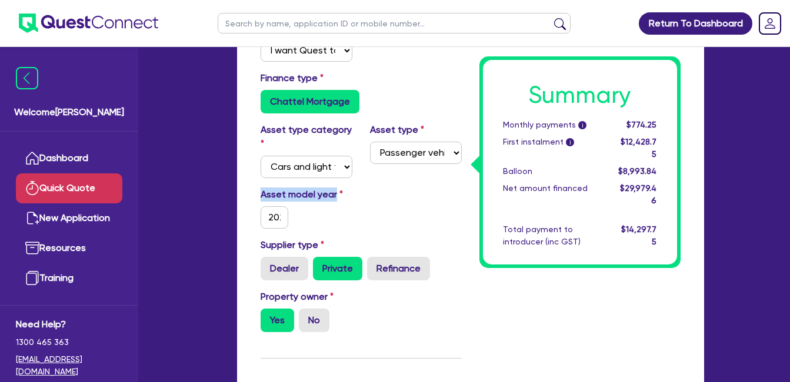
click at [262, 191] on label "Asset model year" at bounding box center [306, 195] width 109 height 14
drag, startPoint x: 262, startPoint y: 191, endPoint x: 339, endPoint y: 227, distance: 85.0
click at [346, 228] on div "Asset model year [DATE]" at bounding box center [306, 208] width 109 height 41
click at [362, 219] on div "Asset model year [DATE]" at bounding box center [361, 213] width 219 height 51
drag, startPoint x: 259, startPoint y: 185, endPoint x: 385, endPoint y: 184, distance: 126.4
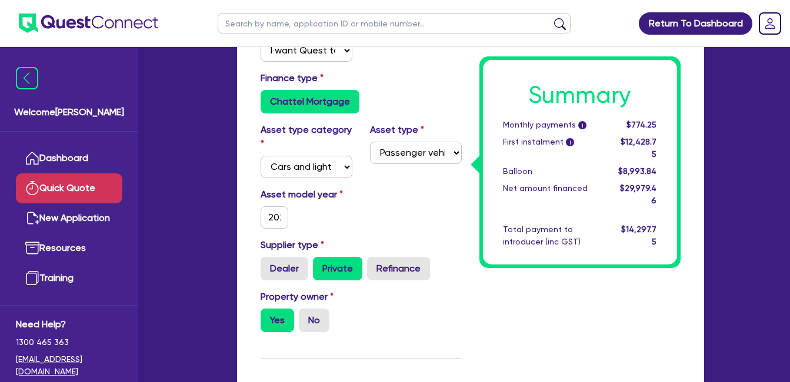
click at [385, 184] on div "Asset type category Select Cars and light trucks Primary assets Secondary asset…" at bounding box center [361, 155] width 219 height 65
click at [391, 221] on div "Asset model year [DATE]" at bounding box center [361, 213] width 219 height 51
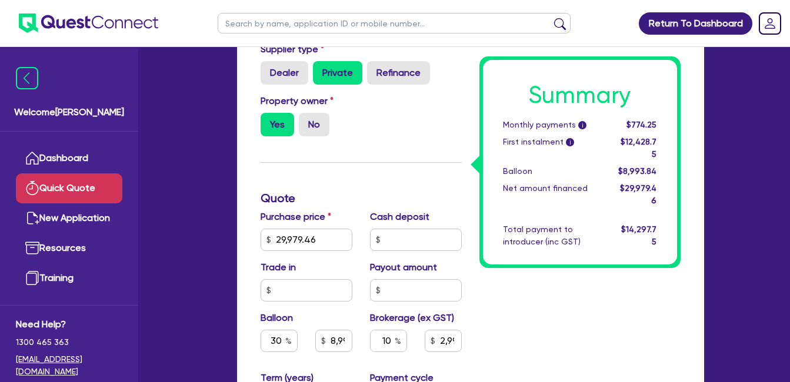
click at [605, 290] on div "Summary Monthly payments i $774.25 First instalment i $12,428.75 Balloon $8,993…" at bounding box center [579, 217] width 219 height 851
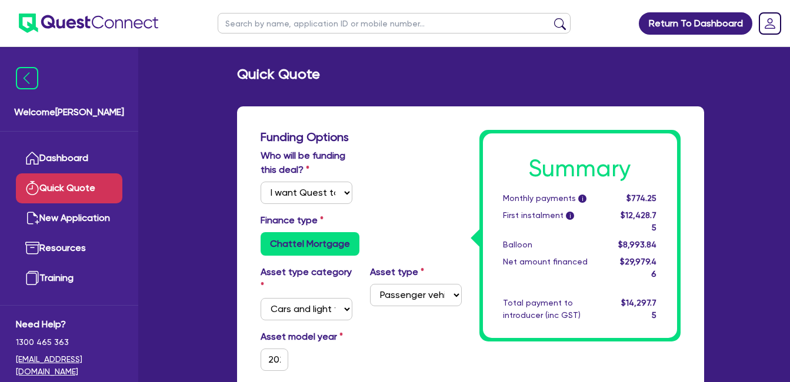
scroll to position [730, 0]
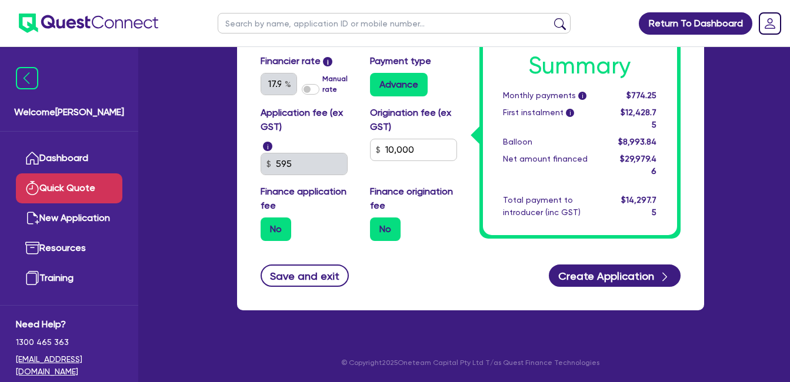
click at [435, 239] on div "No" at bounding box center [416, 230] width 92 height 24
drag, startPoint x: 414, startPoint y: 146, endPoint x: 335, endPoint y: 136, distance: 79.4
click at [335, 136] on div "Application fee (ex GST) i 595 Origination fee (ex GST) 10,000 Finance applicat…" at bounding box center [361, 178] width 219 height 145
click at [447, 239] on div "No" at bounding box center [416, 230] width 92 height 24
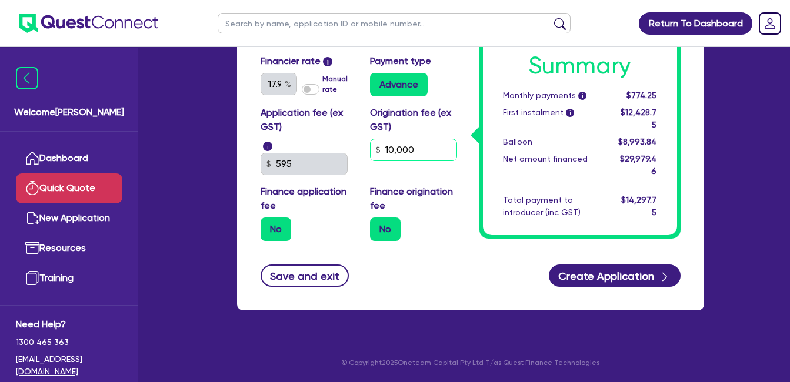
drag, startPoint x: 423, startPoint y: 148, endPoint x: 318, endPoint y: 126, distance: 107.0
click at [318, 126] on div "Application fee (ex GST) i 595 Origination fee (ex GST) 10,000 Finance applicat…" at bounding box center [361, 178] width 219 height 145
drag, startPoint x: 431, startPoint y: 202, endPoint x: 440, endPoint y: 192, distance: 13.3
click at [434, 201] on label "Finance origination fee" at bounding box center [416, 199] width 92 height 28
drag, startPoint x: 425, startPoint y: 151, endPoint x: 334, endPoint y: 132, distance: 92.6
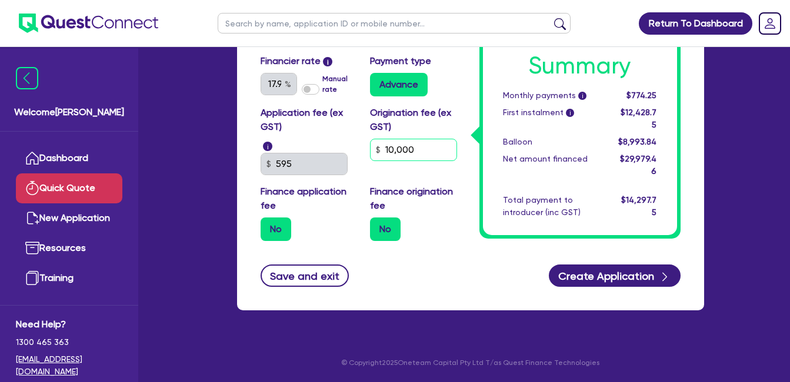
click at [334, 132] on div "Application fee (ex GST) i 595 Origination fee (ex GST) 10,000 Finance applicat…" at bounding box center [361, 178] width 219 height 145
click at [397, 166] on div "Origination fee (ex GST) 10,000" at bounding box center [415, 140] width 109 height 69
drag, startPoint x: 433, startPoint y: 146, endPoint x: 361, endPoint y: 130, distance: 73.5
click at [361, 130] on div "Origination fee (ex GST) 10,000" at bounding box center [415, 140] width 109 height 69
drag, startPoint x: 410, startPoint y: 181, endPoint x: 413, endPoint y: 171, distance: 9.9
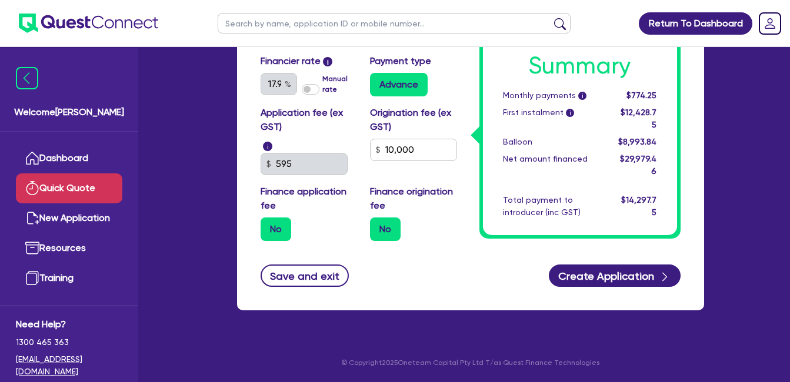
click at [412, 176] on div "Application fee (ex GST) i 595 Origination fee (ex GST) 10,000 Finance applicat…" at bounding box center [361, 178] width 219 height 145
drag, startPoint x: 413, startPoint y: 171, endPoint x: 399, endPoint y: 162, distance: 17.1
click at [407, 165] on div "Origination fee (ex GST) 10,000" at bounding box center [415, 140] width 109 height 69
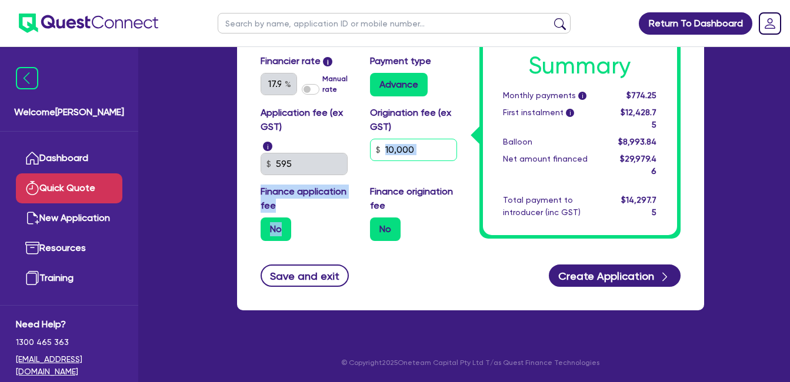
click at [420, 148] on input "10,000" at bounding box center [413, 150] width 87 height 22
drag, startPoint x: 422, startPoint y: 149, endPoint x: 366, endPoint y: 143, distance: 55.6
click at [366, 143] on div "Origination fee (ex GST) 10,000" at bounding box center [415, 140] width 109 height 69
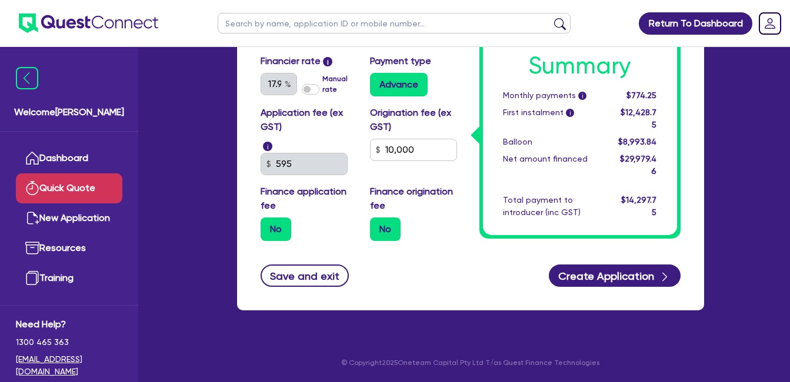
click at [380, 178] on div "Application fee (ex GST) i 595 Origination fee (ex GST) 10,000 Finance applicat…" at bounding box center [361, 178] width 219 height 145
drag, startPoint x: 384, startPoint y: 150, endPoint x: 445, endPoint y: 155, distance: 61.4
click at [445, 155] on input "10,000" at bounding box center [413, 150] width 87 height 22
click at [410, 190] on label "Finance origination fee" at bounding box center [416, 199] width 92 height 28
drag, startPoint x: 409, startPoint y: 139, endPoint x: 387, endPoint y: 142, distance: 22.0
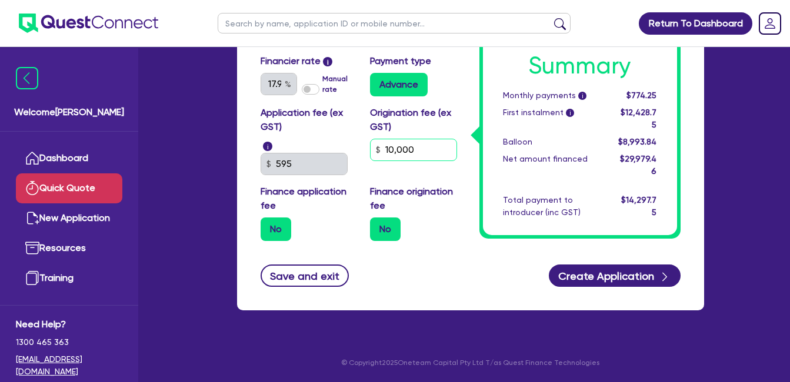
click at [387, 142] on input "10,000" at bounding box center [413, 150] width 87 height 22
click at [390, 169] on div "Origination fee (ex GST) 10,000" at bounding box center [415, 140] width 109 height 69
drag, startPoint x: 386, startPoint y: 148, endPoint x: 462, endPoint y: 148, distance: 75.9
click at [462, 148] on div "Origination fee (ex GST) 10,000" at bounding box center [415, 140] width 109 height 69
click at [432, 168] on div "Origination fee (ex GST) 10,000" at bounding box center [415, 140] width 109 height 69
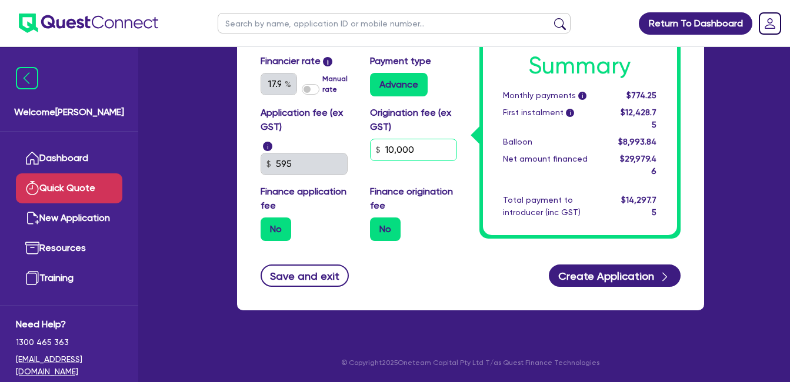
drag, startPoint x: 368, startPoint y: 141, endPoint x: 375, endPoint y: 145, distance: 8.2
click at [366, 141] on div "Origination fee (ex GST) 10,000" at bounding box center [415, 140] width 109 height 69
click at [415, 168] on div "Origination fee (ex GST) 10,000" at bounding box center [415, 140] width 109 height 69
drag, startPoint x: 413, startPoint y: 147, endPoint x: 356, endPoint y: 155, distance: 57.1
click at [356, 155] on div "Application fee (ex GST) i 595 Origination fee (ex GST) 10,000 Finance applicat…" at bounding box center [361, 178] width 219 height 145
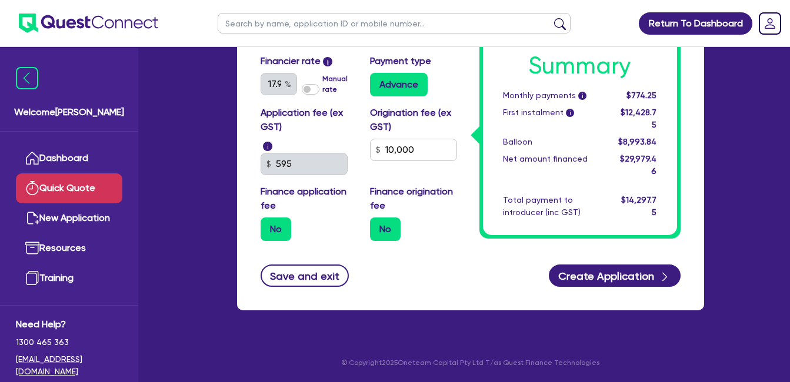
click at [393, 163] on div "Origination fee (ex GST) 10,000" at bounding box center [415, 140] width 109 height 69
drag, startPoint x: 385, startPoint y: 146, endPoint x: 405, endPoint y: 148, distance: 19.4
click at [405, 148] on input "10,000" at bounding box center [413, 150] width 87 height 22
drag, startPoint x: 400, startPoint y: 172, endPoint x: 392, endPoint y: 148, distance: 24.9
click at [405, 169] on div "Origination fee (ex GST) 10,000" at bounding box center [415, 140] width 109 height 69
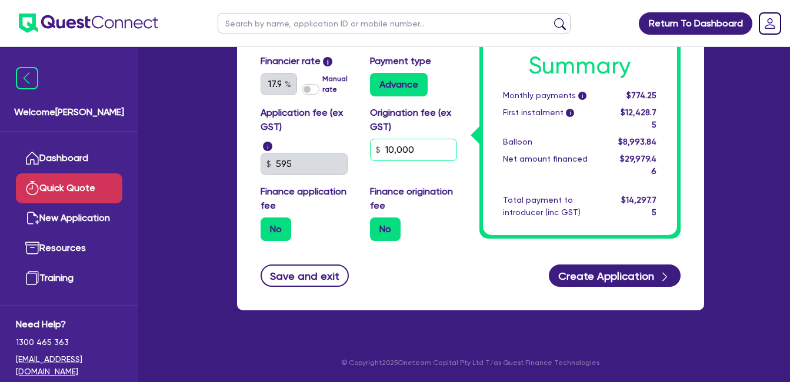
drag, startPoint x: 384, startPoint y: 146, endPoint x: 435, endPoint y: 141, distance: 51.4
click at [435, 141] on input "10,000" at bounding box center [413, 150] width 87 height 22
click at [416, 176] on div "Application fee (ex GST) i 595 Origination fee (ex GST) 10,000 Finance applicat…" at bounding box center [361, 178] width 219 height 145
drag, startPoint x: 411, startPoint y: 146, endPoint x: 339, endPoint y: 143, distance: 72.4
click at [339, 143] on div "Application fee (ex GST) i 595 Origination fee (ex GST) 10,000 Finance applicat…" at bounding box center [361, 178] width 219 height 145
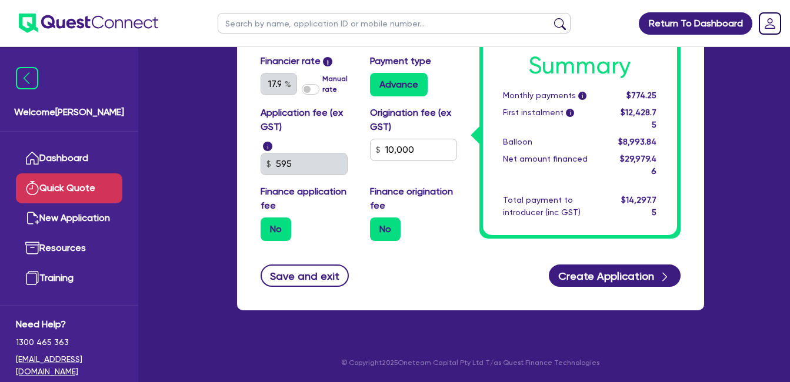
click at [409, 178] on div "Application fee (ex GST) i 595 Origination fee (ex GST) 10,000 Finance applicat…" at bounding box center [361, 178] width 219 height 145
drag, startPoint x: 379, startPoint y: 138, endPoint x: 370, endPoint y: 143, distance: 10.6
click at [365, 135] on div "Origination fee (ex GST) 10,000" at bounding box center [415, 140] width 109 height 69
click at [397, 180] on div "Application fee (ex GST) i 595 Origination fee (ex GST) 10,000 Finance applicat…" at bounding box center [361, 178] width 219 height 145
drag, startPoint x: 410, startPoint y: 147, endPoint x: 370, endPoint y: 141, distance: 40.5
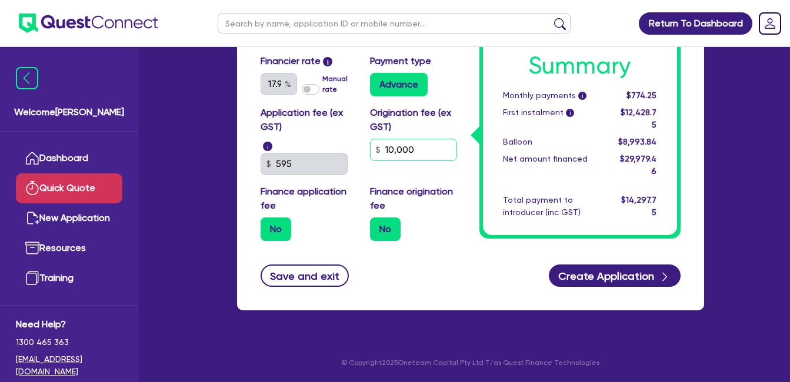
click at [372, 140] on input "10,000" at bounding box center [413, 150] width 87 height 22
click at [402, 176] on div "Application fee (ex GST) i 595 Origination fee (ex GST) 10,000 Finance applicat…" at bounding box center [361, 178] width 219 height 145
drag, startPoint x: 475, startPoint y: 240, endPoint x: 462, endPoint y: 239, distance: 13.0
click at [462, 176] on div "Application fee (ex GST) i 595 Origination fee (ex GST) 10,000 Finance applicat…" at bounding box center [361, 178] width 219 height 145
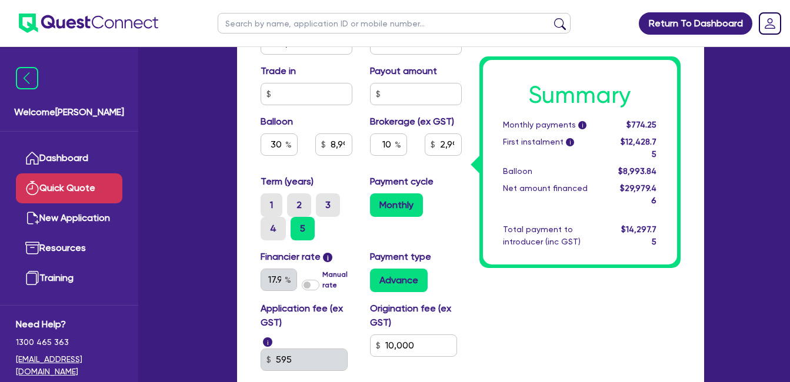
scroll to position [338, 0]
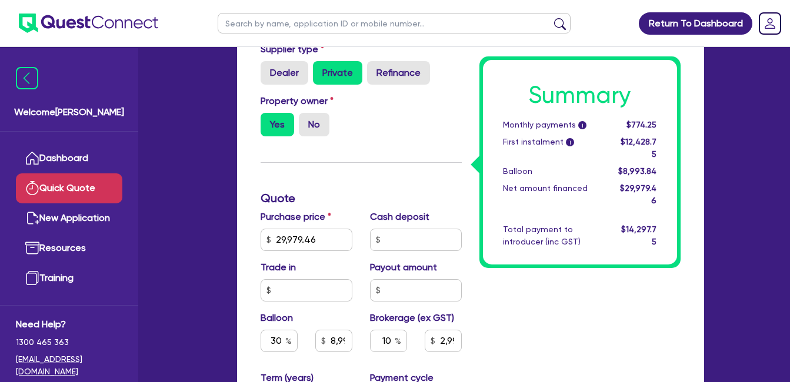
click at [422, 162] on hr at bounding box center [361, 162] width 201 height 1
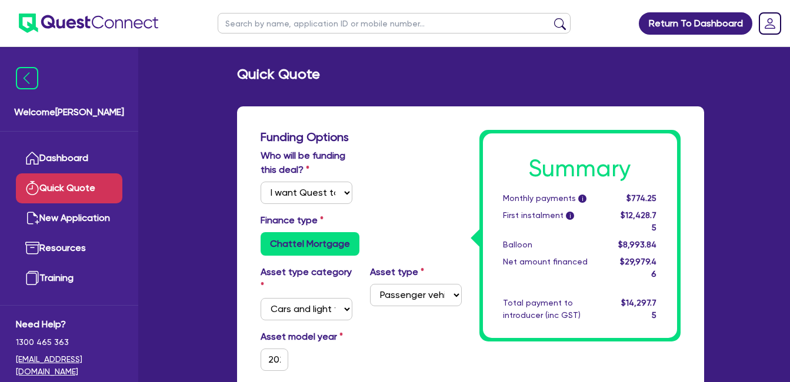
scroll to position [198, 0]
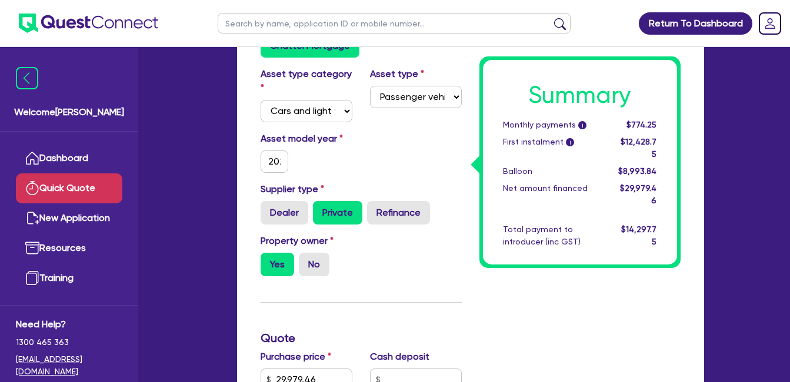
click at [420, 148] on div "Asset model year [DATE]" at bounding box center [361, 157] width 219 height 51
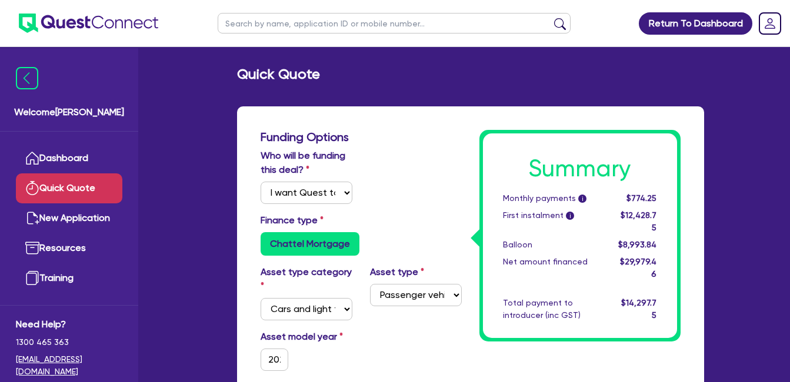
click at [401, 171] on div "Who will be funding this deal? Select I will fund 100% I will co-fund with Ques…" at bounding box center [361, 181] width 219 height 65
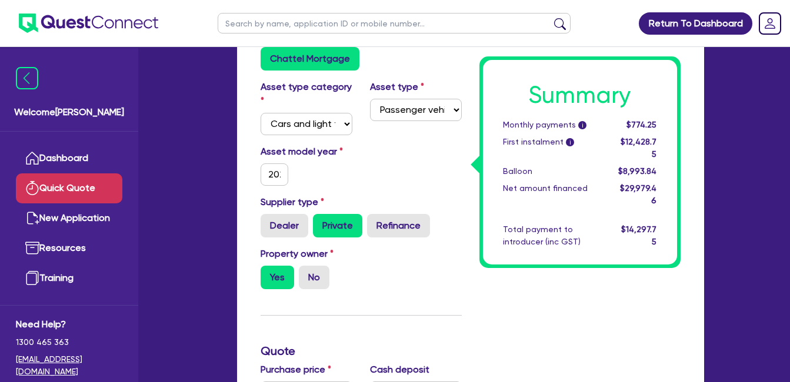
scroll to position [196, 0]
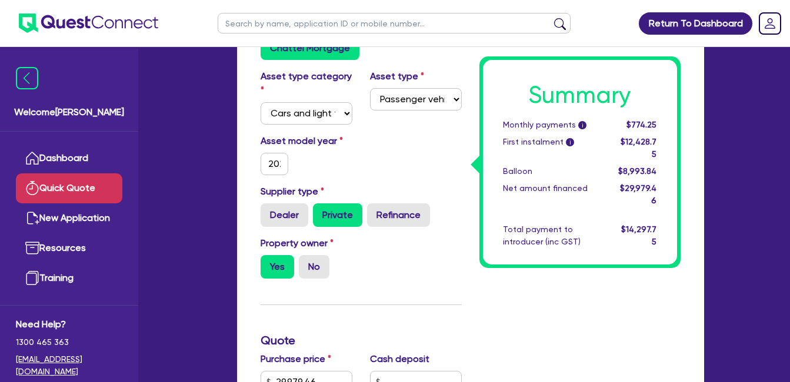
click at [440, 143] on div "Asset model year [DATE]" at bounding box center [361, 159] width 219 height 51
